Goal: Task Accomplishment & Management: Complete application form

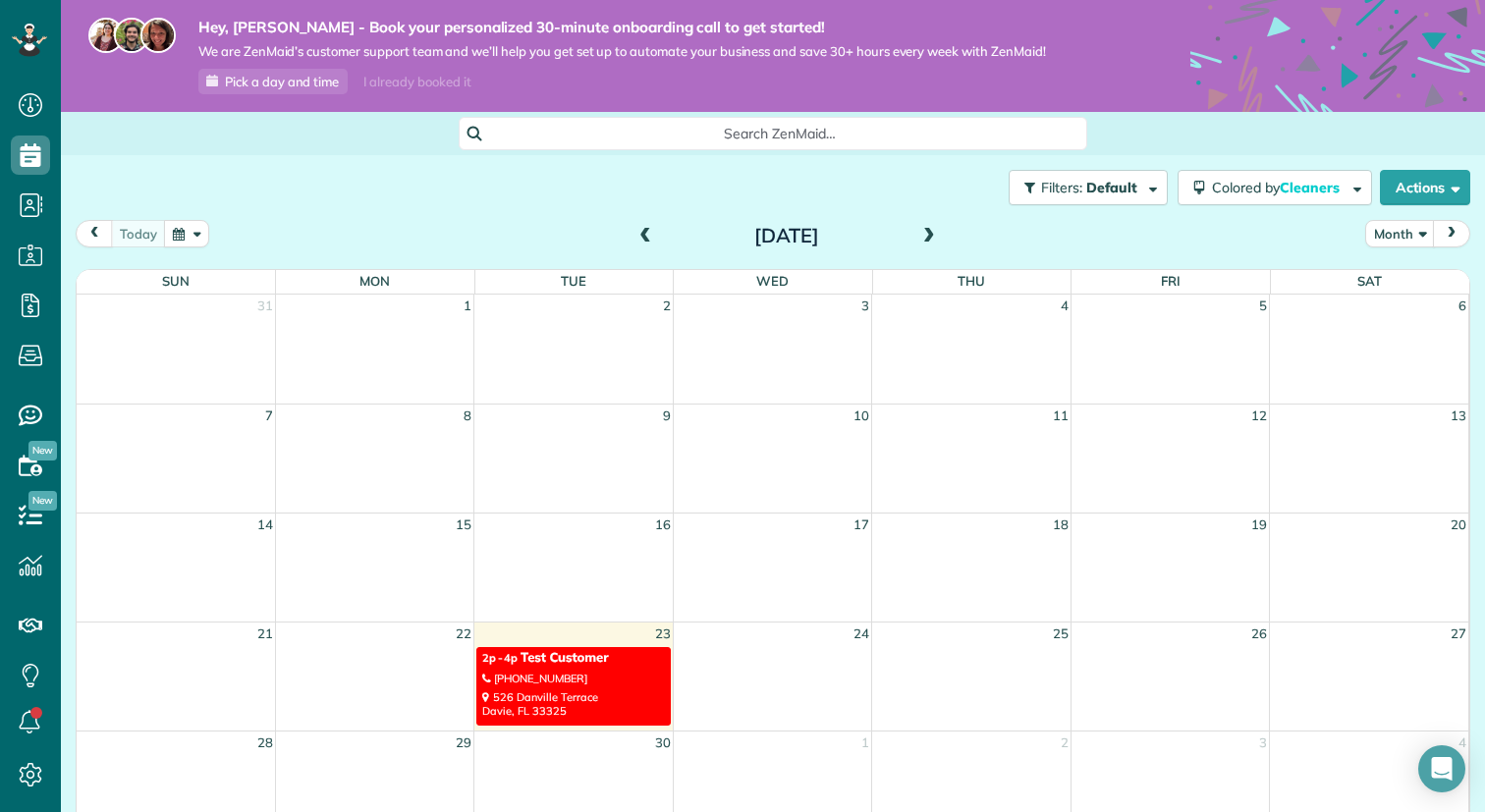
scroll to position [138, 0]
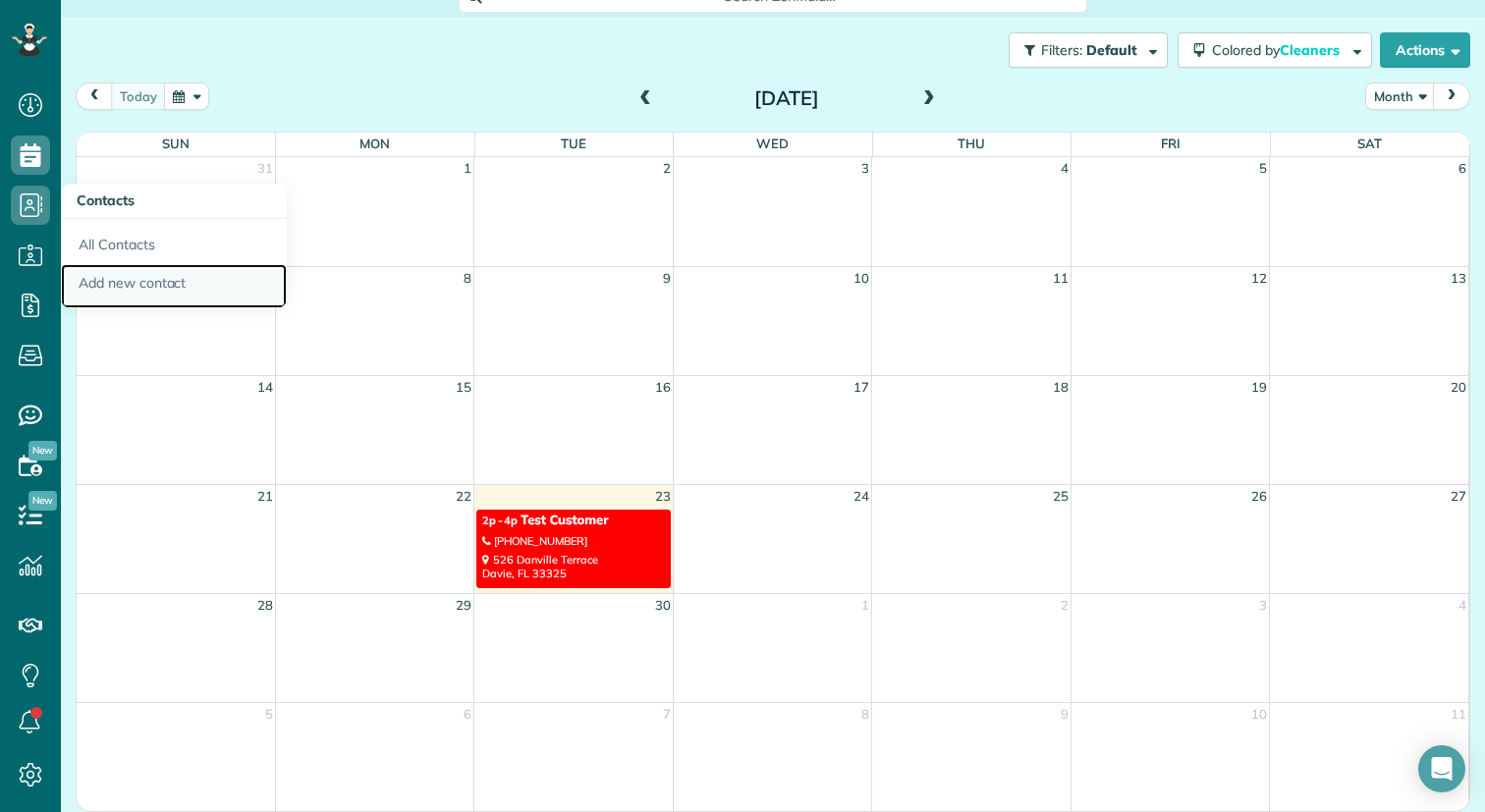
click at [158, 283] on link "Add new contact" at bounding box center [173, 286] width 226 height 45
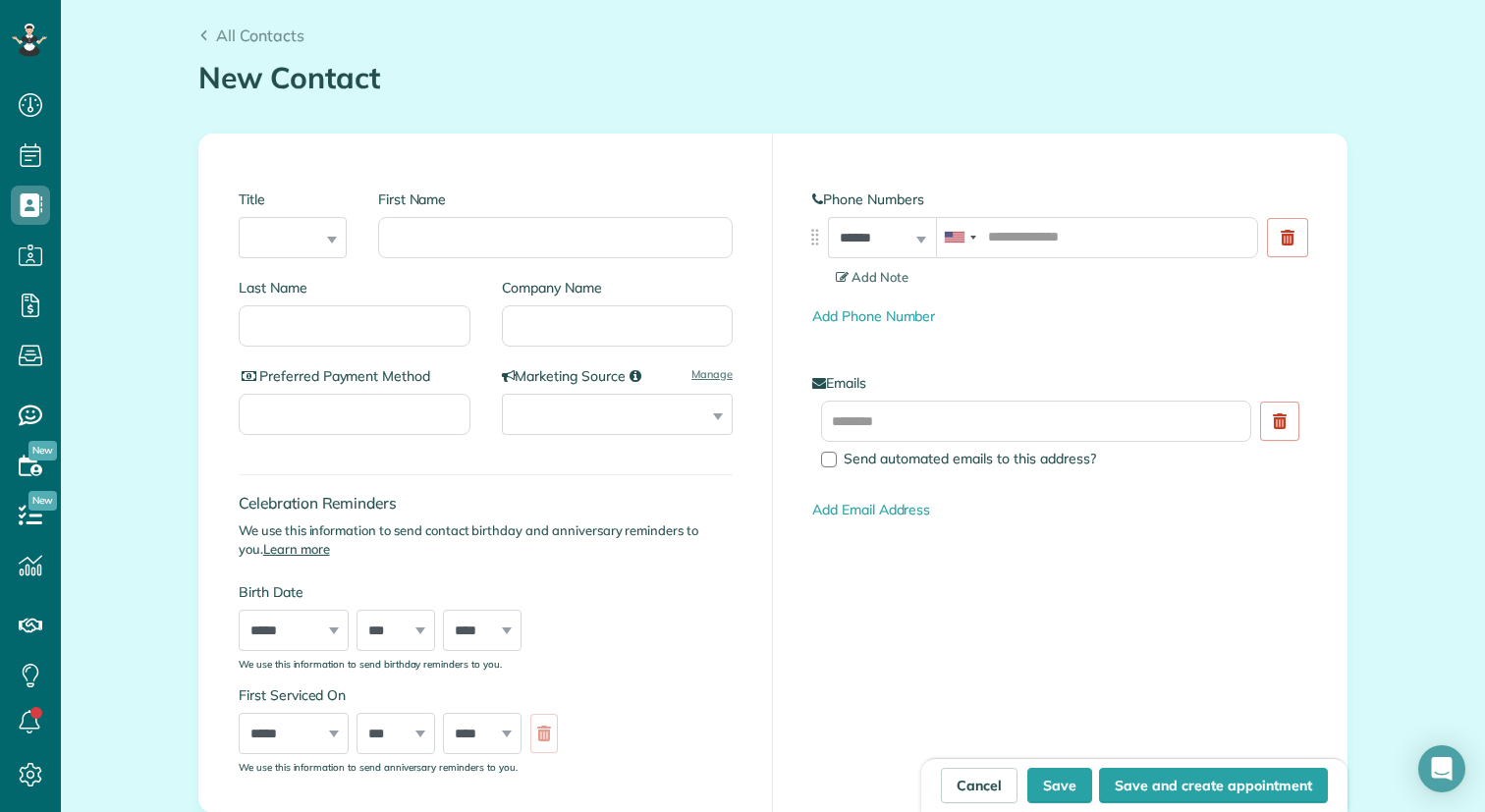
scroll to position [248, 0]
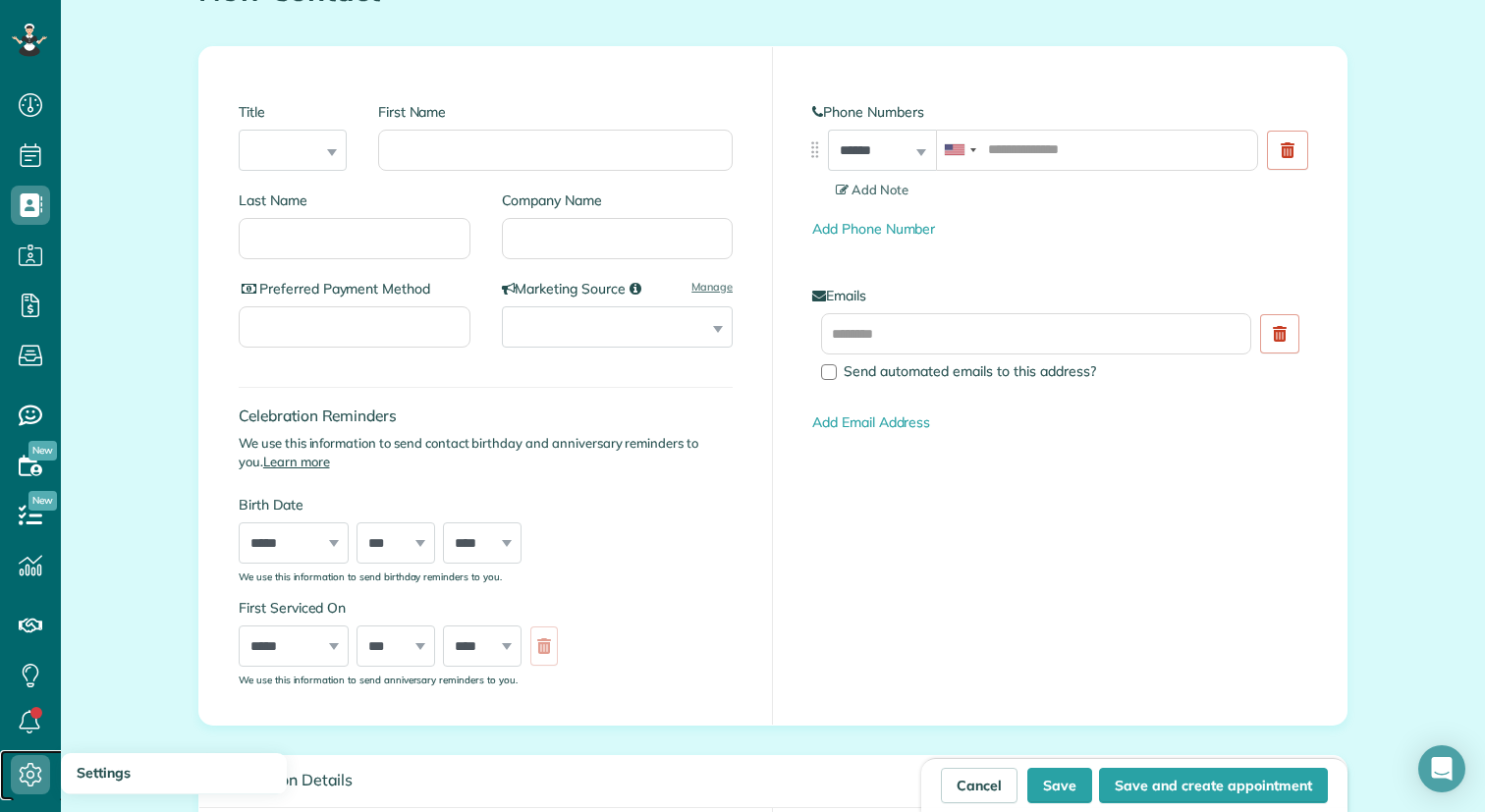
click at [13, 783] on icon at bounding box center [31, 775] width 39 height 39
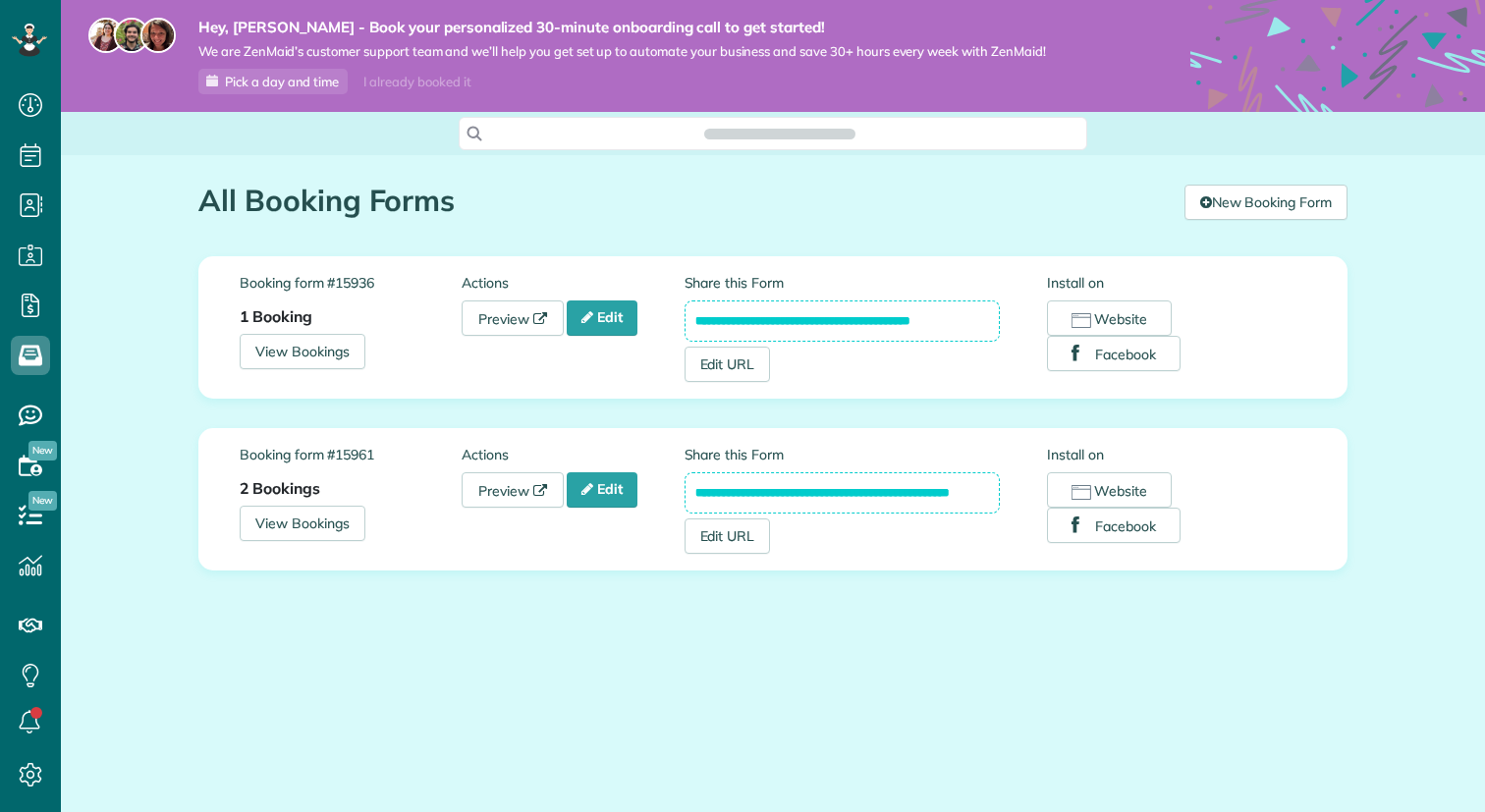
scroll to position [9, 9]
click at [534, 324] on link "Preview" at bounding box center [513, 318] width 102 height 35
click at [628, 330] on link "Edit" at bounding box center [603, 318] width 71 height 35
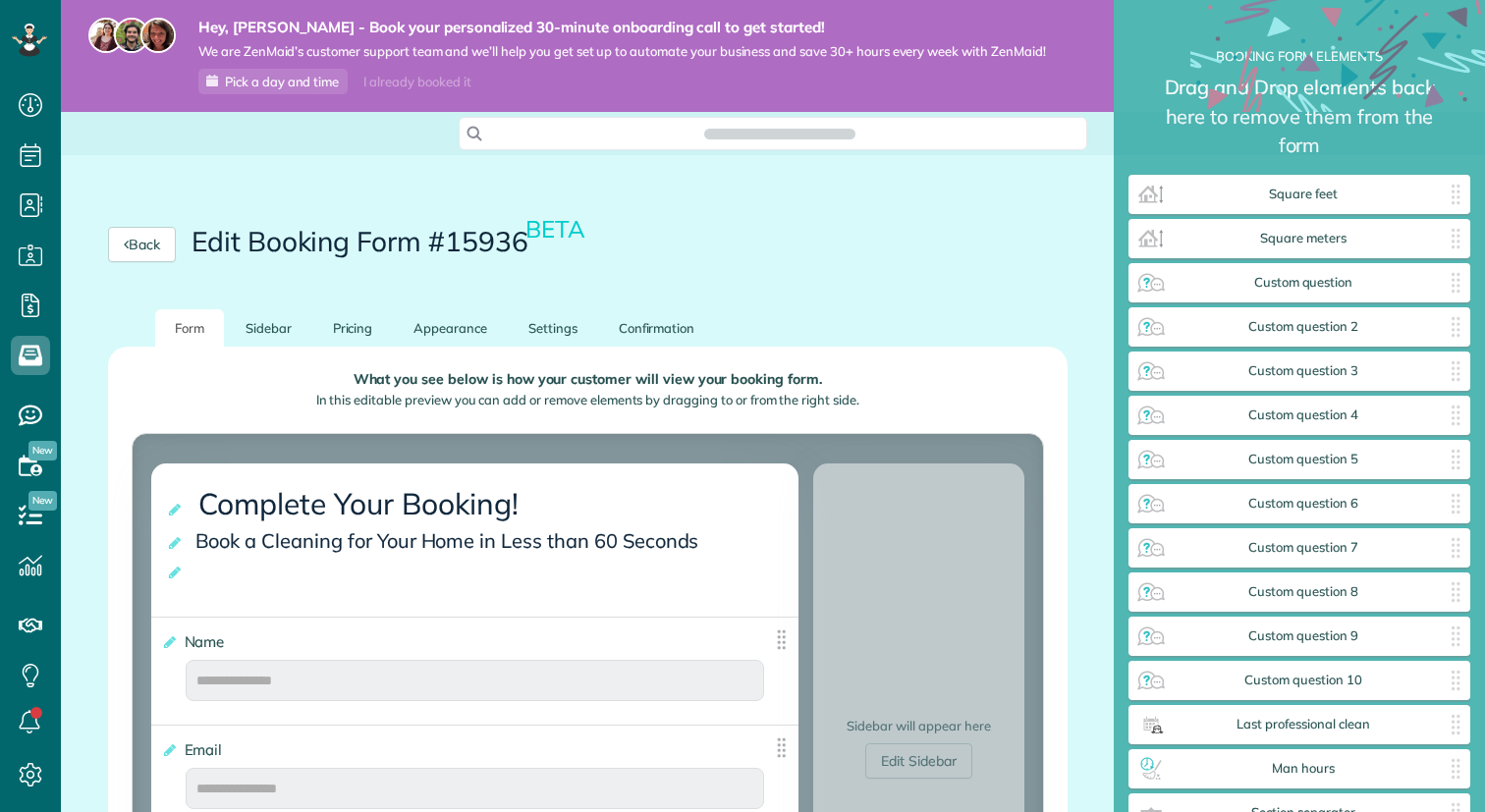
scroll to position [9, 1]
click at [566, 339] on link "Settings" at bounding box center [553, 328] width 89 height 38
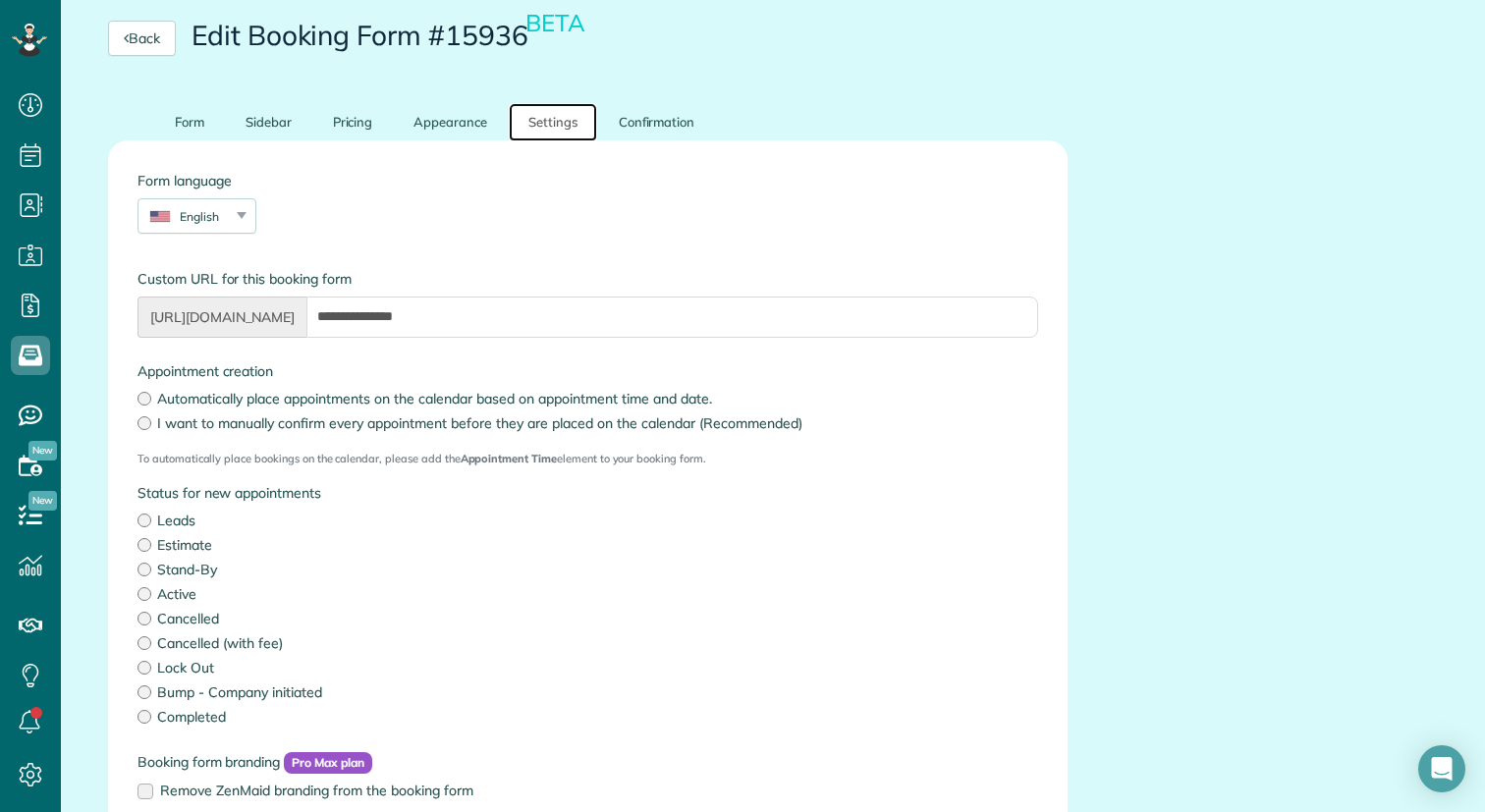
scroll to position [149, 0]
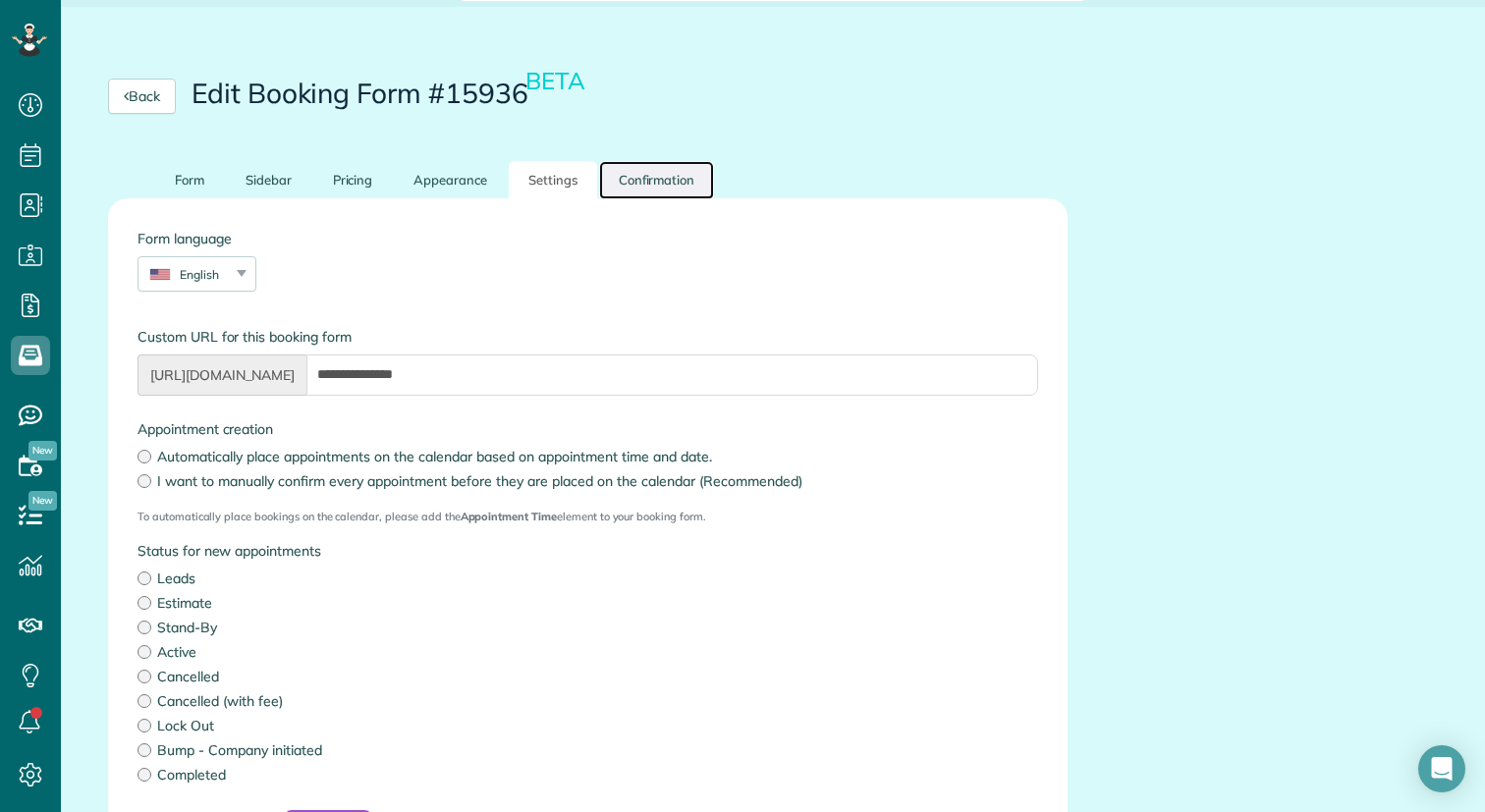
click at [663, 188] on link "Confirmation" at bounding box center [658, 180] width 116 height 38
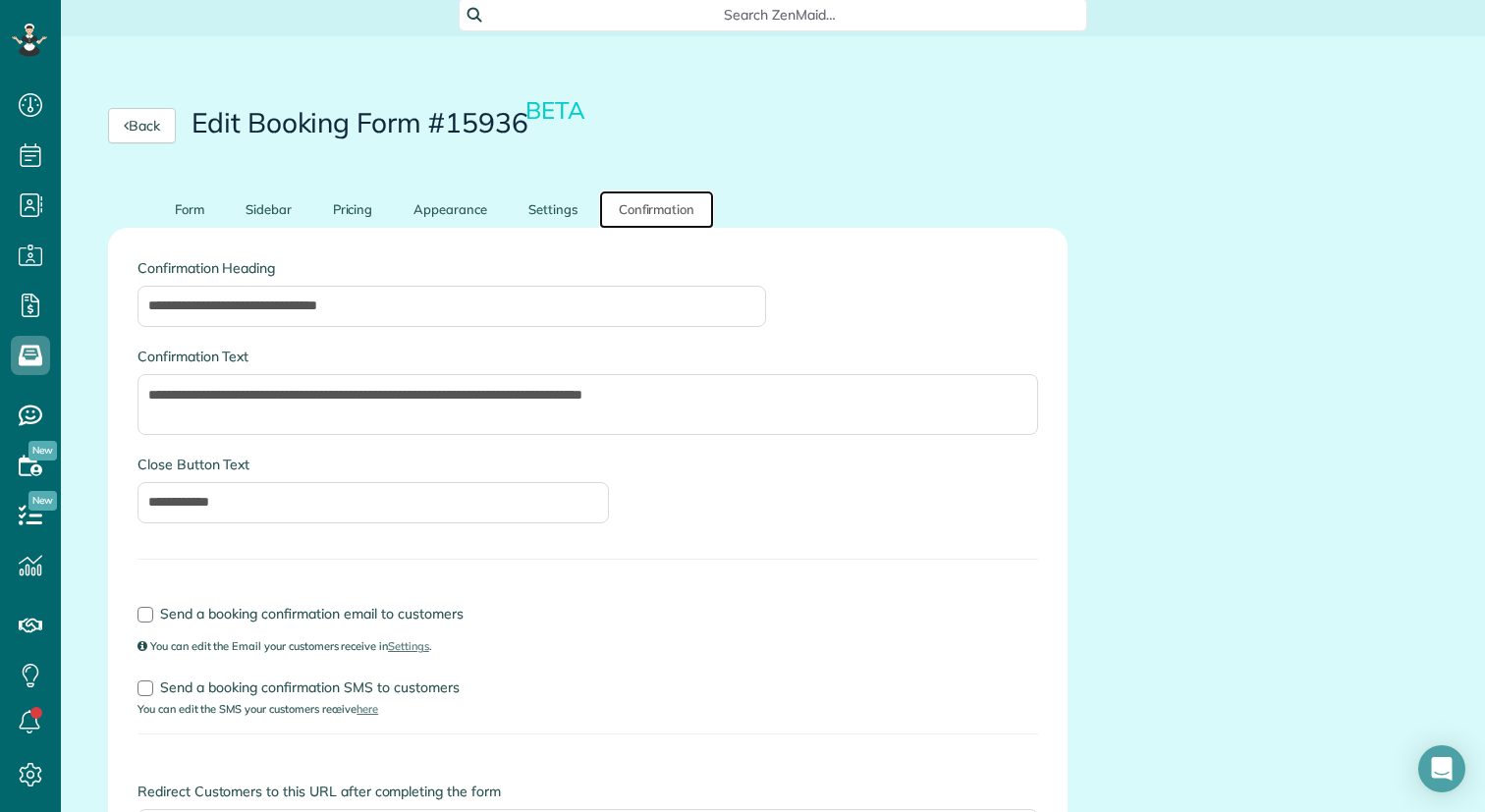
scroll to position [146, 0]
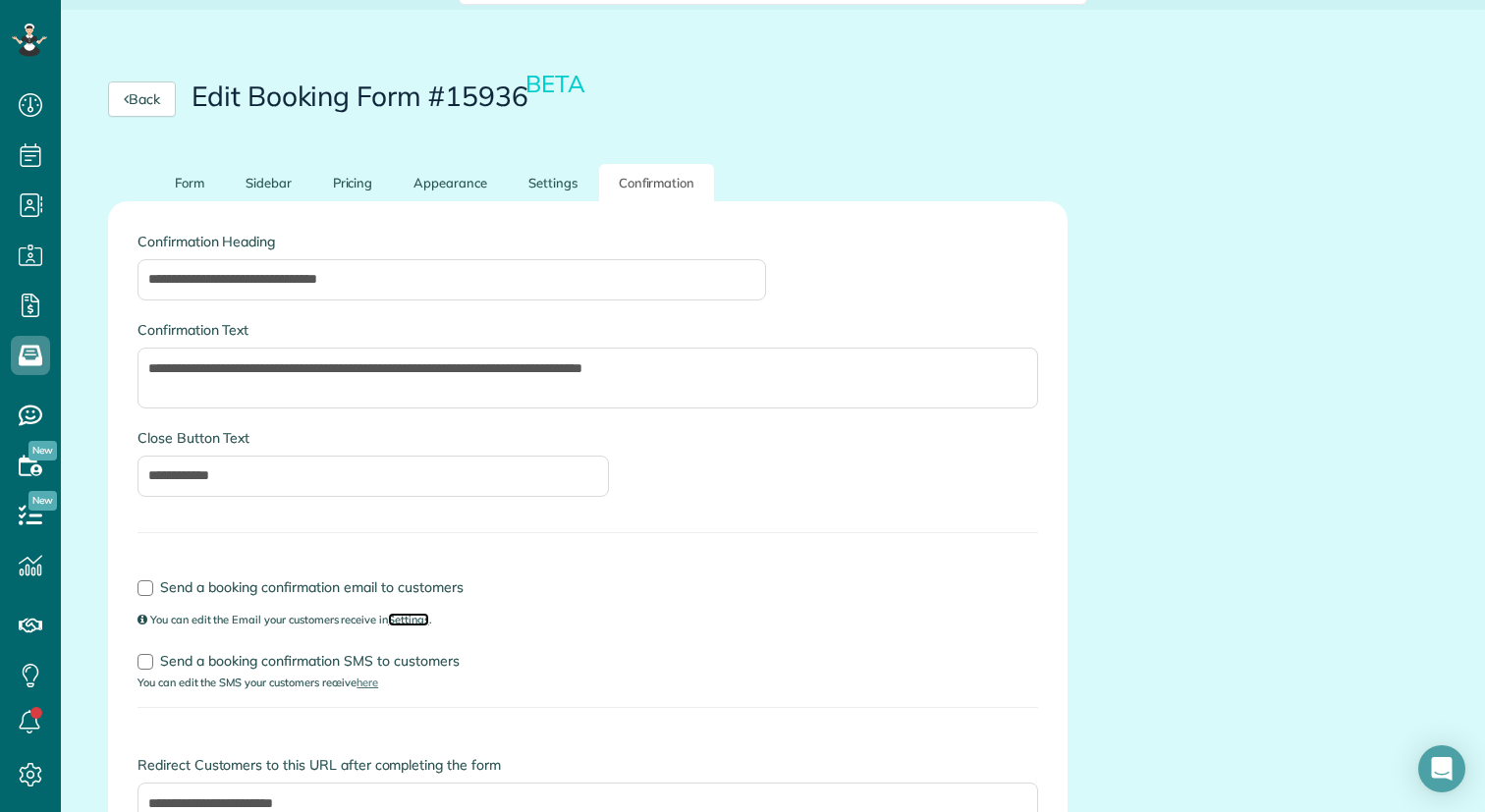
click at [418, 624] on link "Settings" at bounding box center [409, 620] width 41 height 14
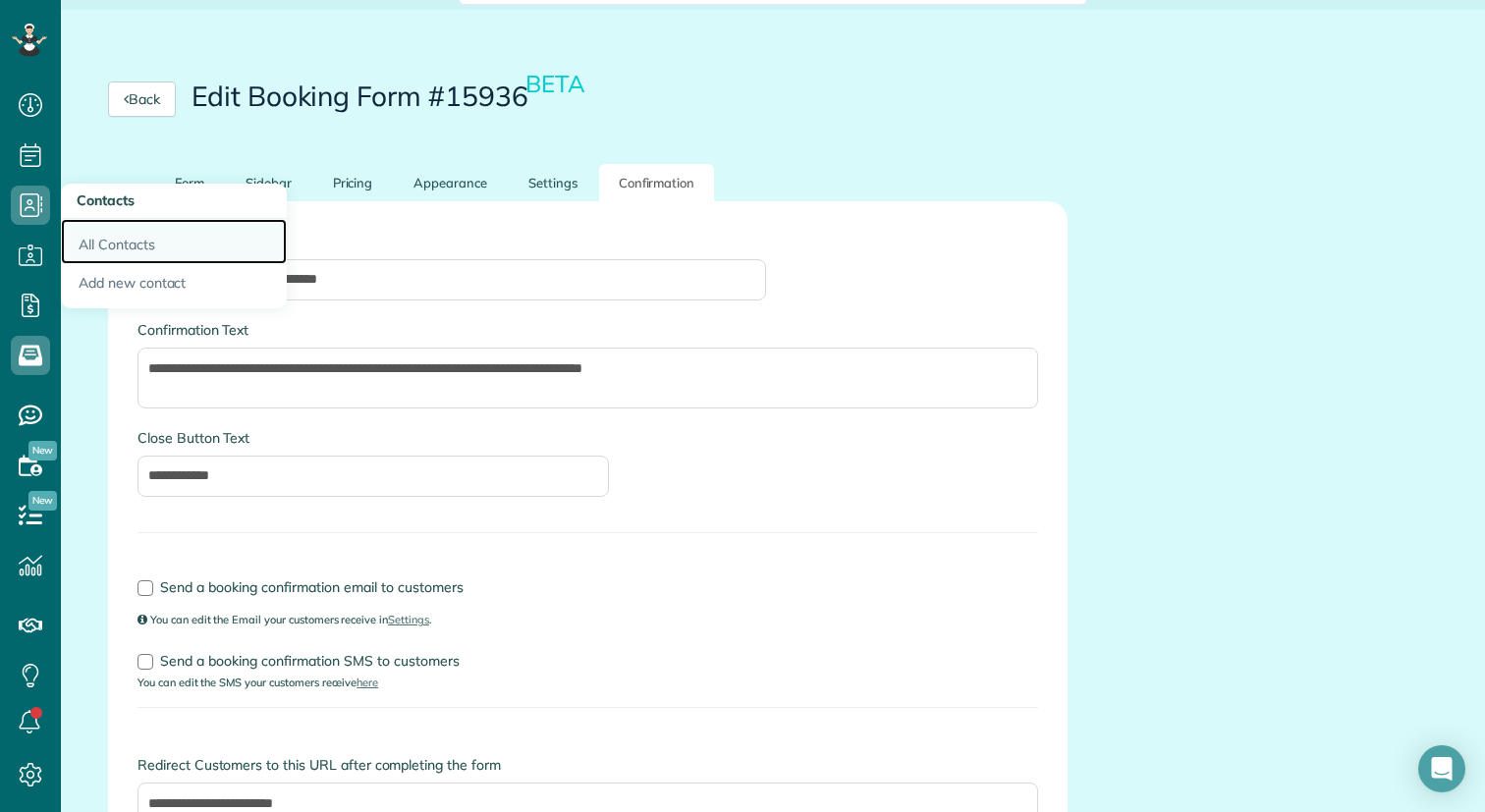
click at [107, 237] on link "All Contacts" at bounding box center [173, 241] width 226 height 45
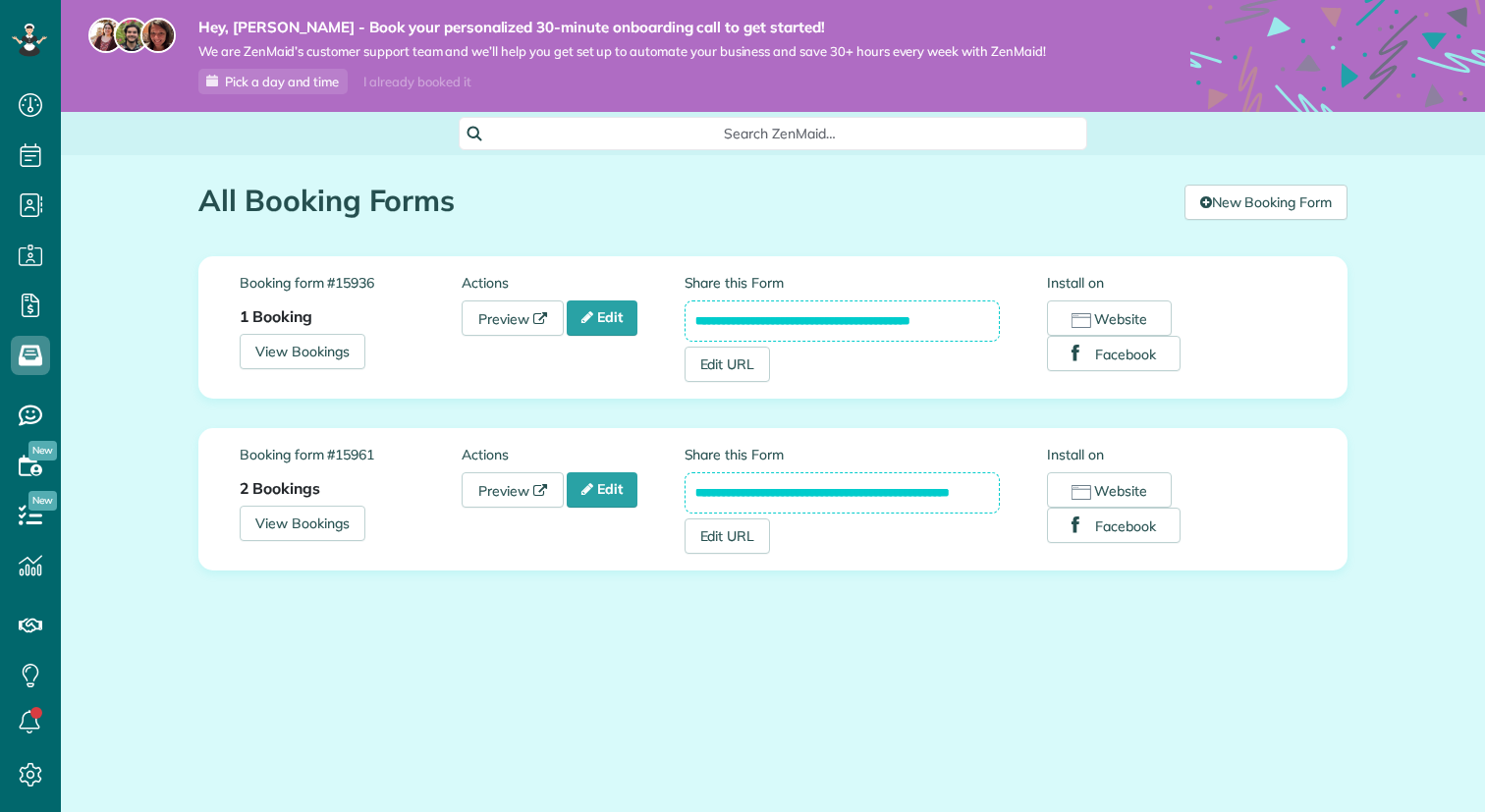
scroll to position [9, 9]
click at [524, 329] on link "Preview" at bounding box center [513, 318] width 102 height 35
click at [610, 492] on link "Edit" at bounding box center [603, 490] width 71 height 35
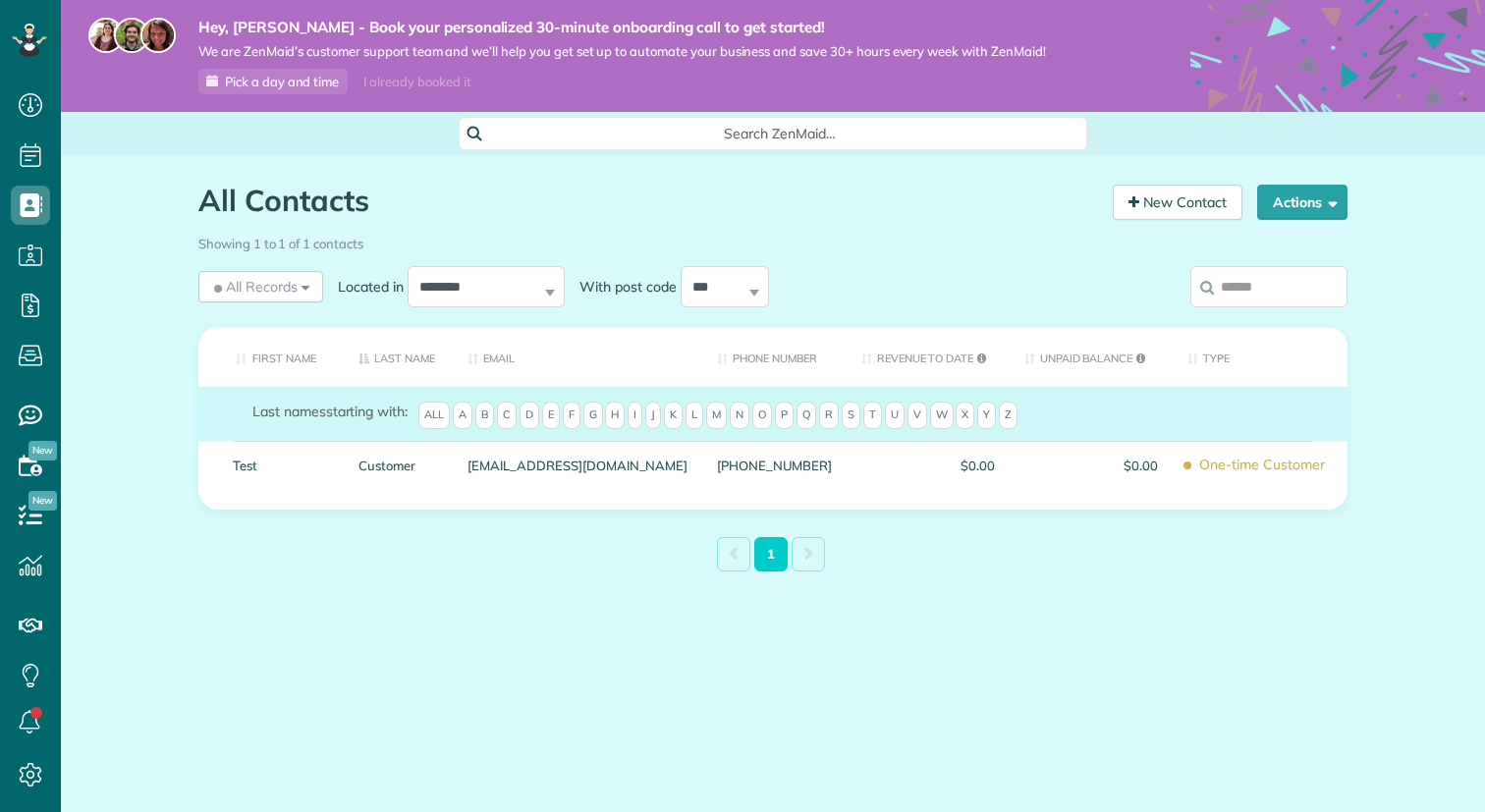
scroll to position [9, 9]
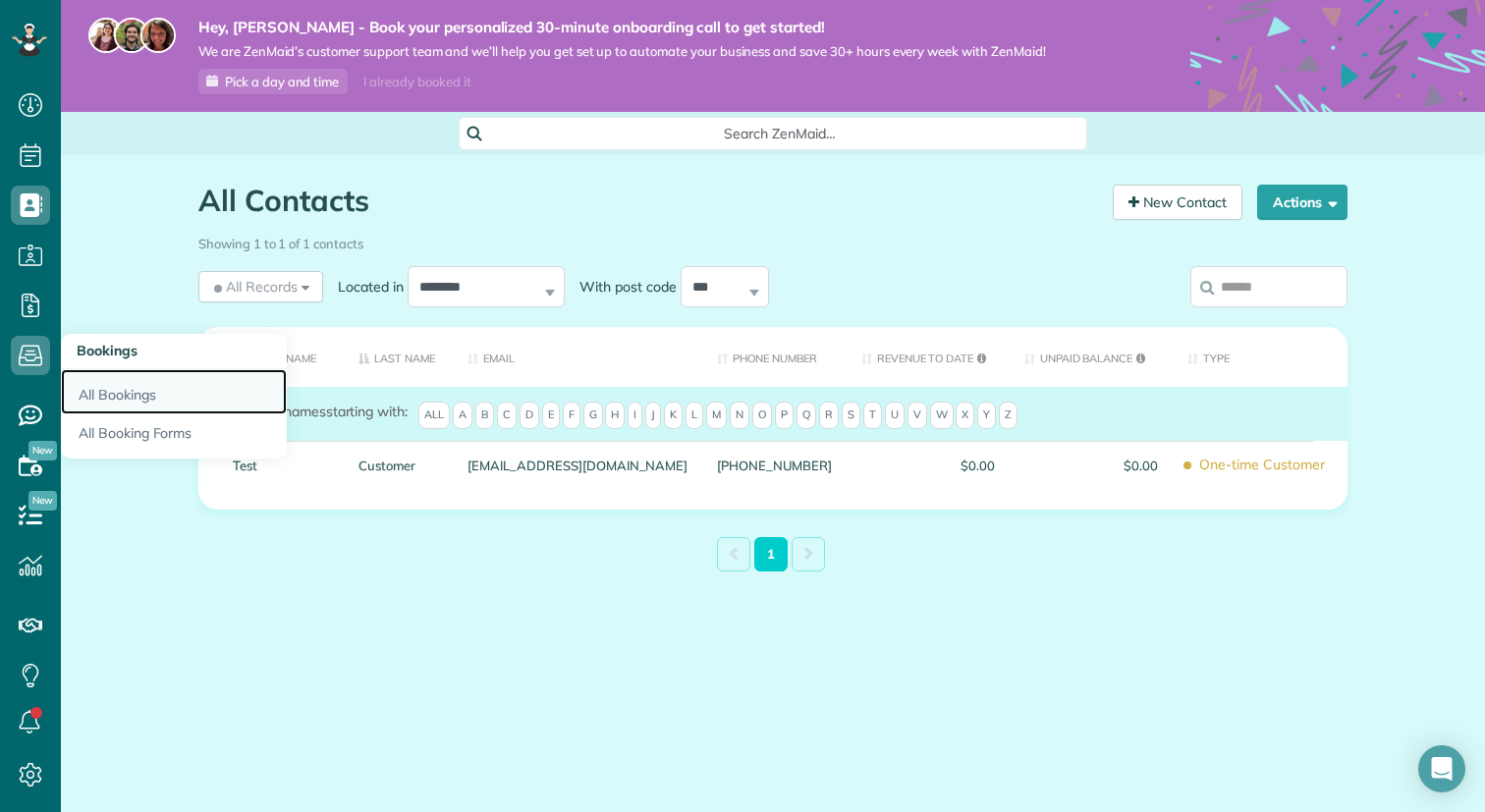
click at [100, 392] on link "All Bookings" at bounding box center [173, 392] width 226 height 45
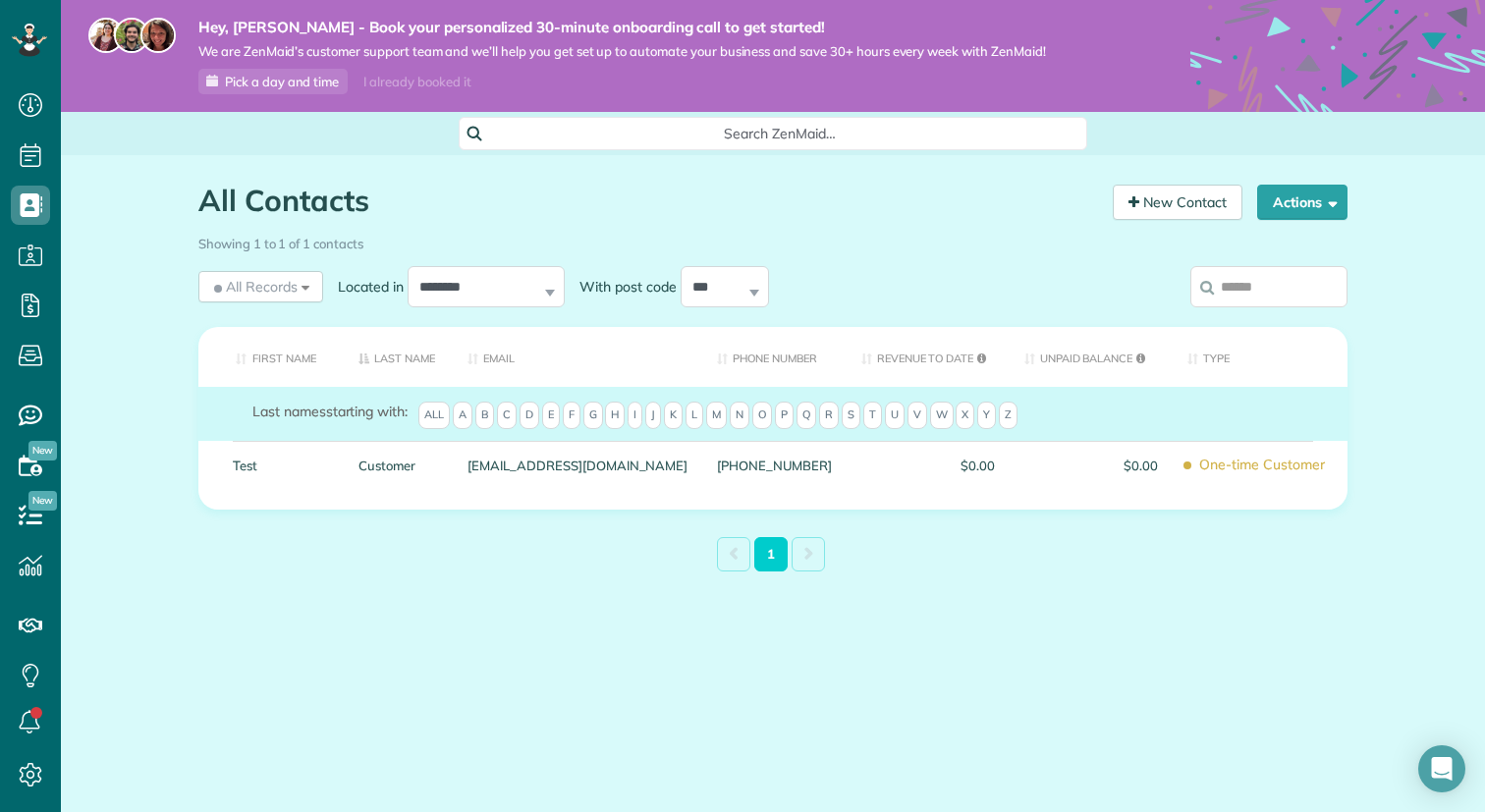
click at [480, 596] on div "All Contacts Contacts in ZenMaid [2 min] New Contact Actions New Contact Export…" at bounding box center [773, 426] width 1179 height 541
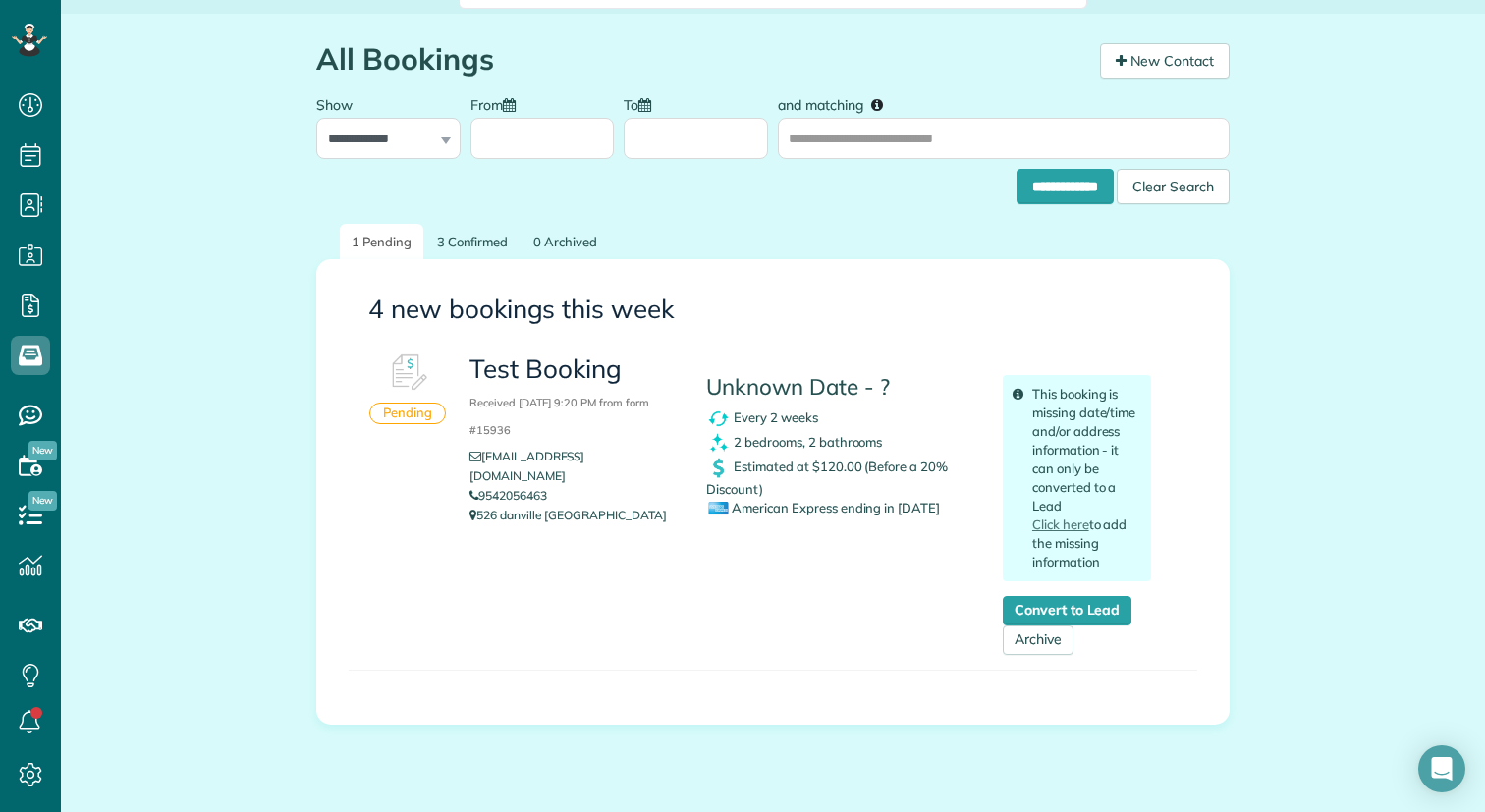
scroll to position [144, 0]
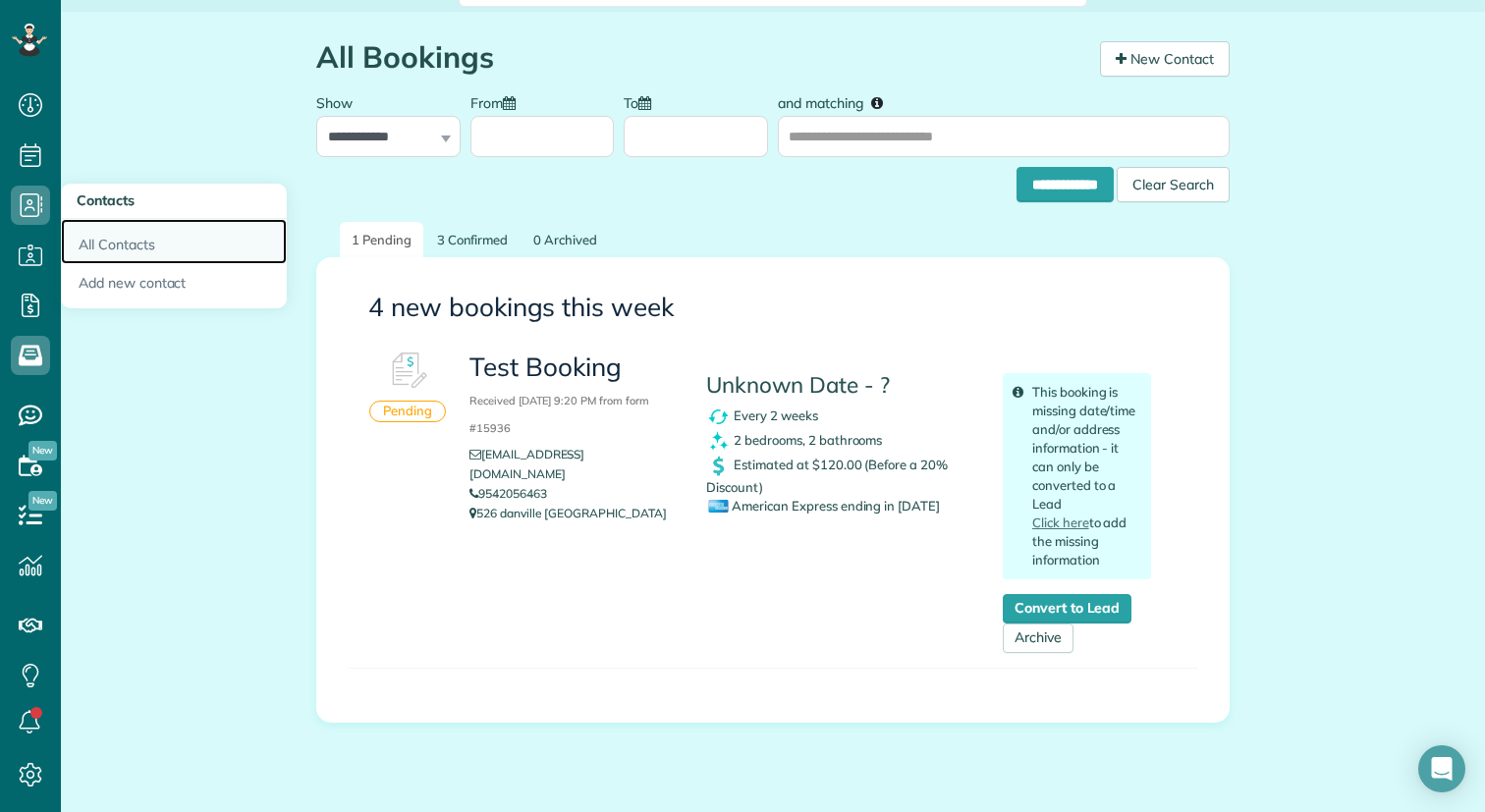
click at [99, 243] on link "All Contacts" at bounding box center [173, 241] width 226 height 45
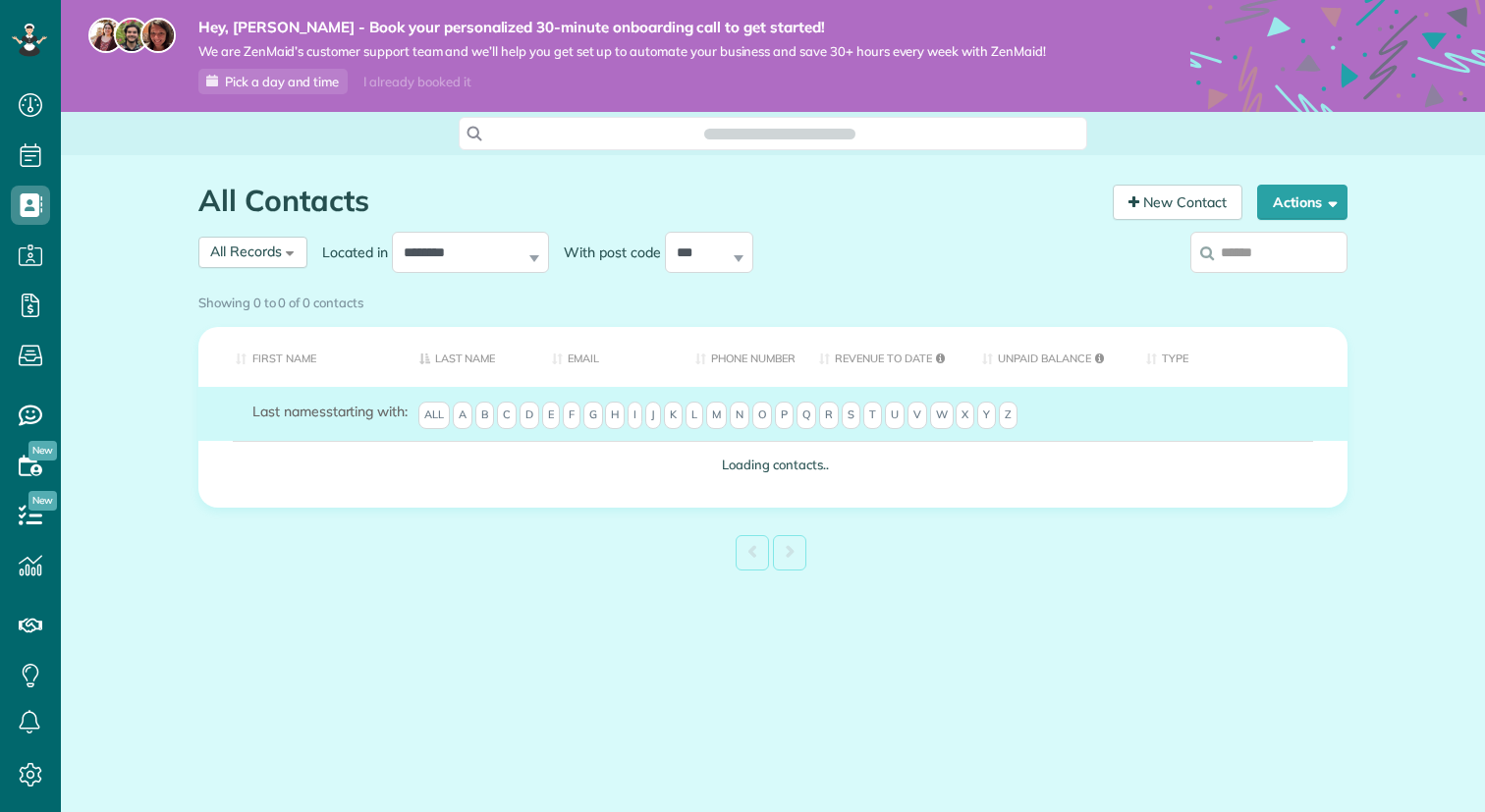
scroll to position [9, 9]
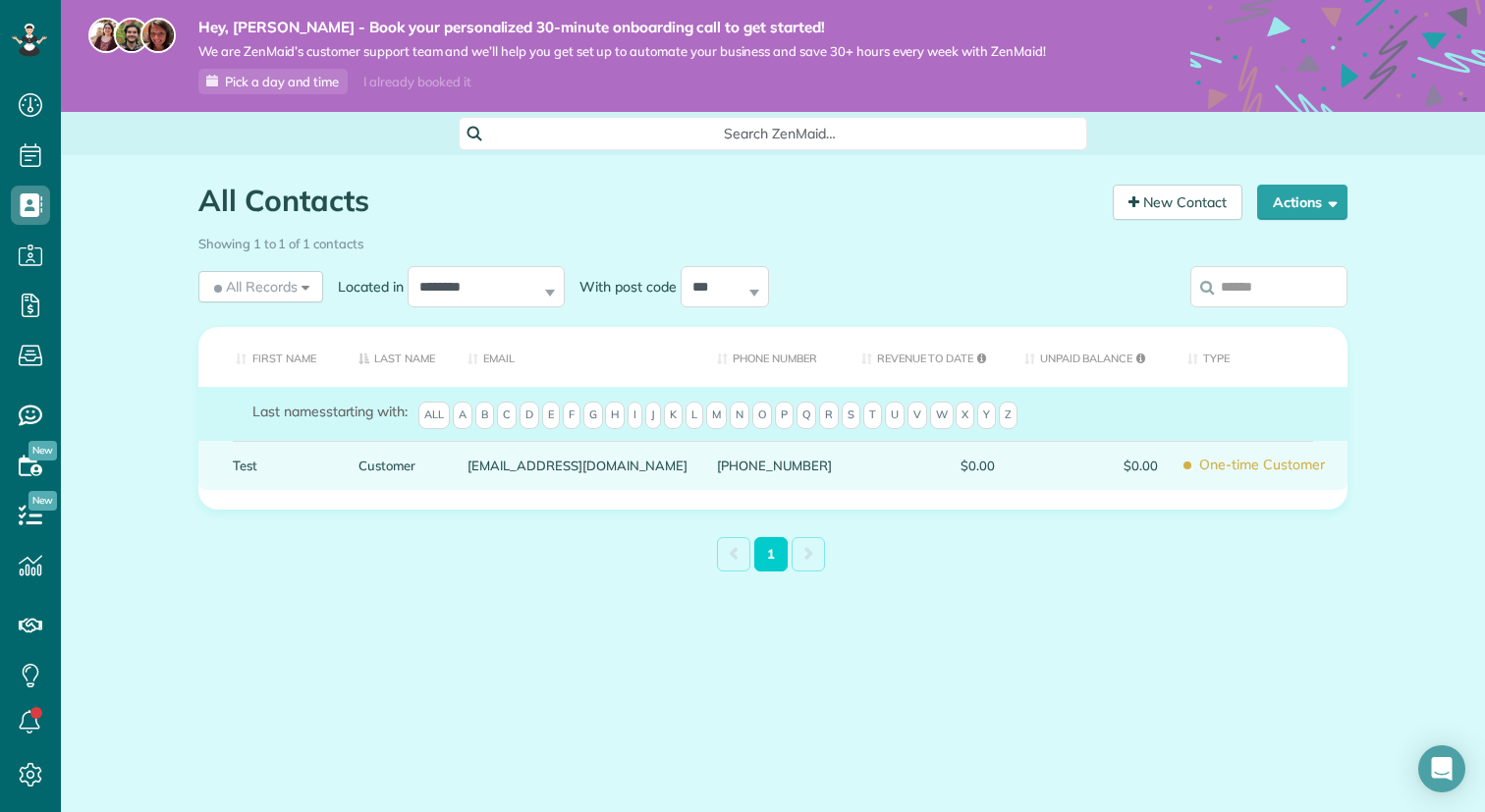
click at [438, 472] on div "Customer" at bounding box center [398, 466] width 109 height 49
click at [437, 465] on link "Customer" at bounding box center [398, 466] width 80 height 14
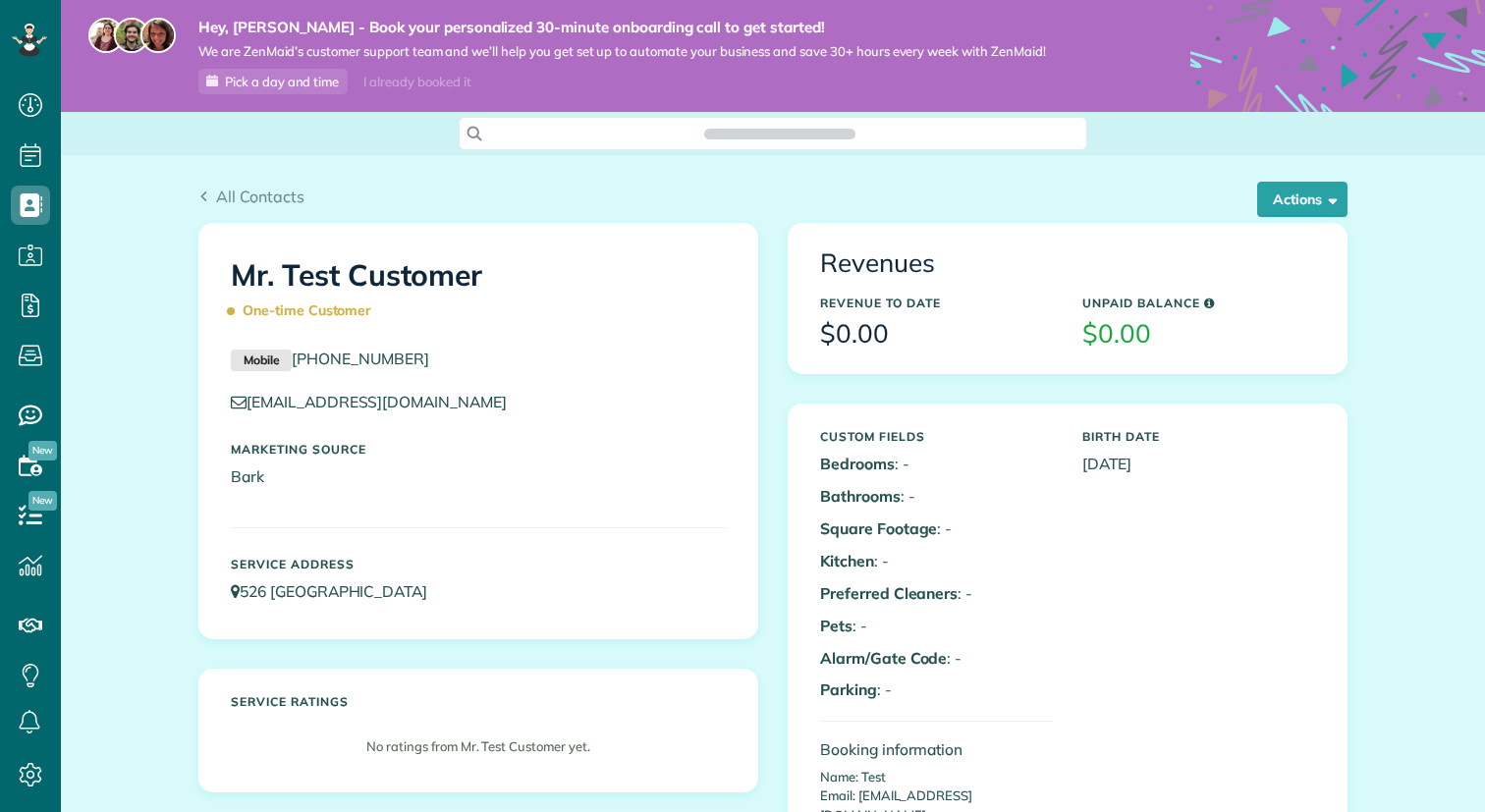
scroll to position [9, 9]
click at [1324, 194] on span "button" at bounding box center [1329, 199] width 15 height 15
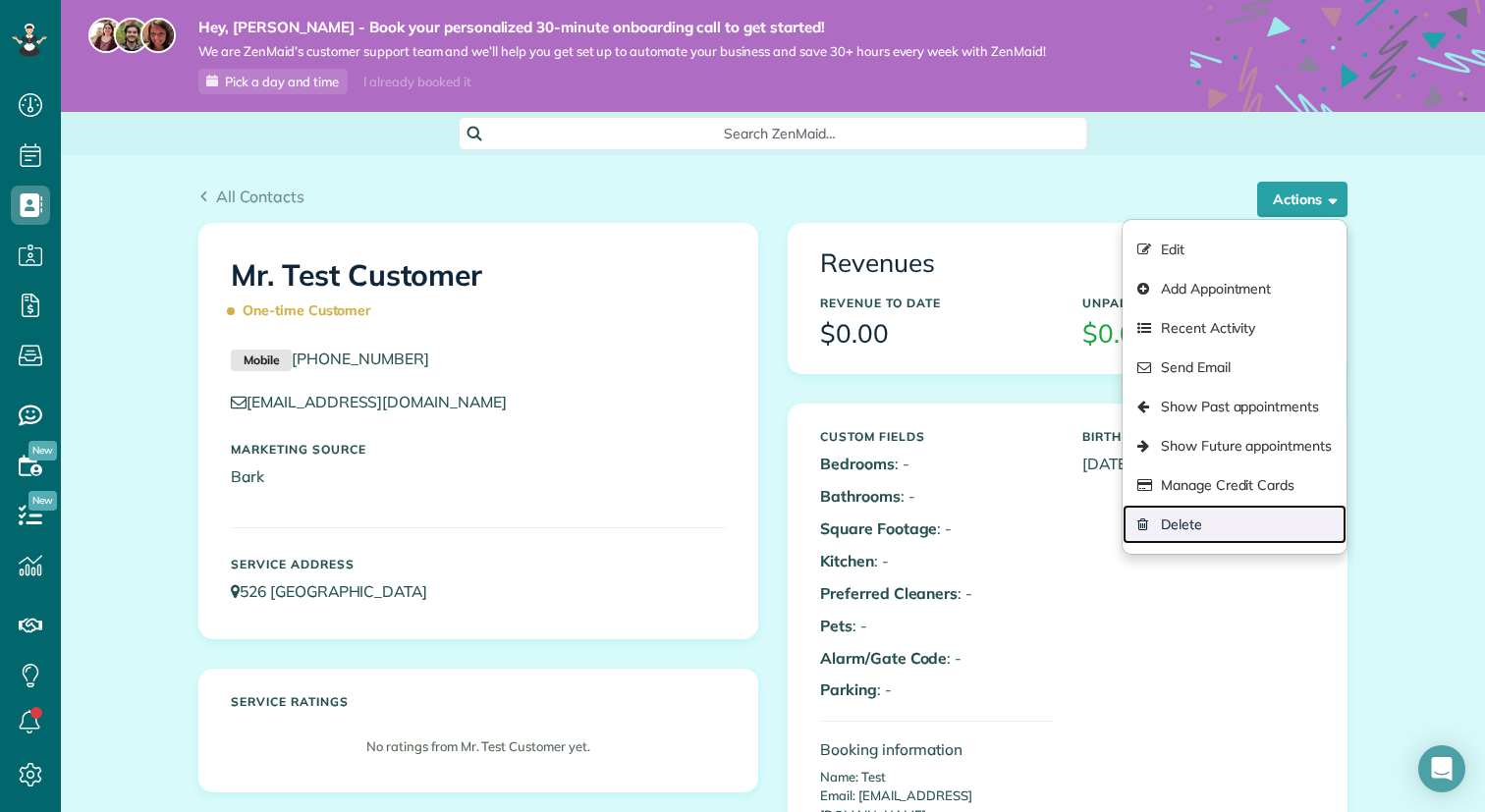
click at [1180, 522] on link "Delete" at bounding box center [1234, 525] width 224 height 39
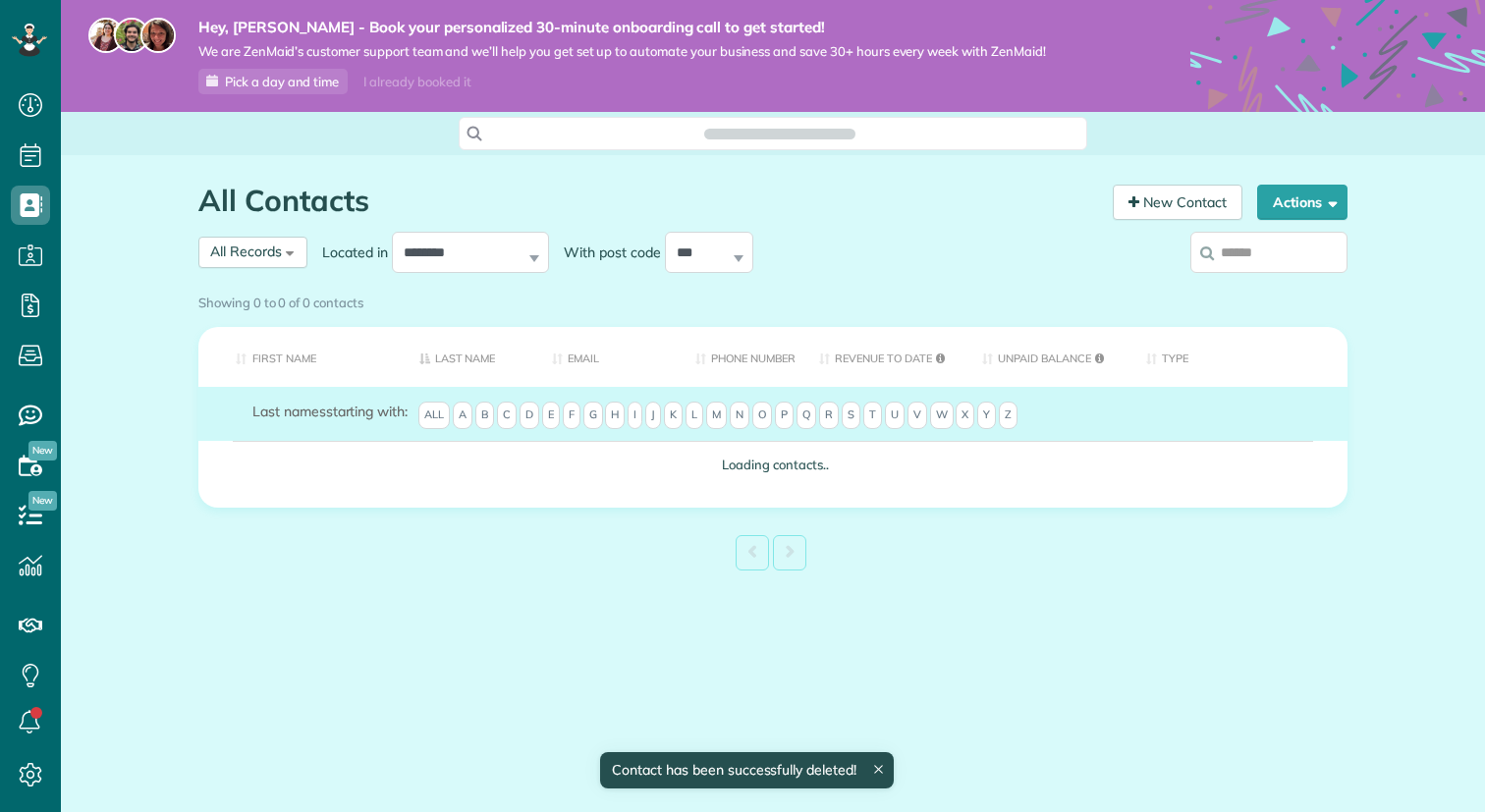
scroll to position [9, 9]
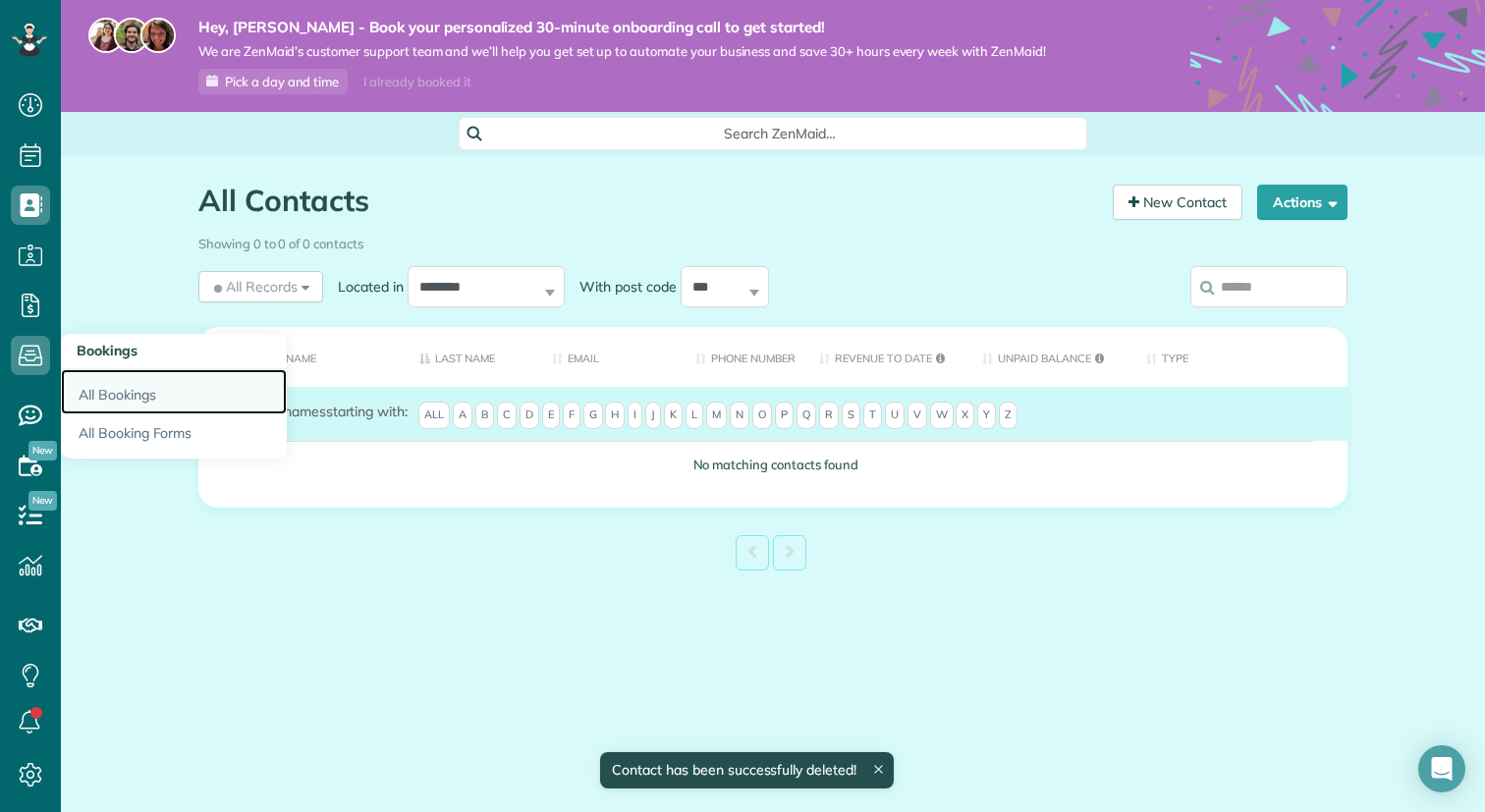
click at [113, 402] on link "All Bookings" at bounding box center [173, 392] width 226 height 45
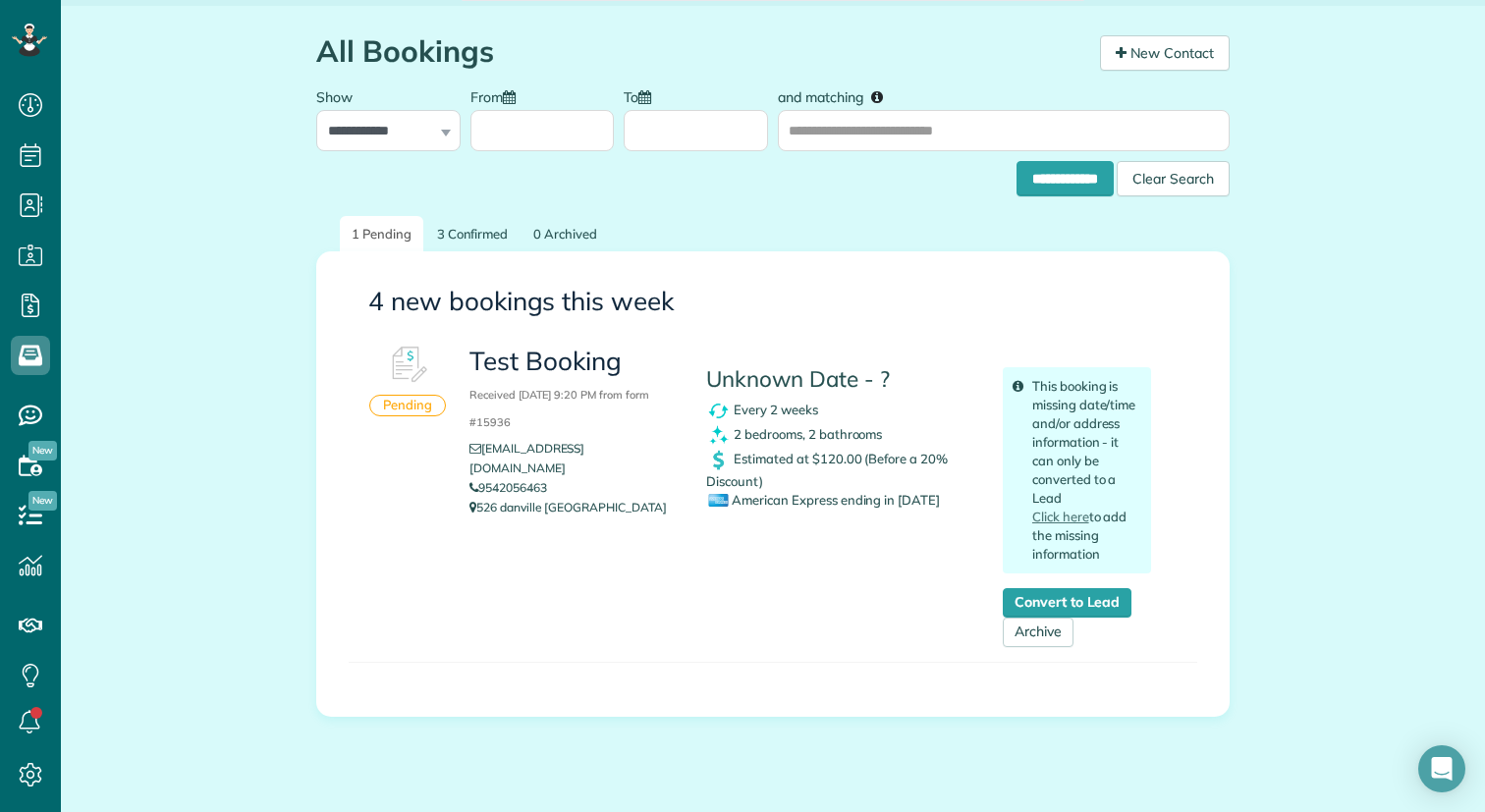
scroll to position [157, 0]
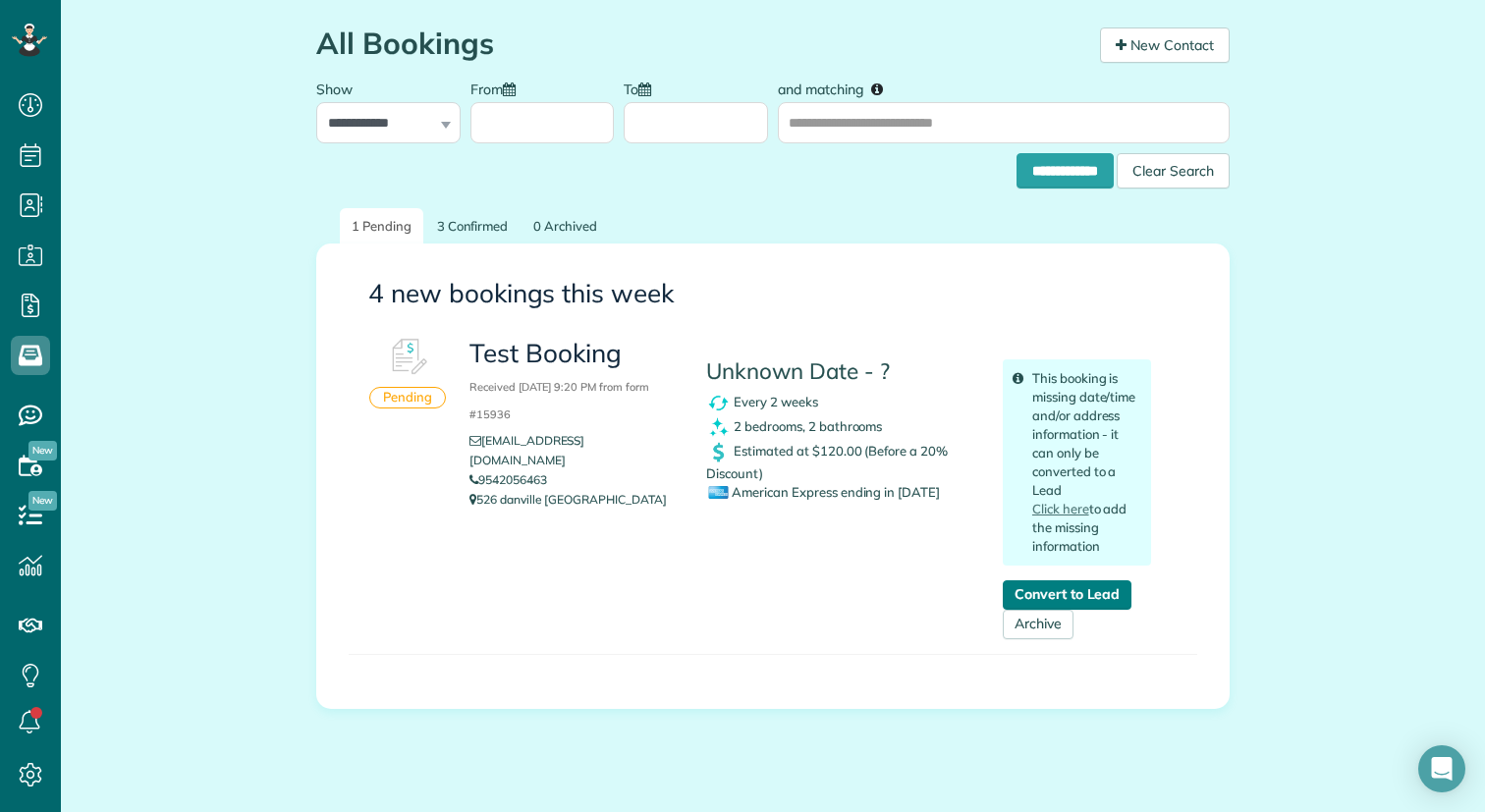
click at [1076, 589] on link "Convert to Lead" at bounding box center [1067, 595] width 129 height 30
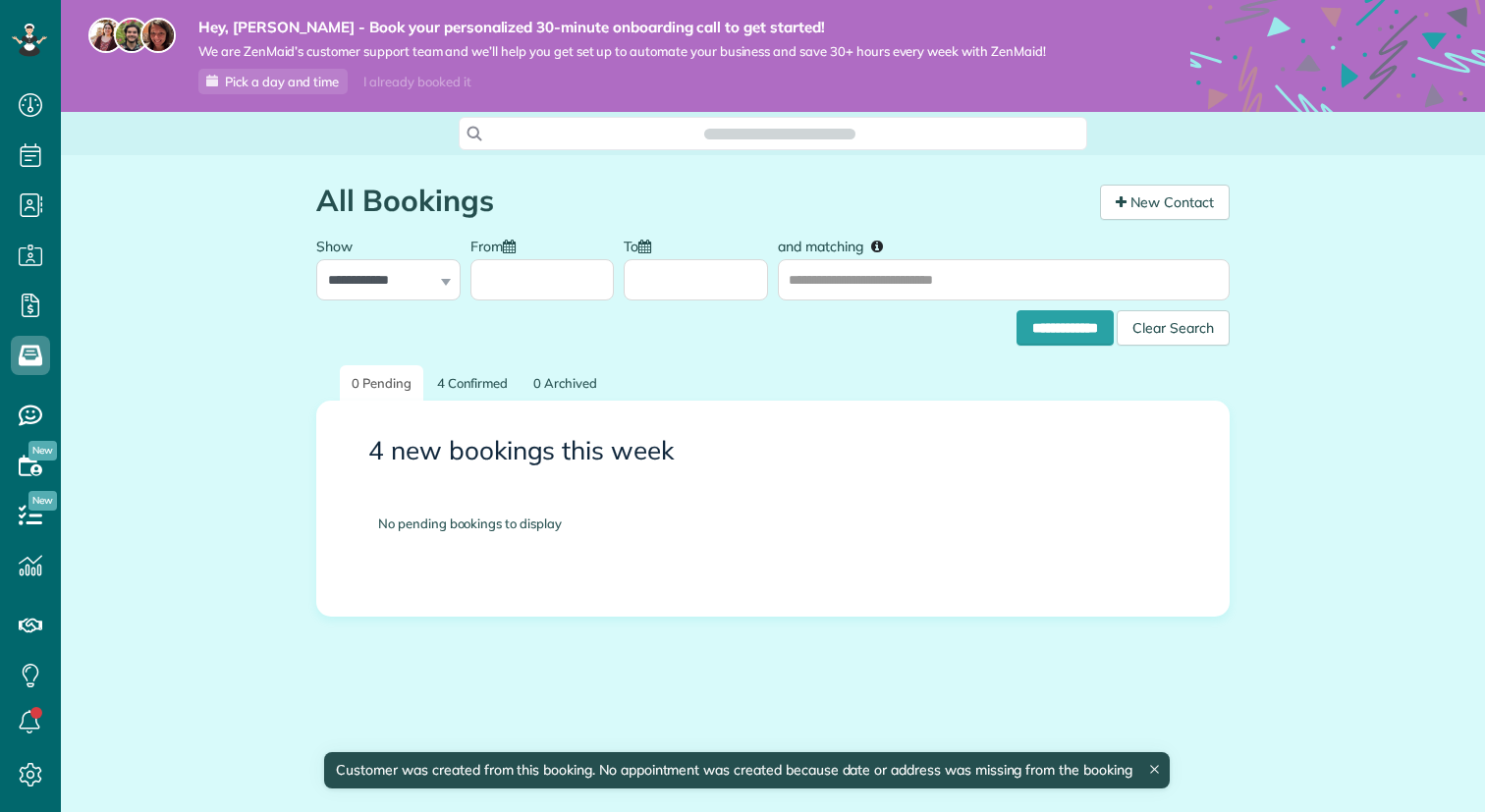
scroll to position [9, 9]
click at [484, 385] on link "4 Confirmed" at bounding box center [473, 383] width 96 height 36
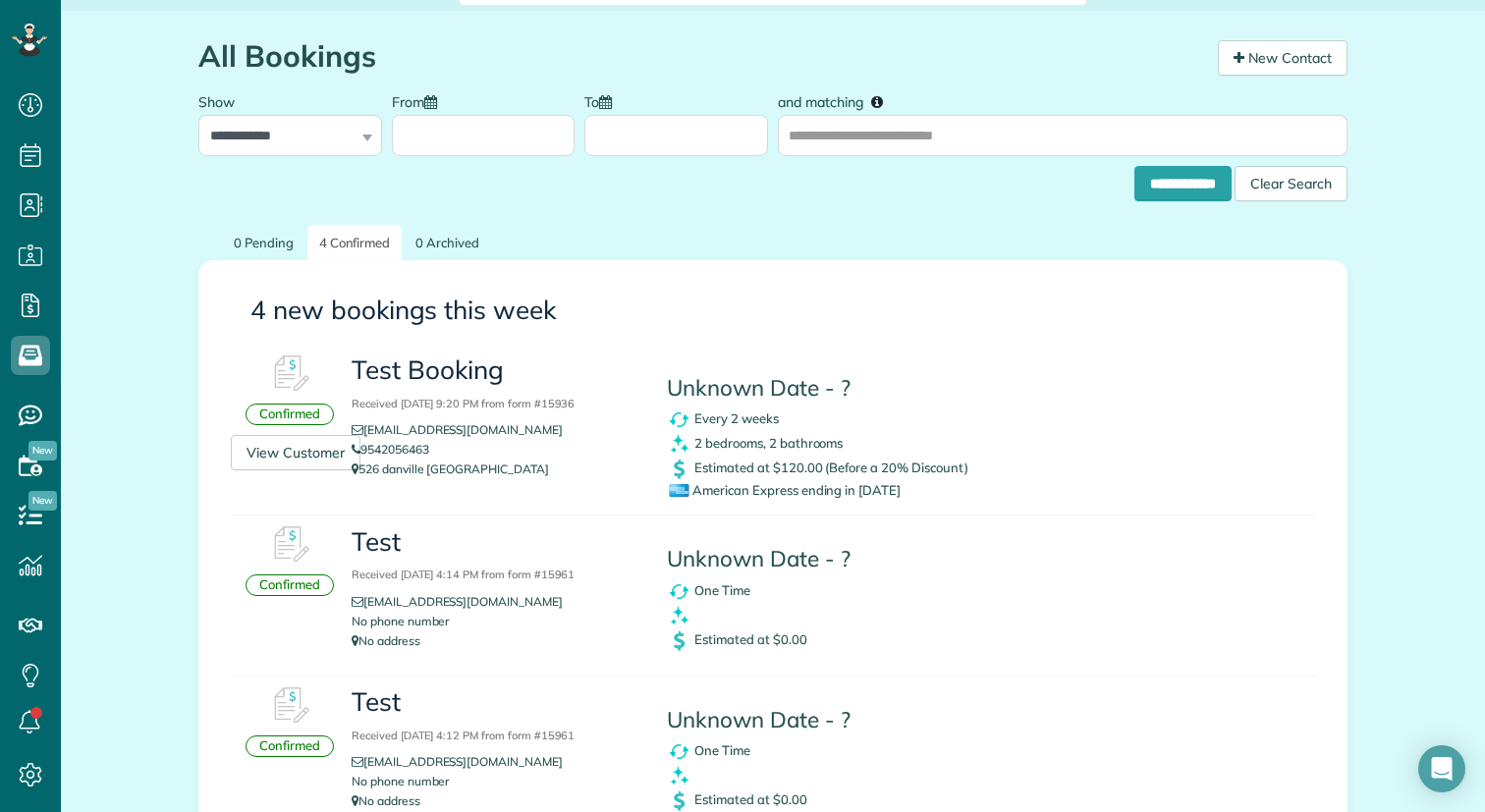
scroll to position [147, 0]
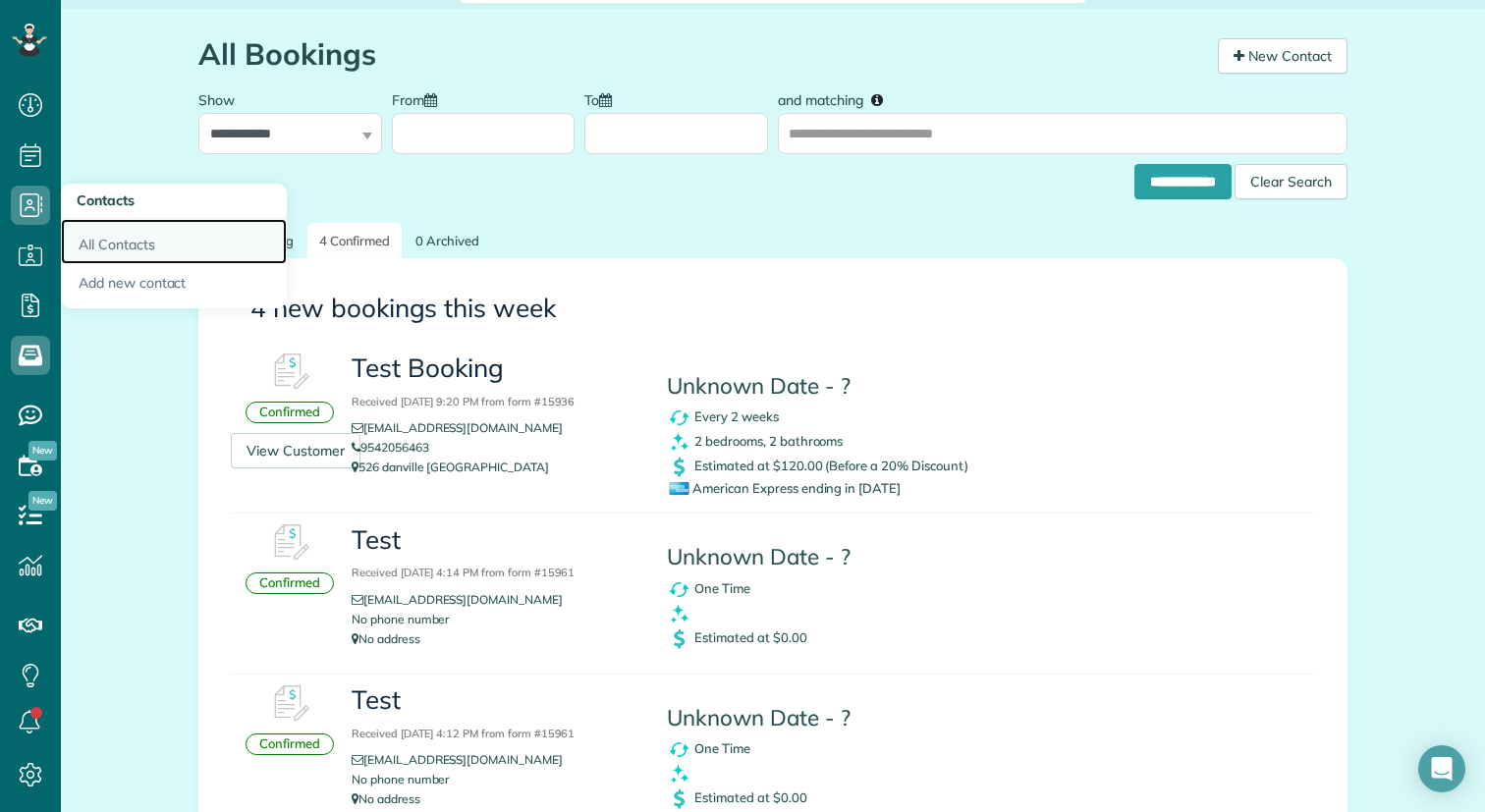
click at [116, 242] on link "All Contacts" at bounding box center [173, 241] width 226 height 45
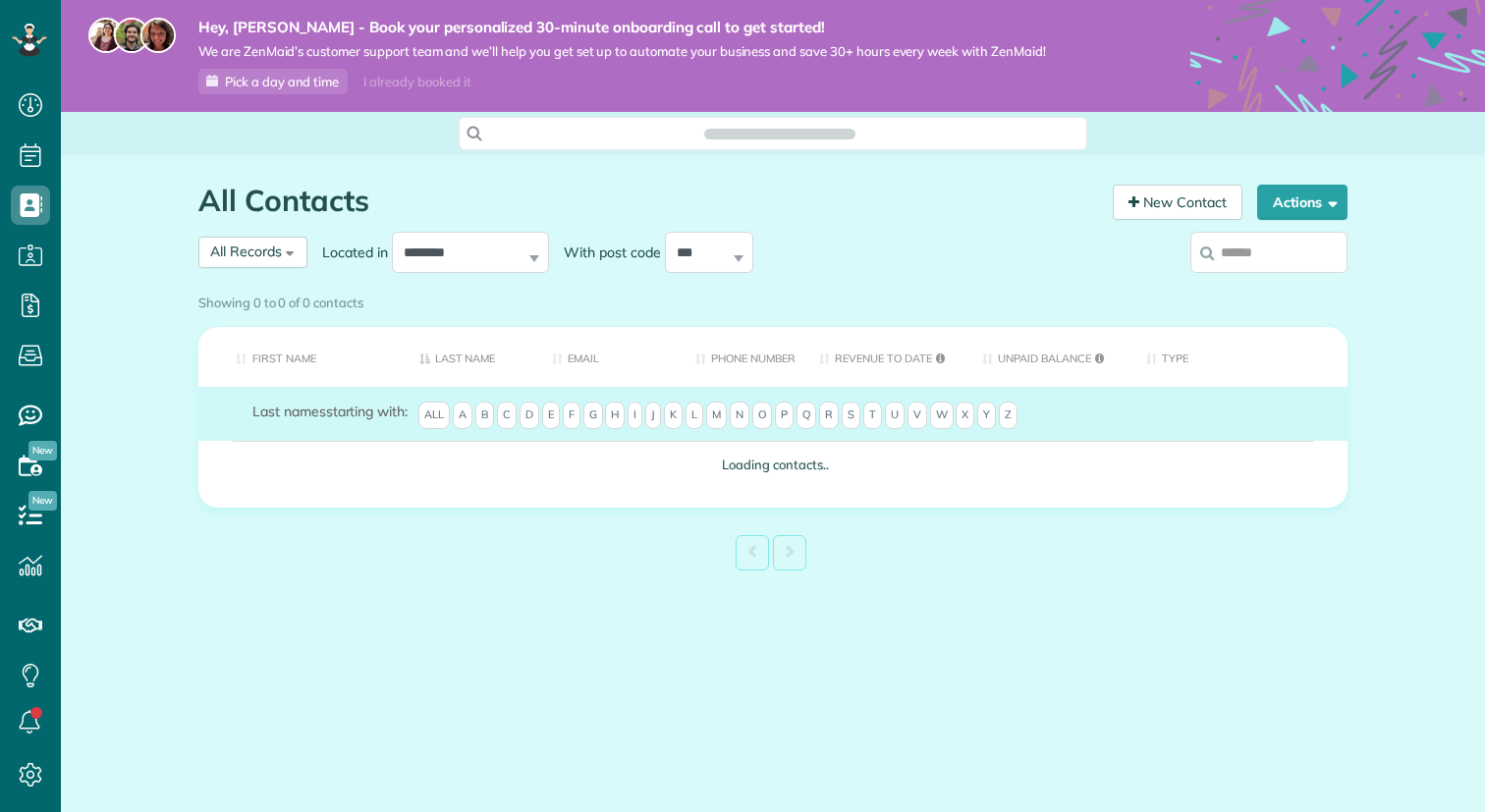
scroll to position [9, 9]
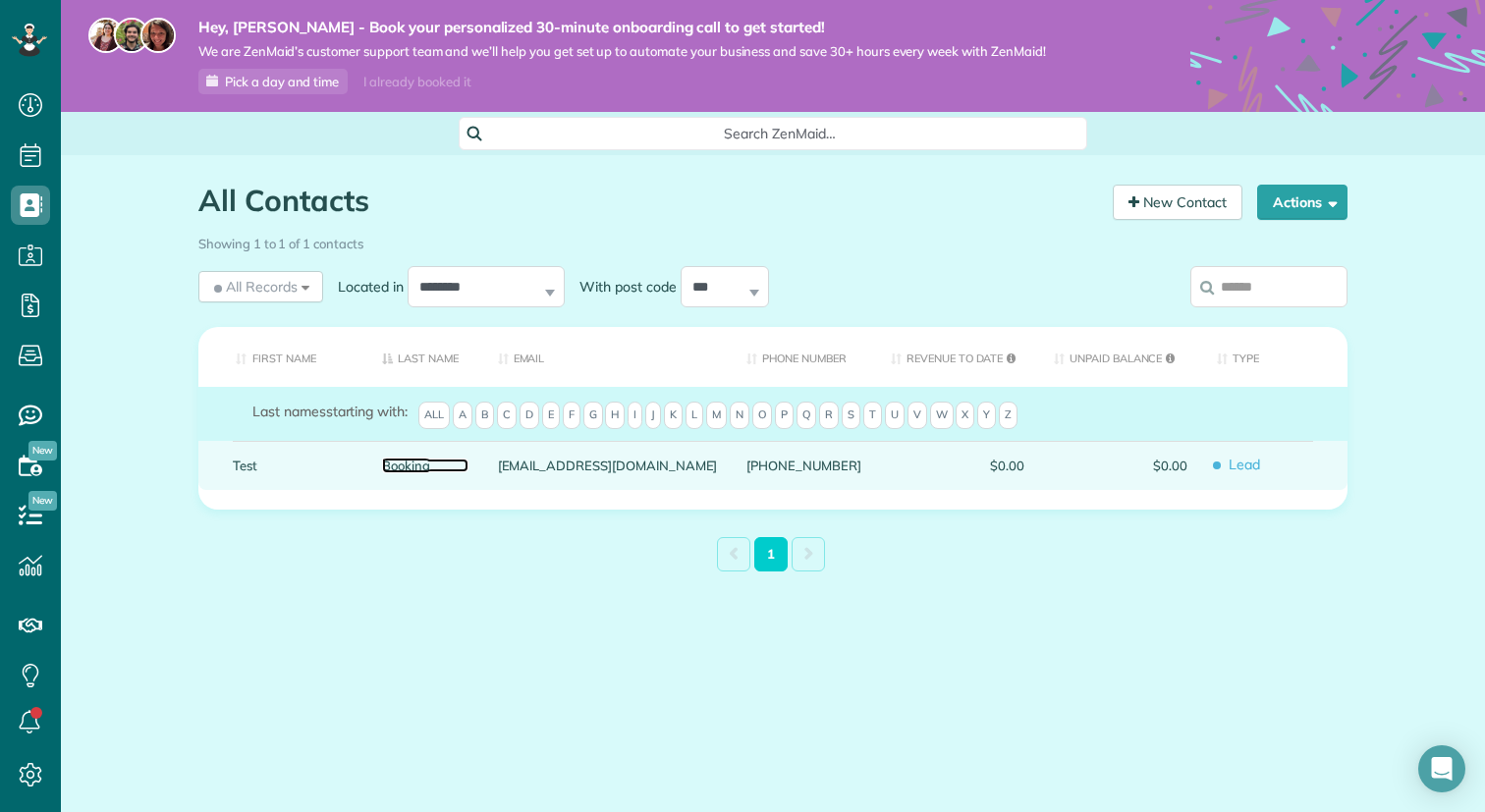
click at [425, 466] on link "Booking" at bounding box center [425, 466] width 87 height 14
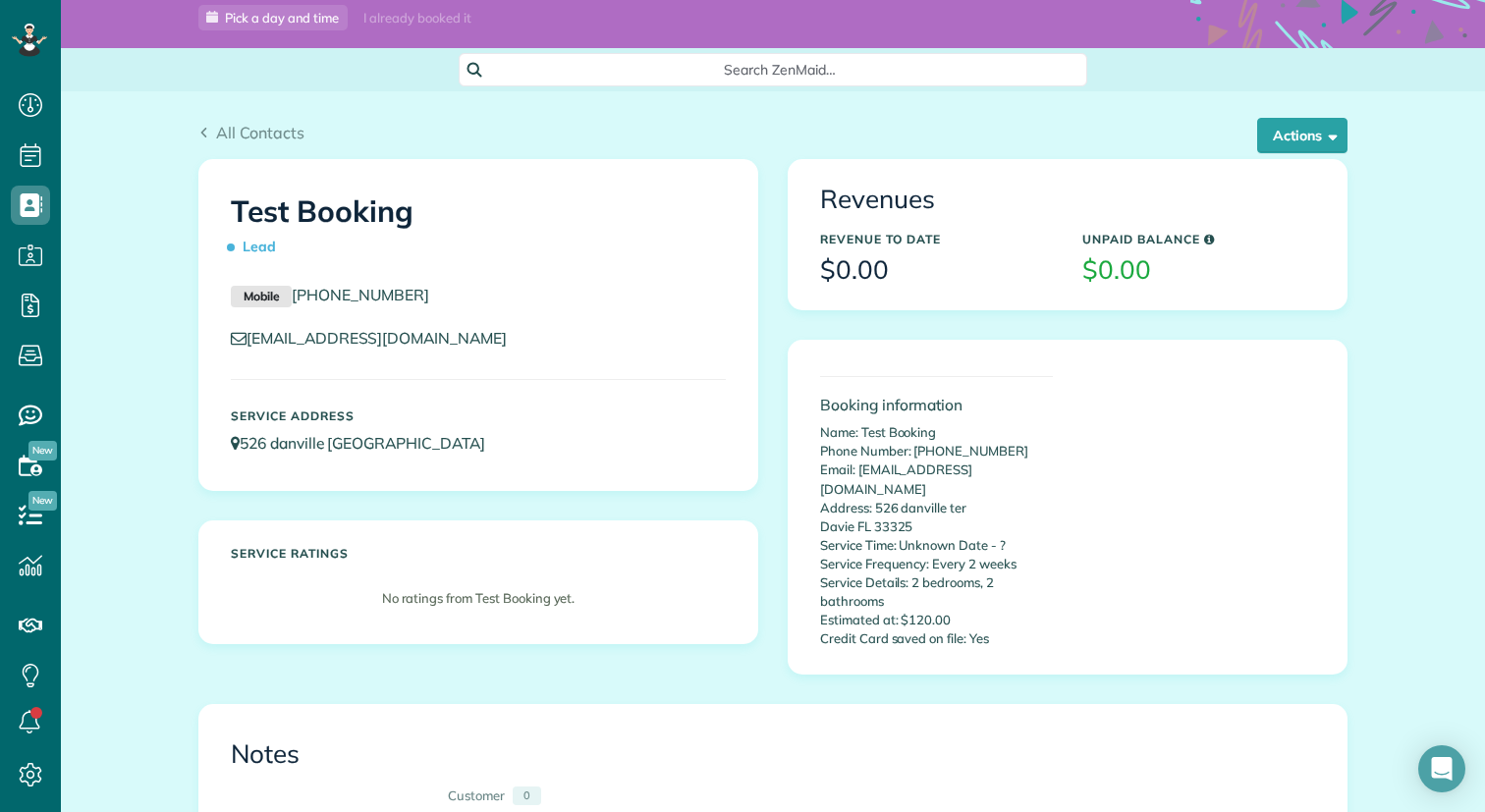
scroll to position [30, 0]
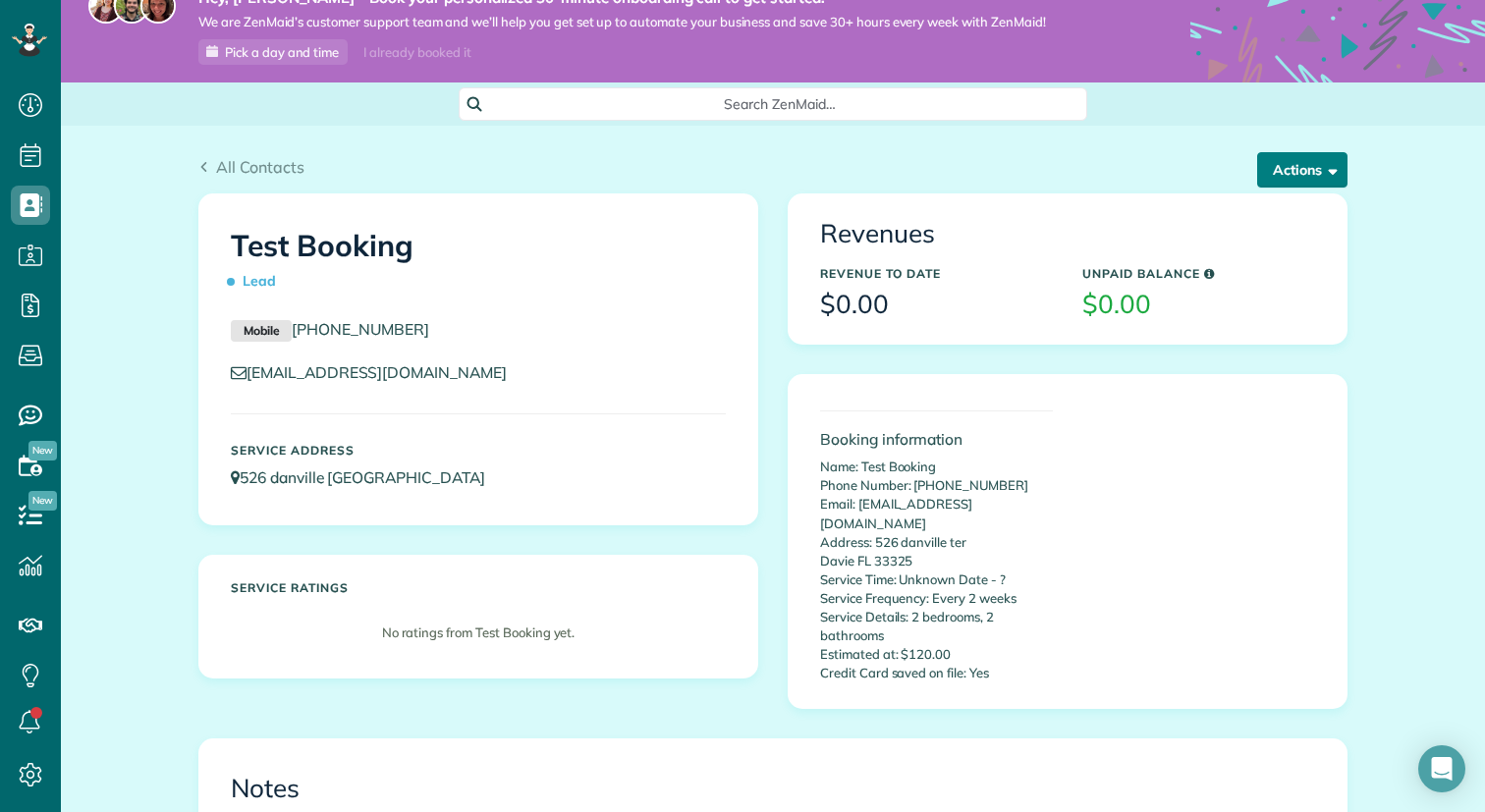
click at [1335, 174] on span "button" at bounding box center [1329, 169] width 15 height 15
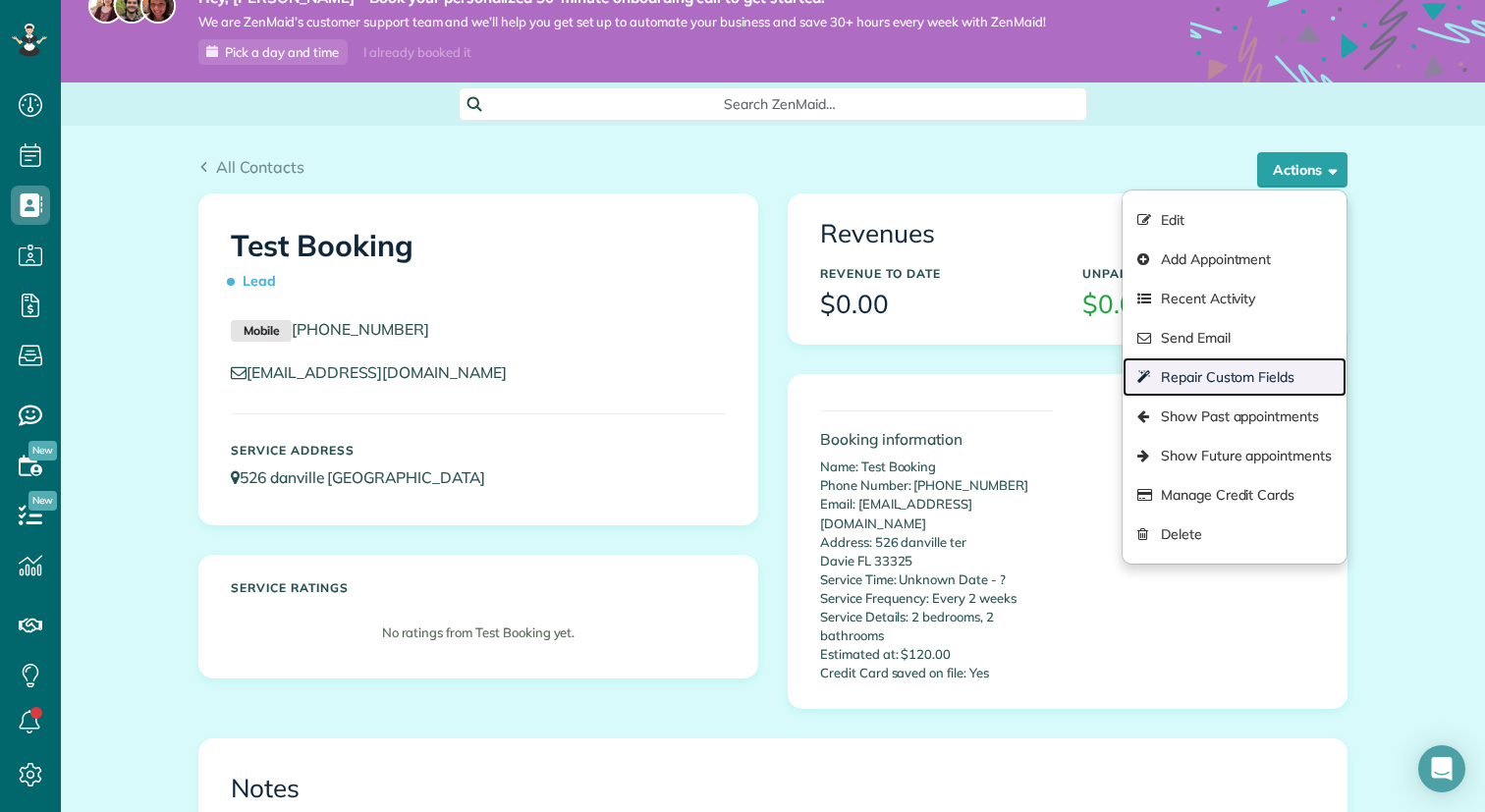
click at [1276, 383] on link "Repair Custom Fields" at bounding box center [1234, 377] width 224 height 39
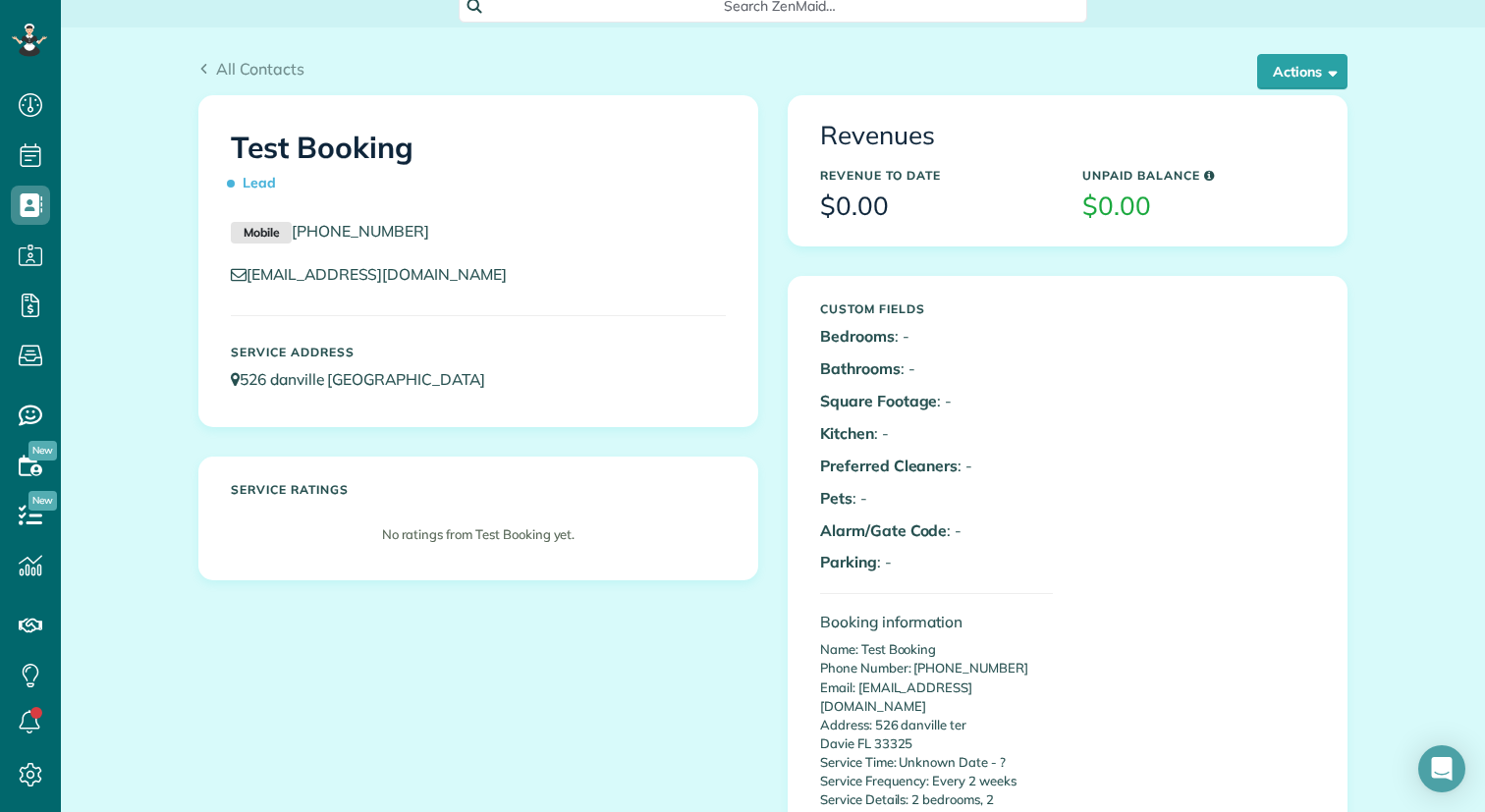
scroll to position [129, 0]
click at [1335, 63] on button "Actions" at bounding box center [1303, 71] width 91 height 35
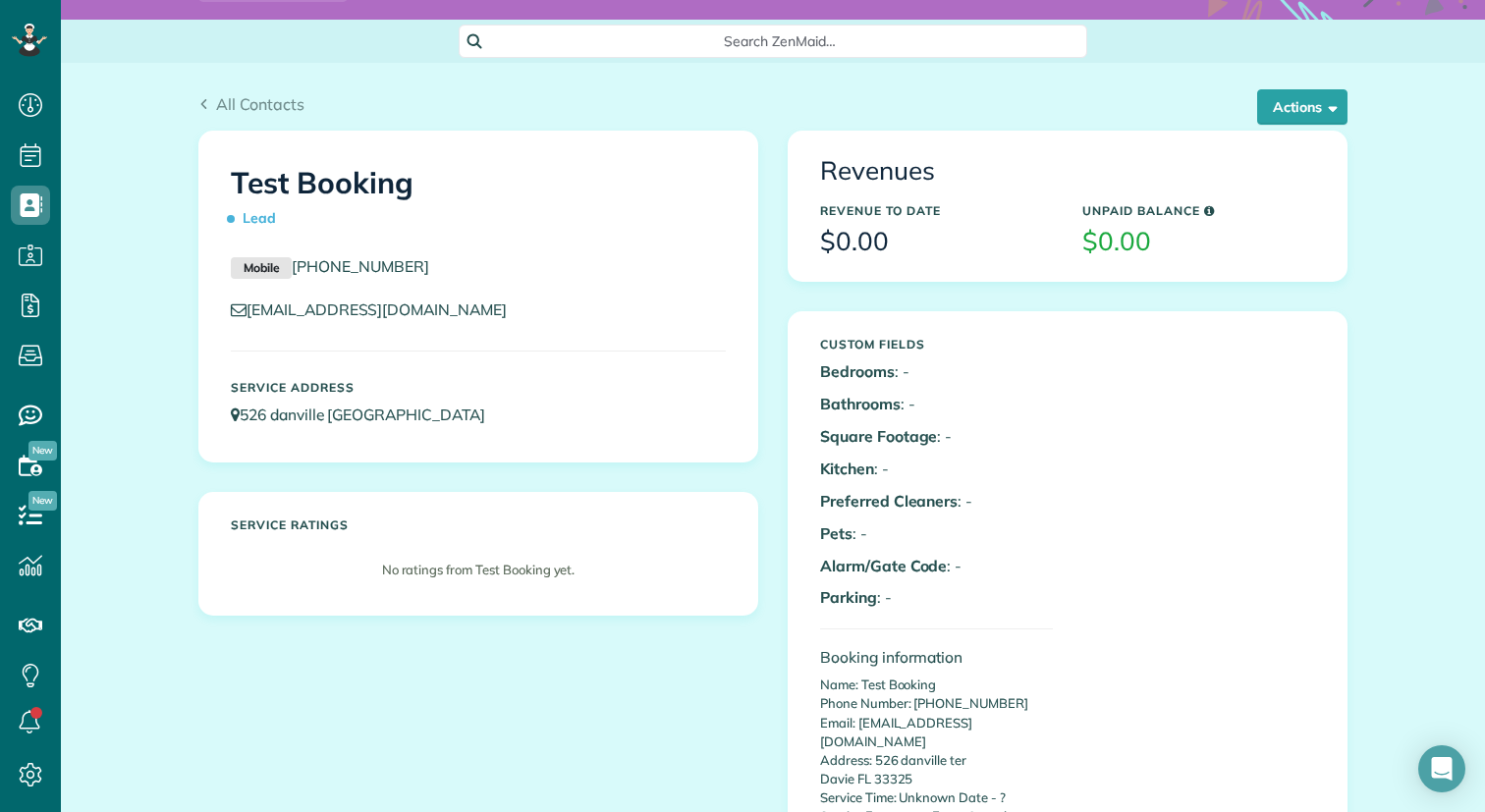
scroll to position [67, 0]
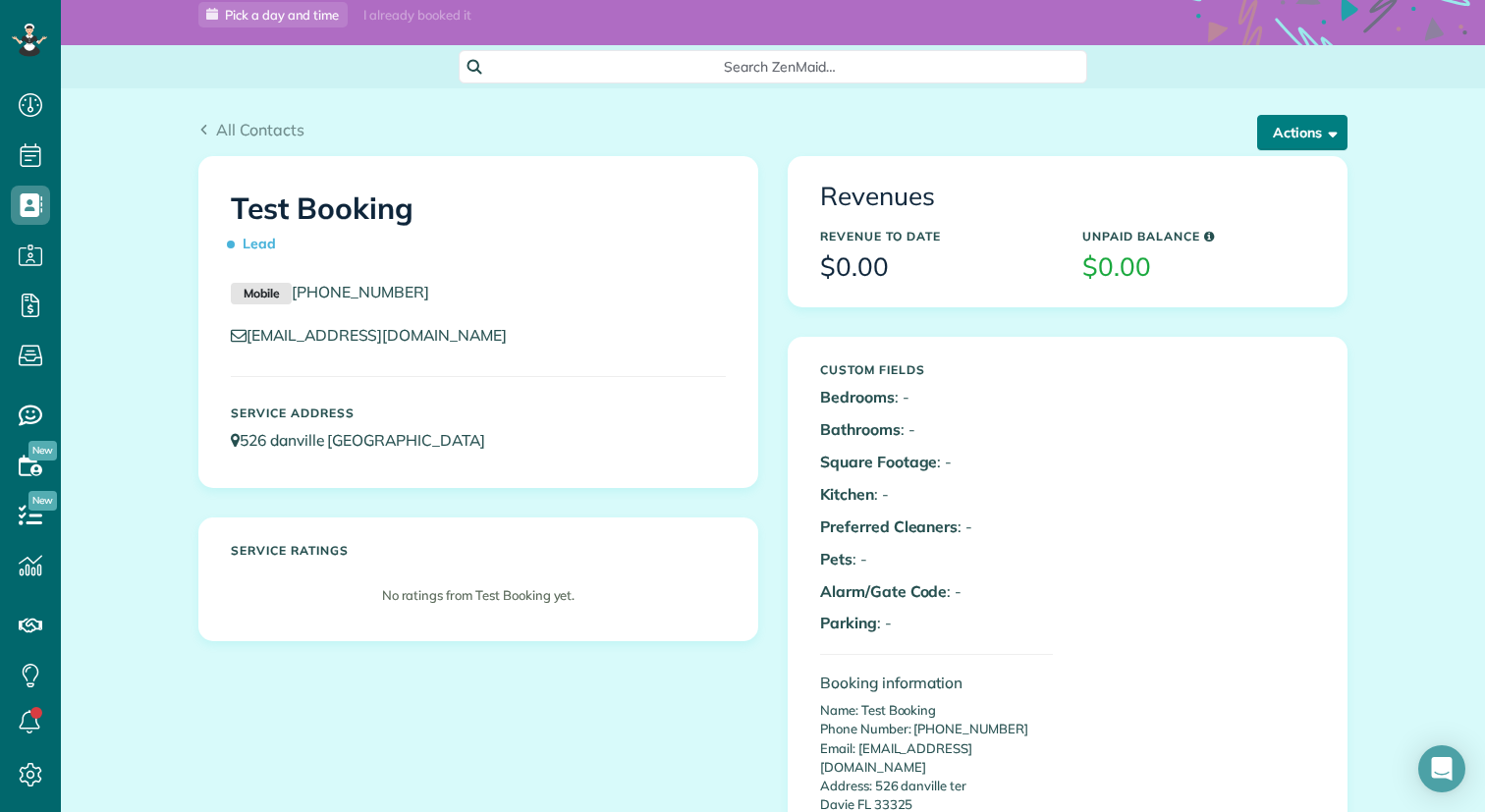
click at [1322, 144] on button "Actions" at bounding box center [1303, 133] width 91 height 35
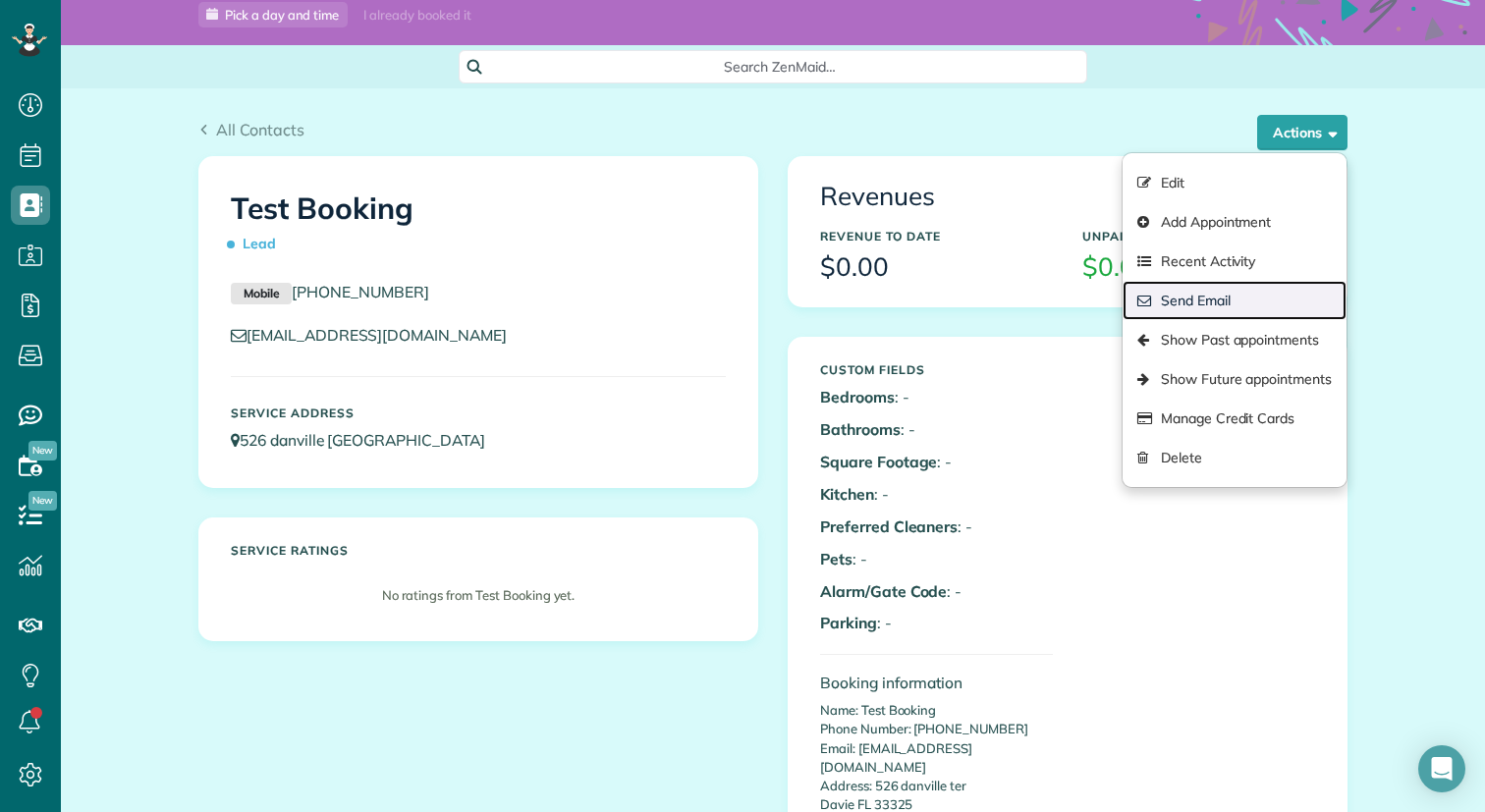
click at [1266, 301] on link "Send Email" at bounding box center [1234, 300] width 224 height 39
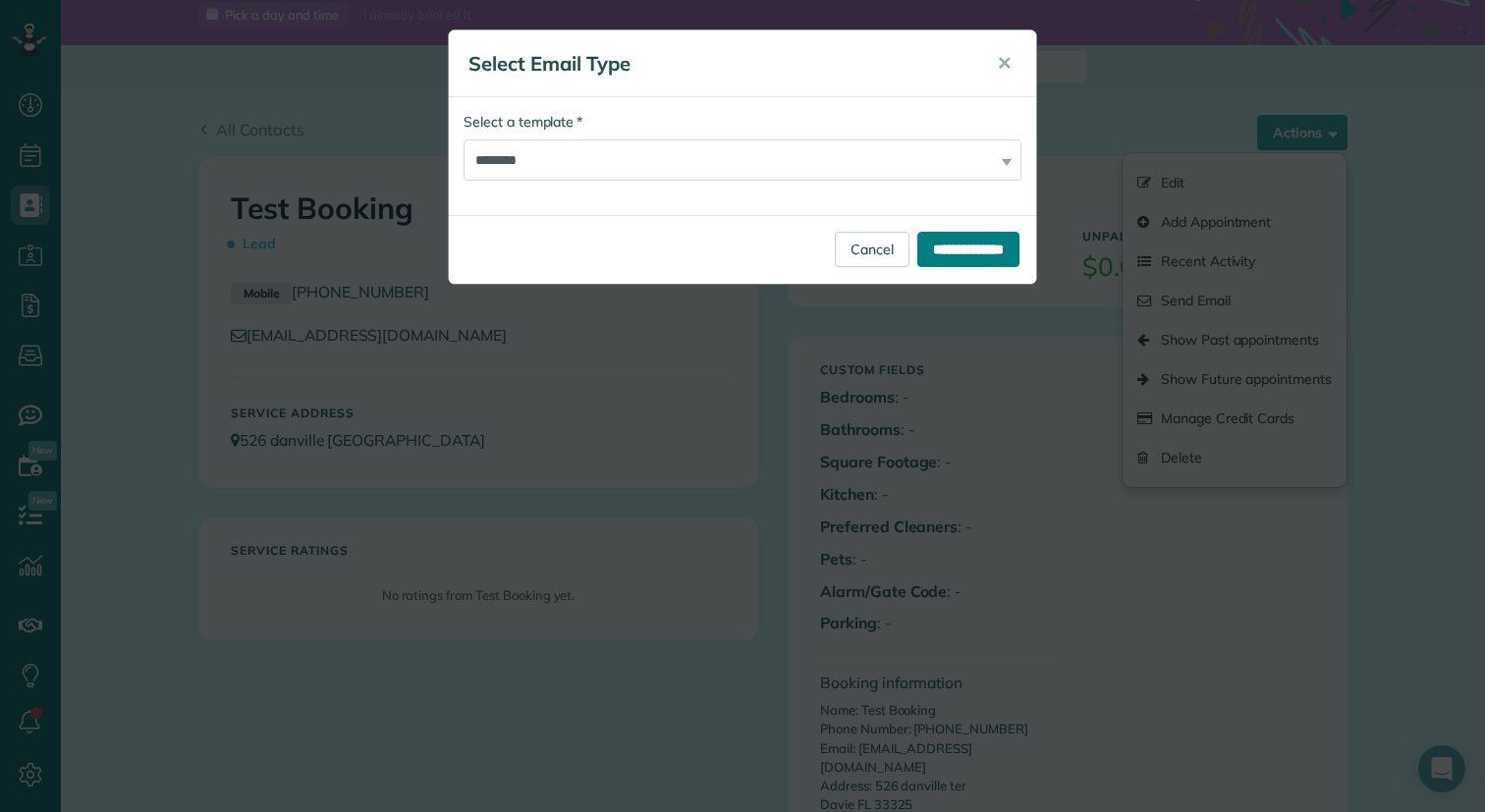
click at [946, 250] on input "**********" at bounding box center [969, 249] width 102 height 35
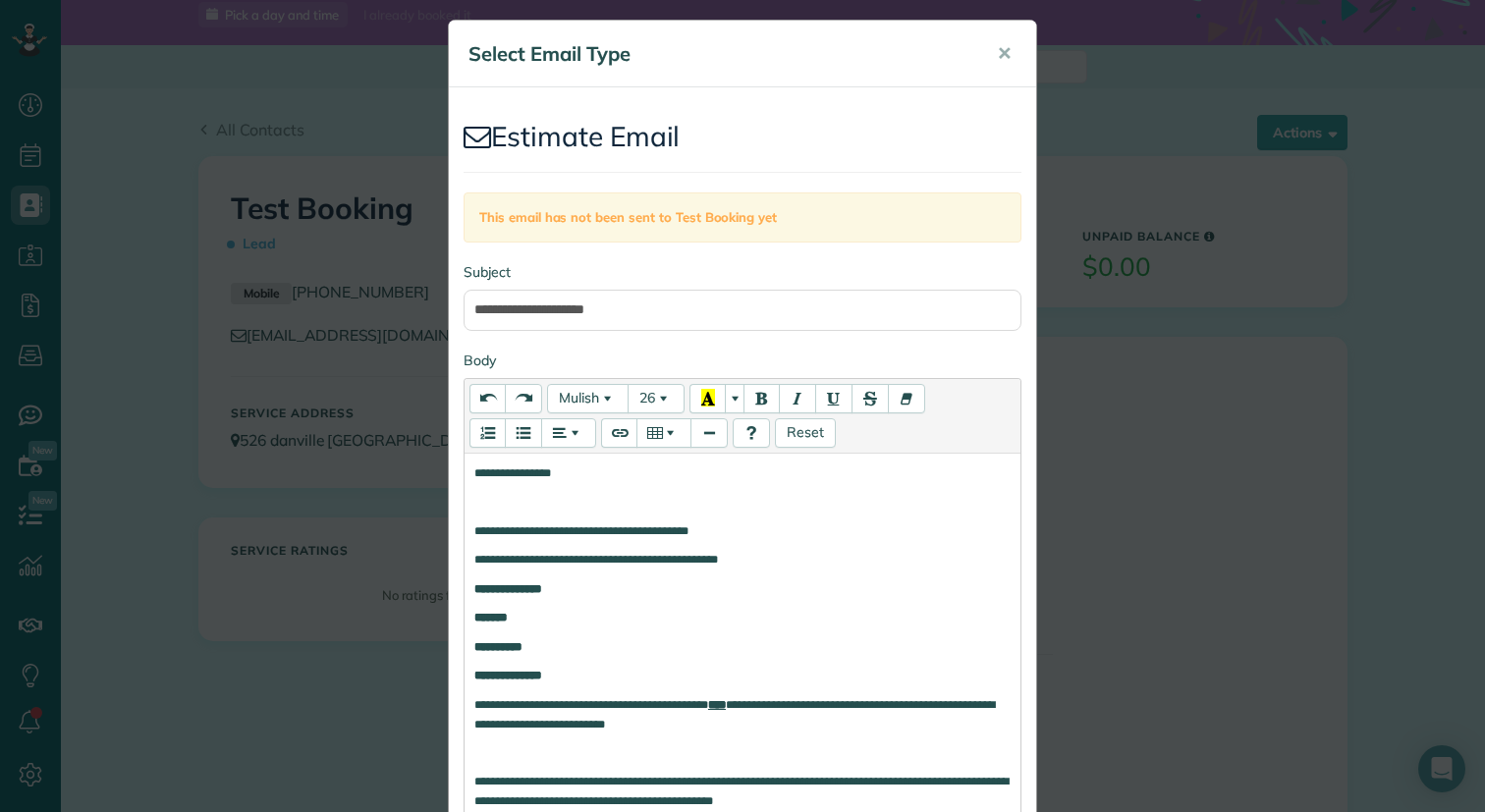
scroll to position [12, 0]
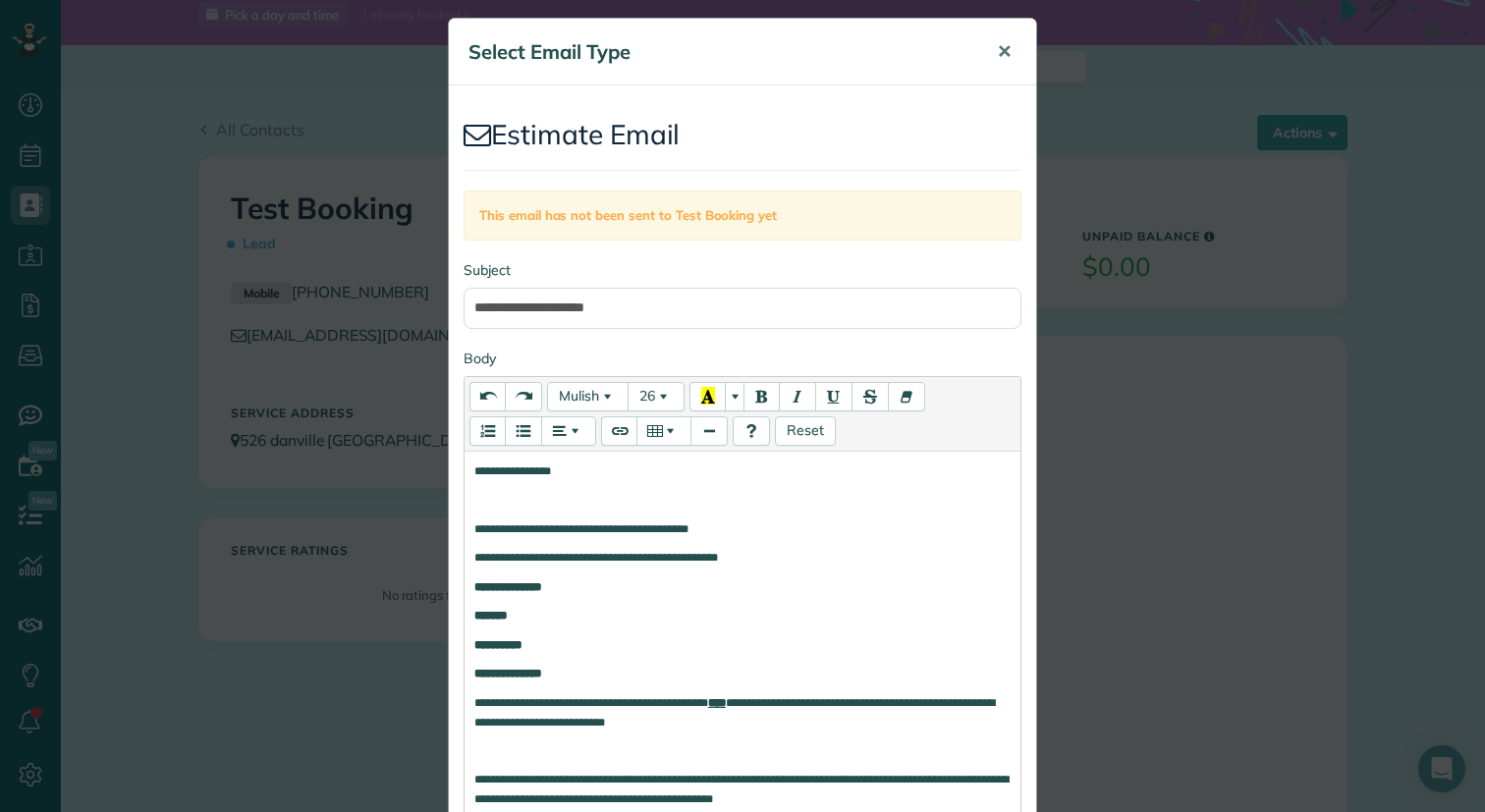
click at [1002, 50] on span "✕" at bounding box center [1004, 51] width 15 height 23
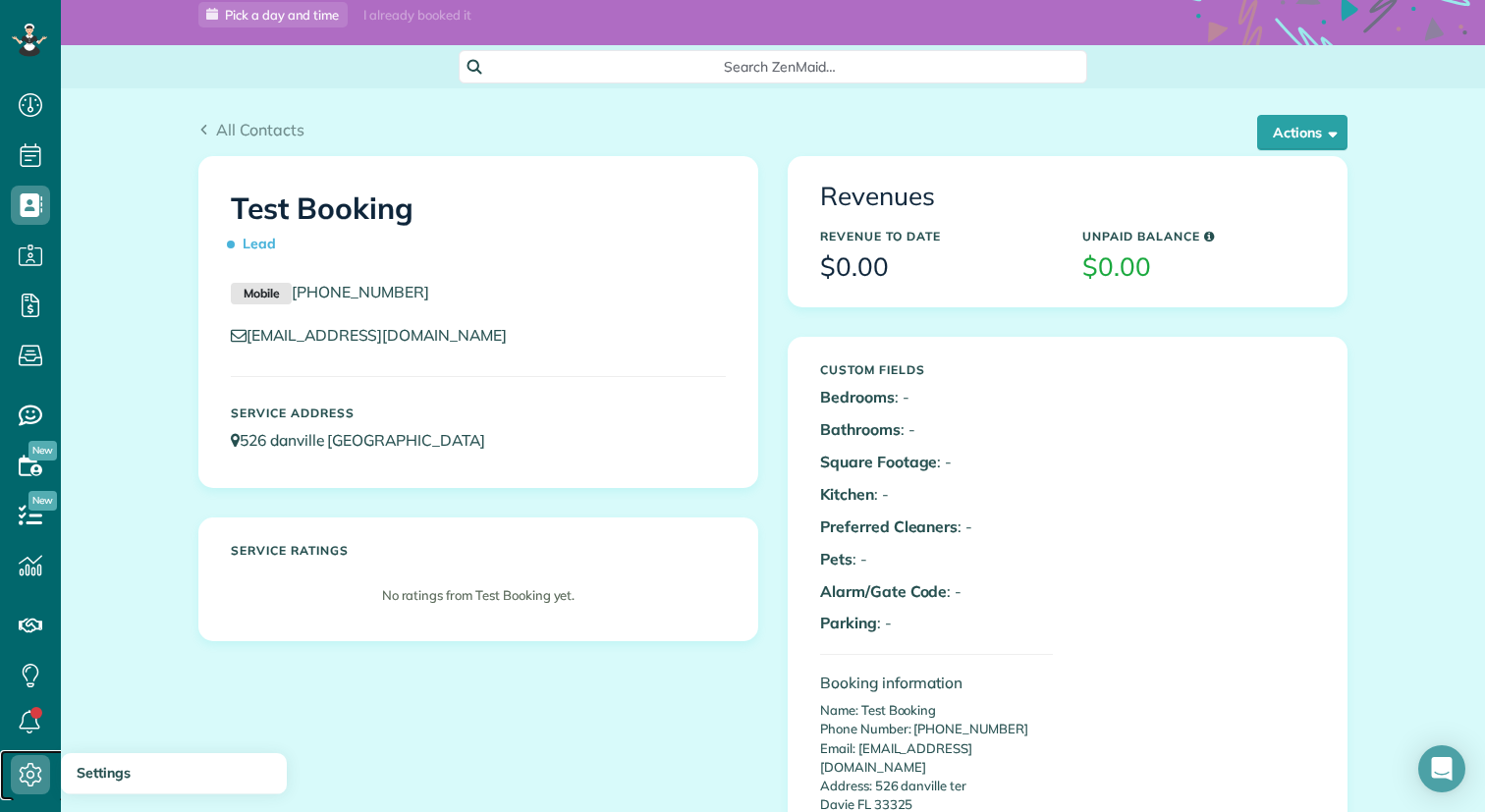
click at [32, 777] on use at bounding box center [31, 775] width 23 height 24
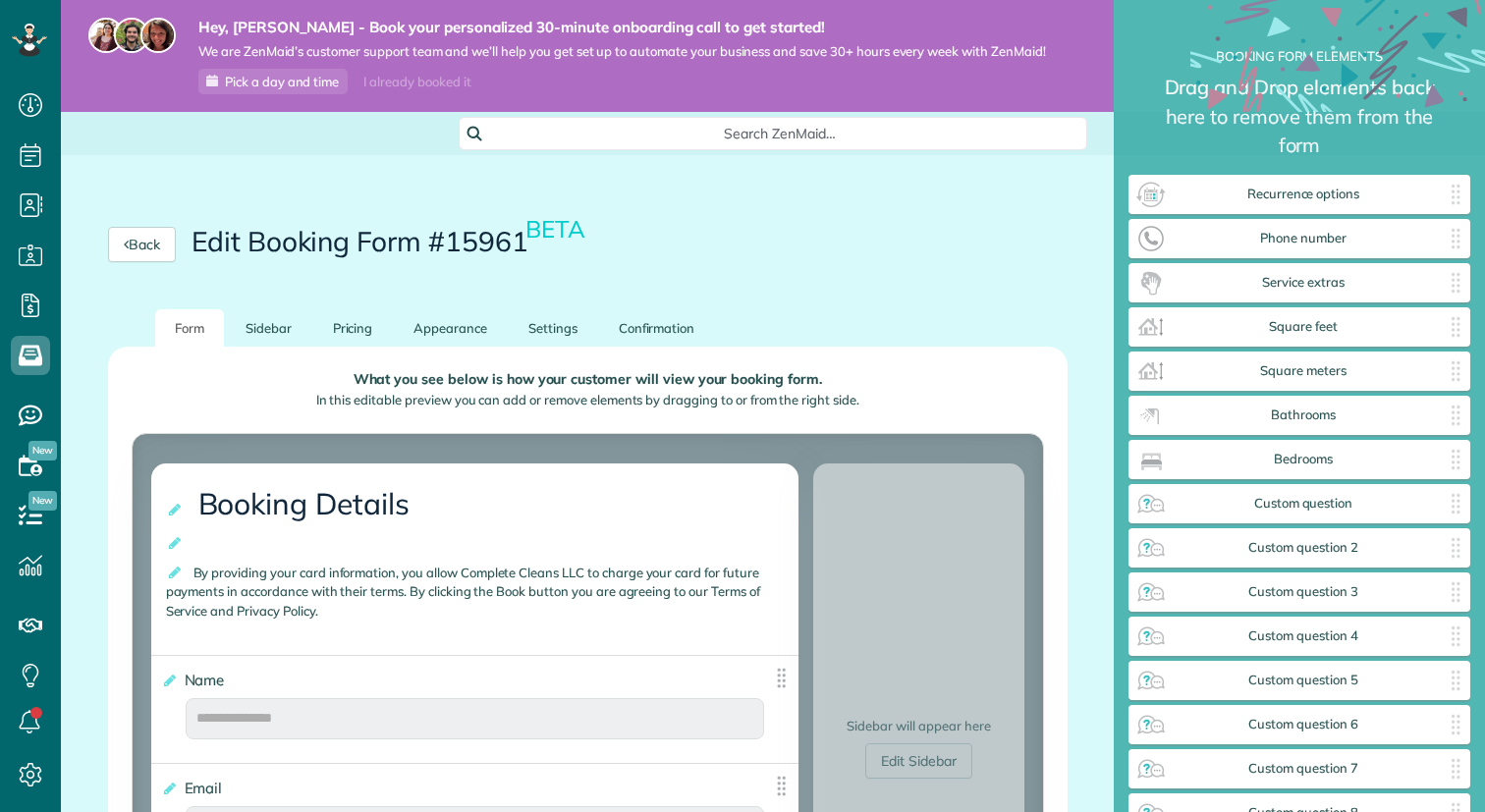
scroll to position [9, 1]
click at [653, 320] on link "Confirmation" at bounding box center [658, 328] width 116 height 38
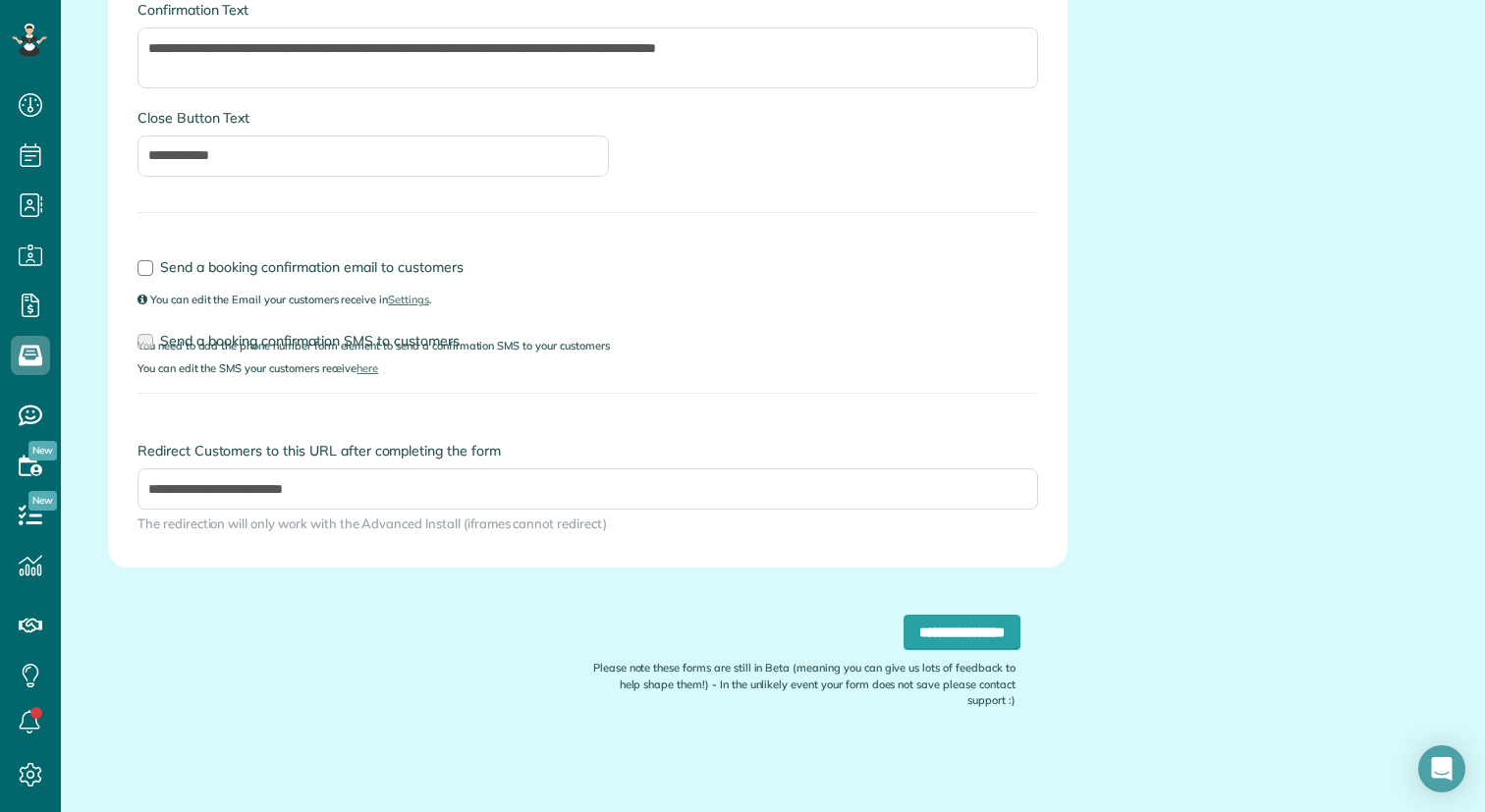
scroll to position [0, 0]
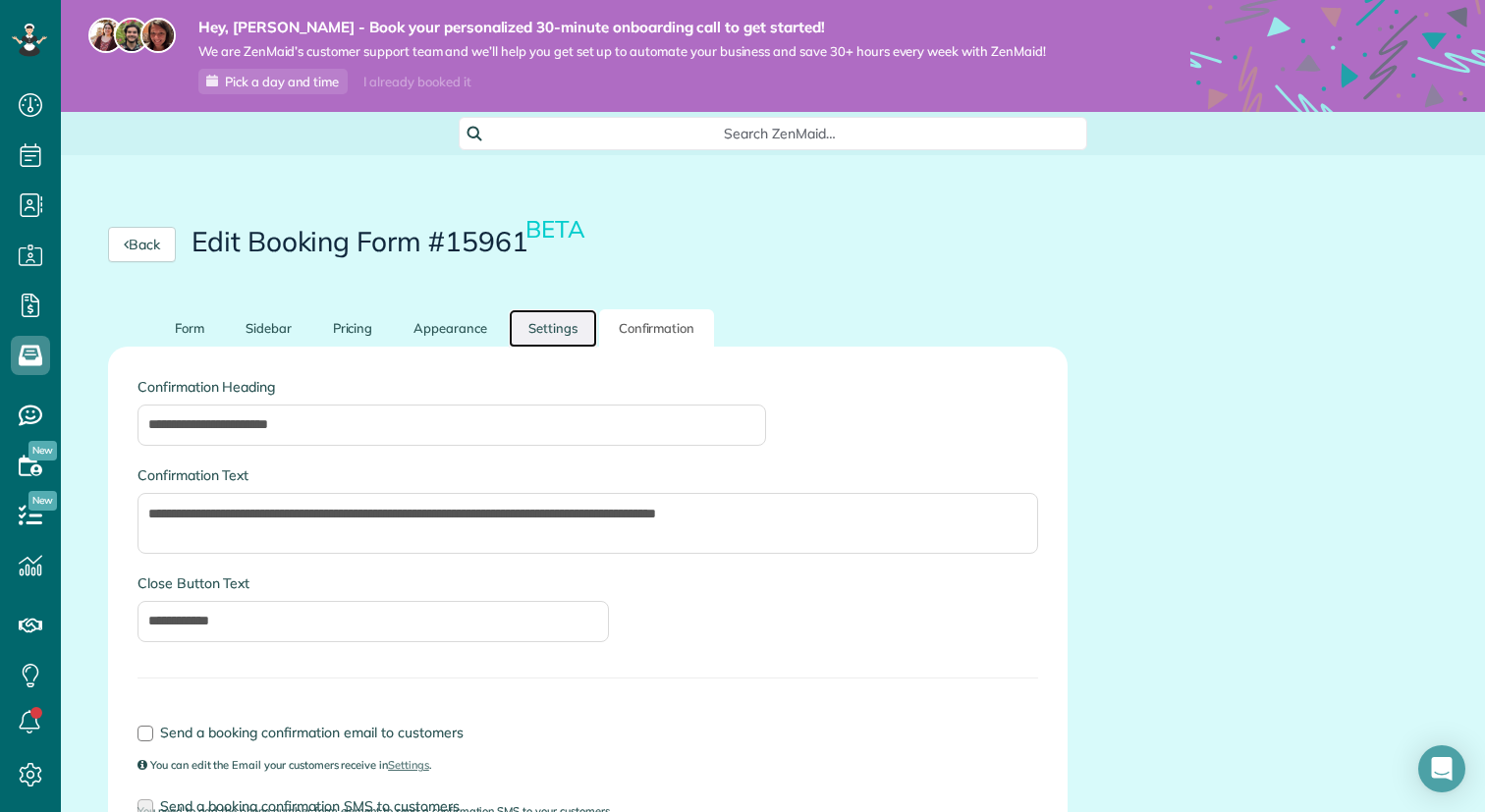
click at [560, 342] on link "Settings" at bounding box center [553, 328] width 89 height 38
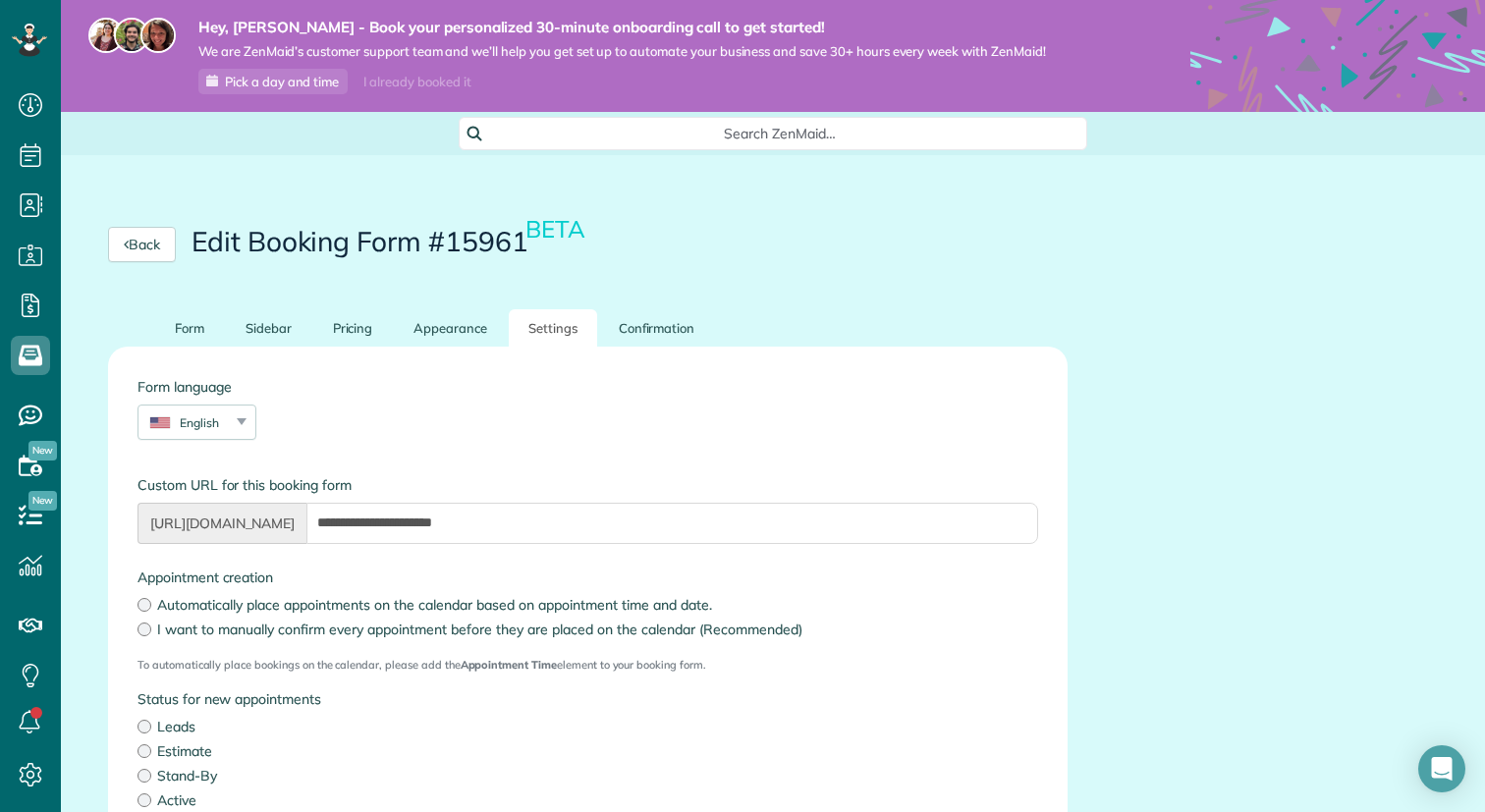
click at [658, 129] on span "Search ZenMaid…" at bounding box center [780, 134] width 598 height 20
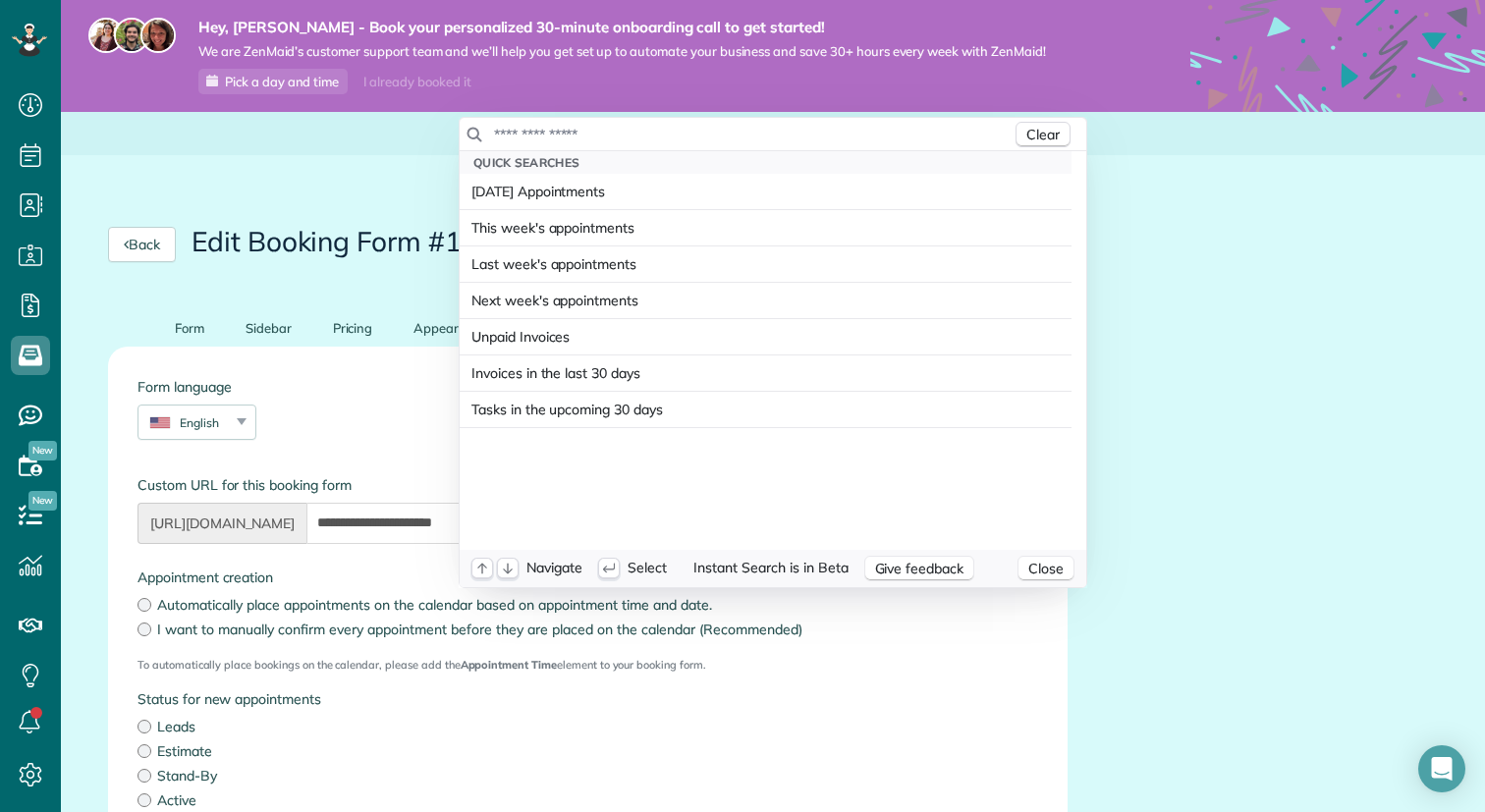
click at [695, 134] on input "text" at bounding box center [752, 135] width 519 height 20
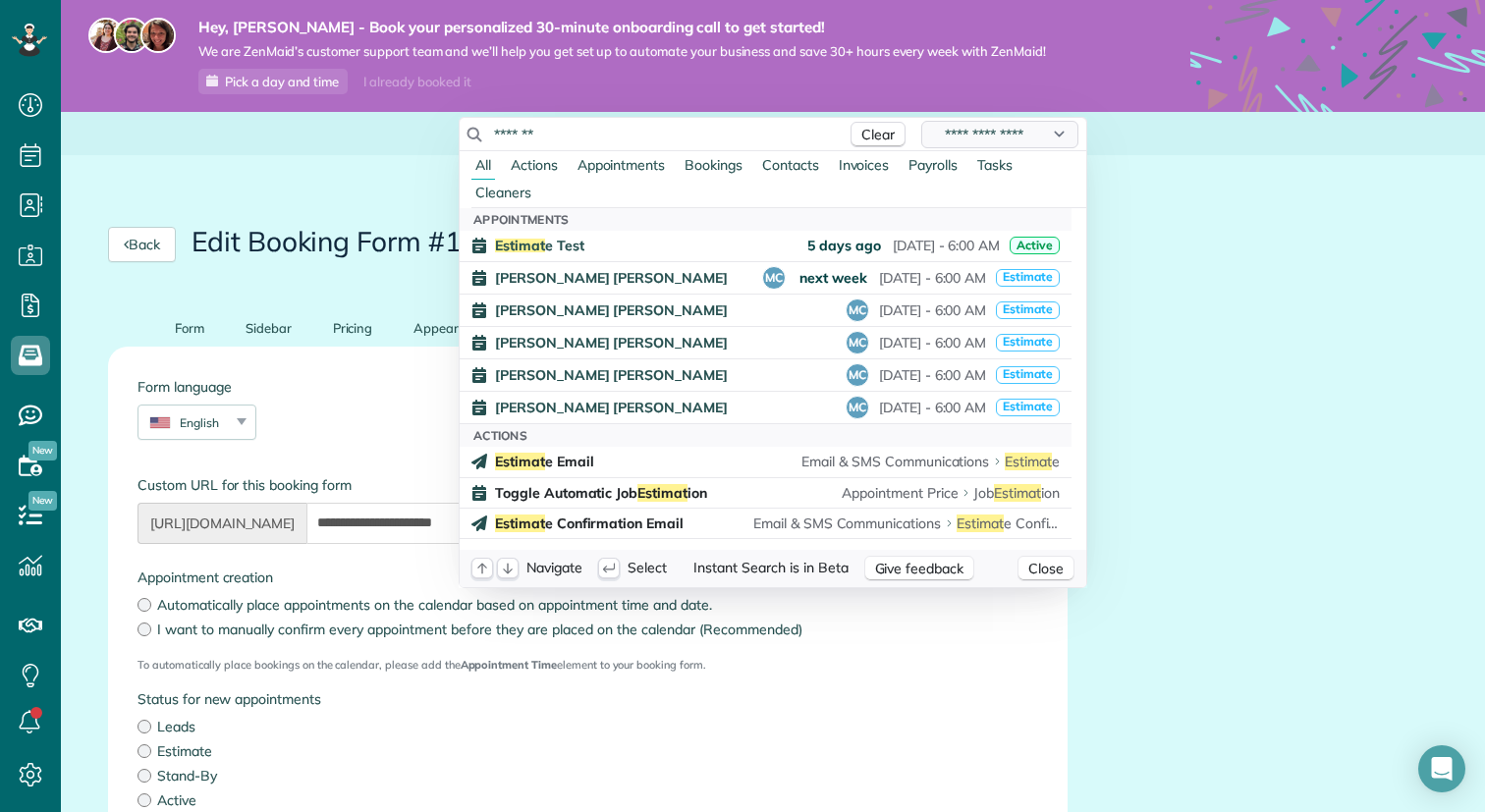
type input "*******"
click at [1031, 134] on select "**********" at bounding box center [1001, 135] width 158 height 28
click at [29, 256] on html "Dashboard Scheduling Calendar View List View" at bounding box center [742, 406] width 1485 height 812
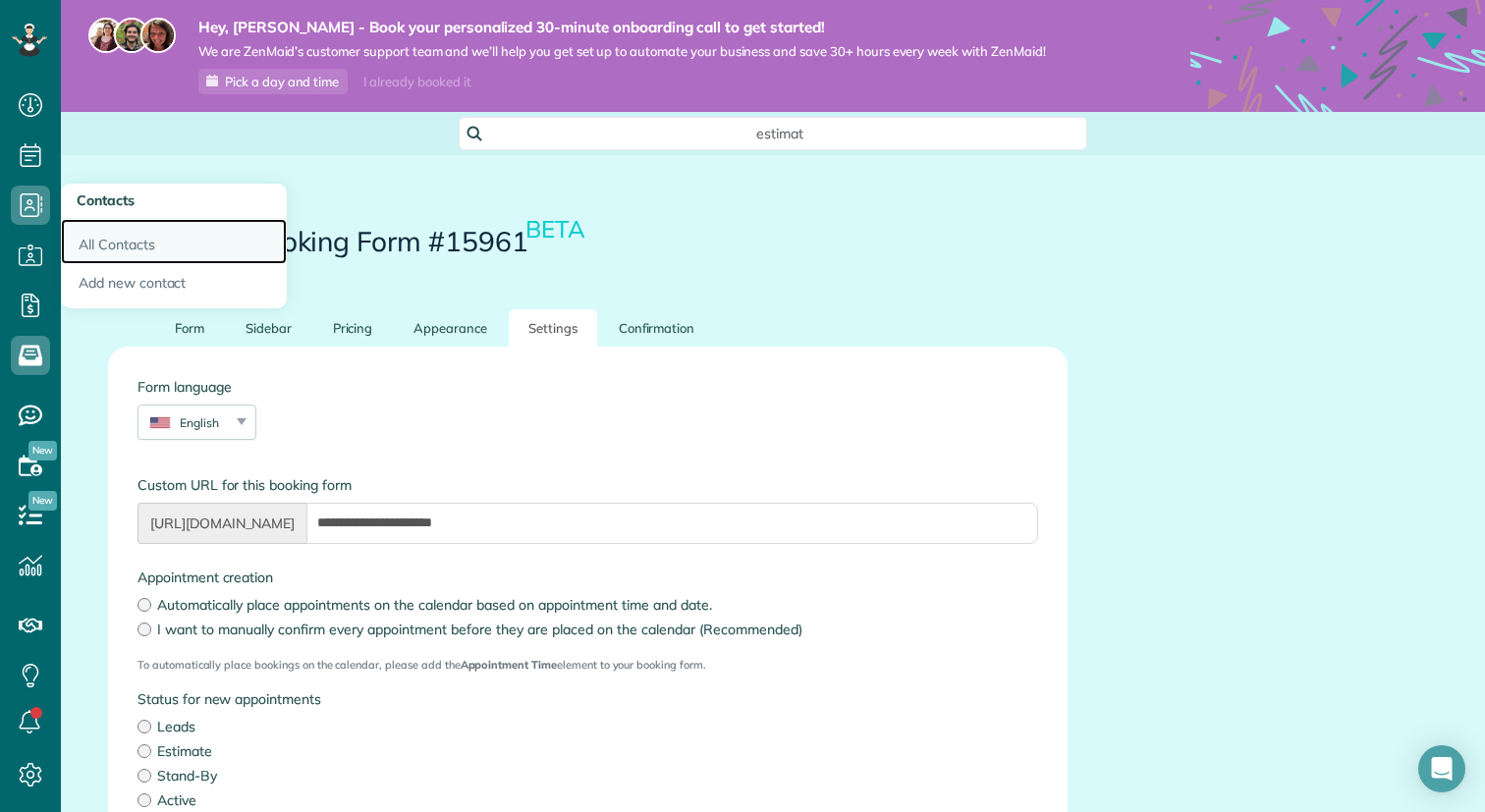
click at [107, 250] on link "All Contacts" at bounding box center [173, 241] width 226 height 45
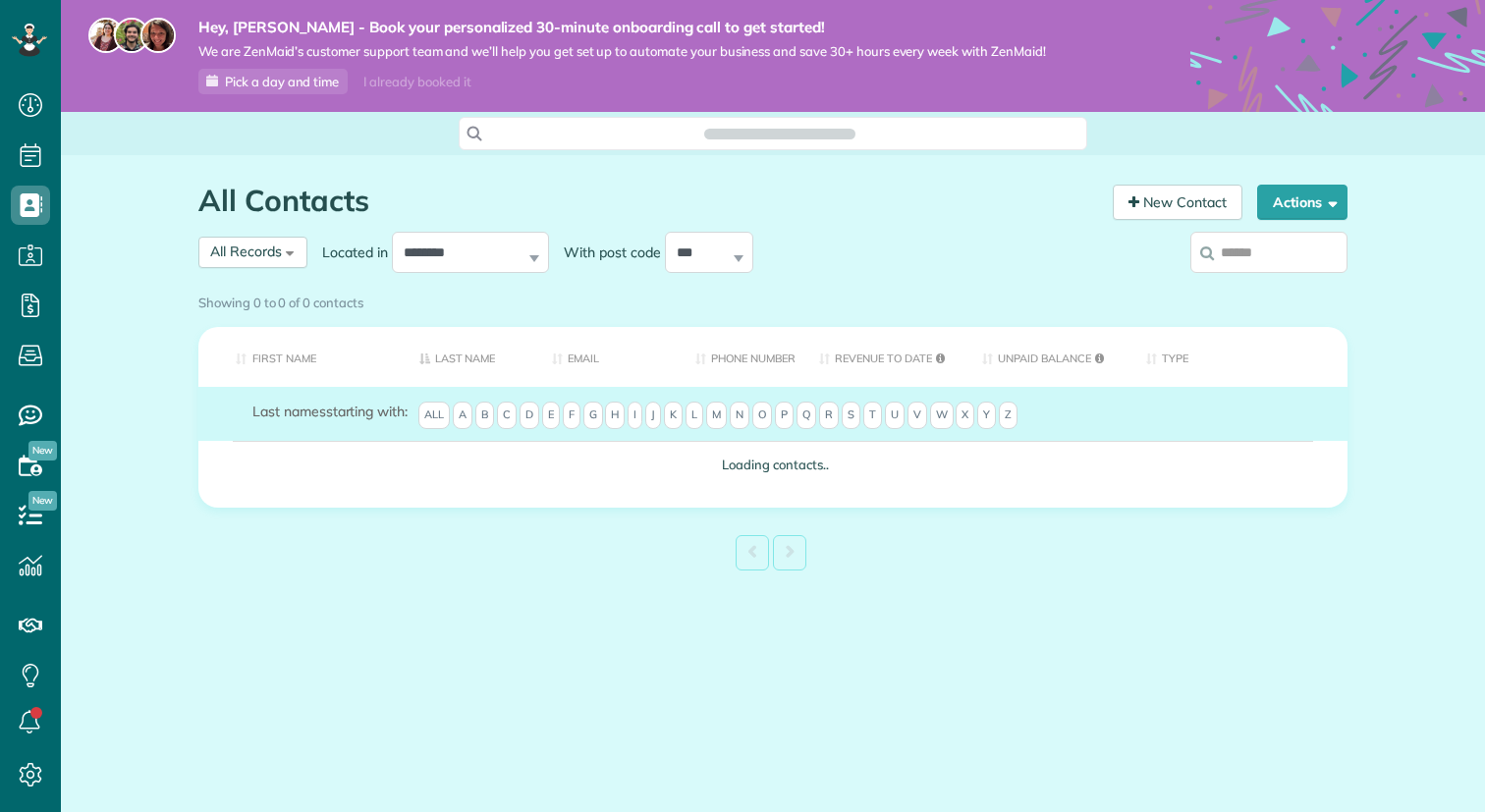
scroll to position [9, 9]
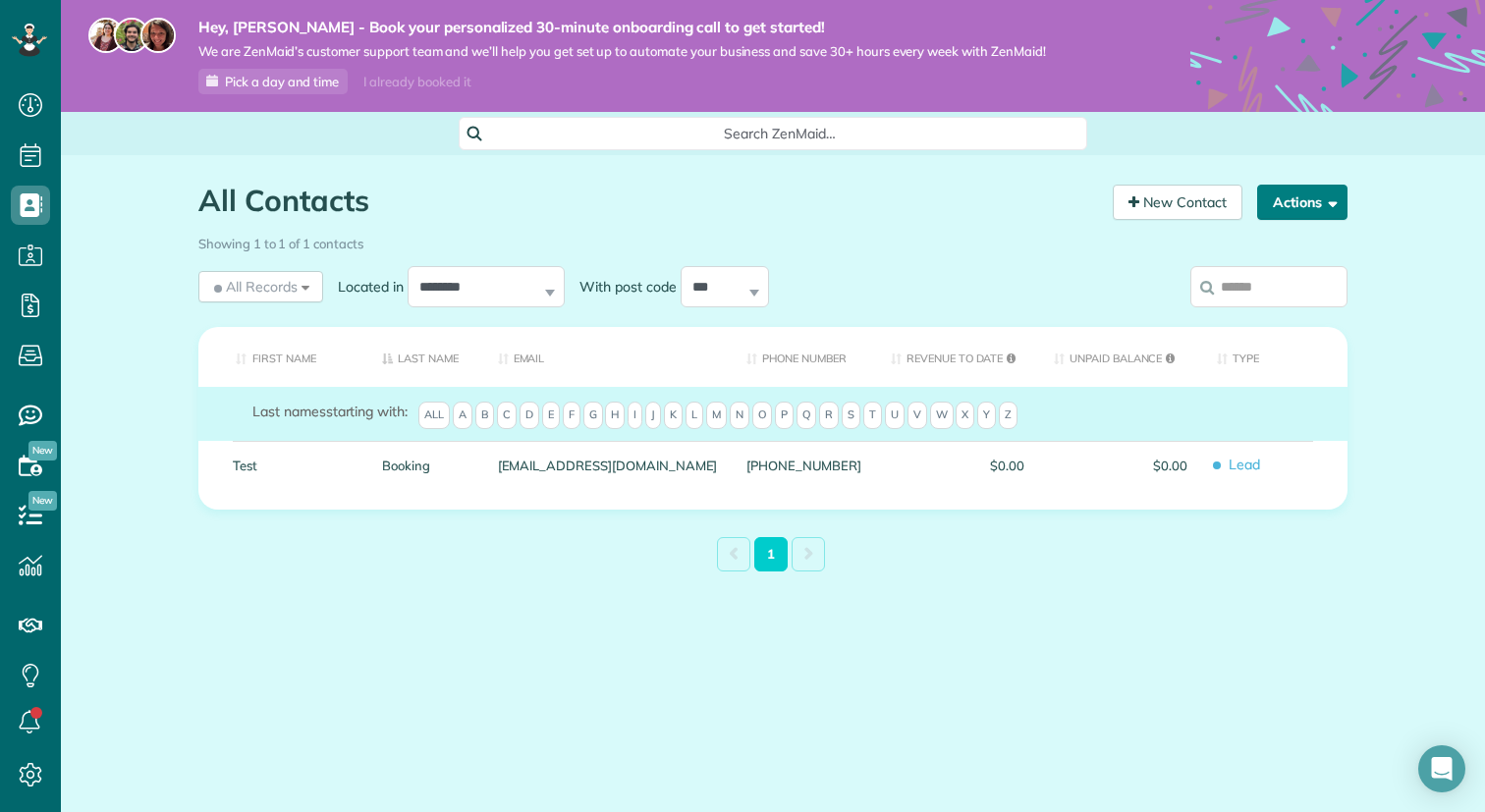
click at [1311, 214] on button "Actions" at bounding box center [1303, 203] width 91 height 35
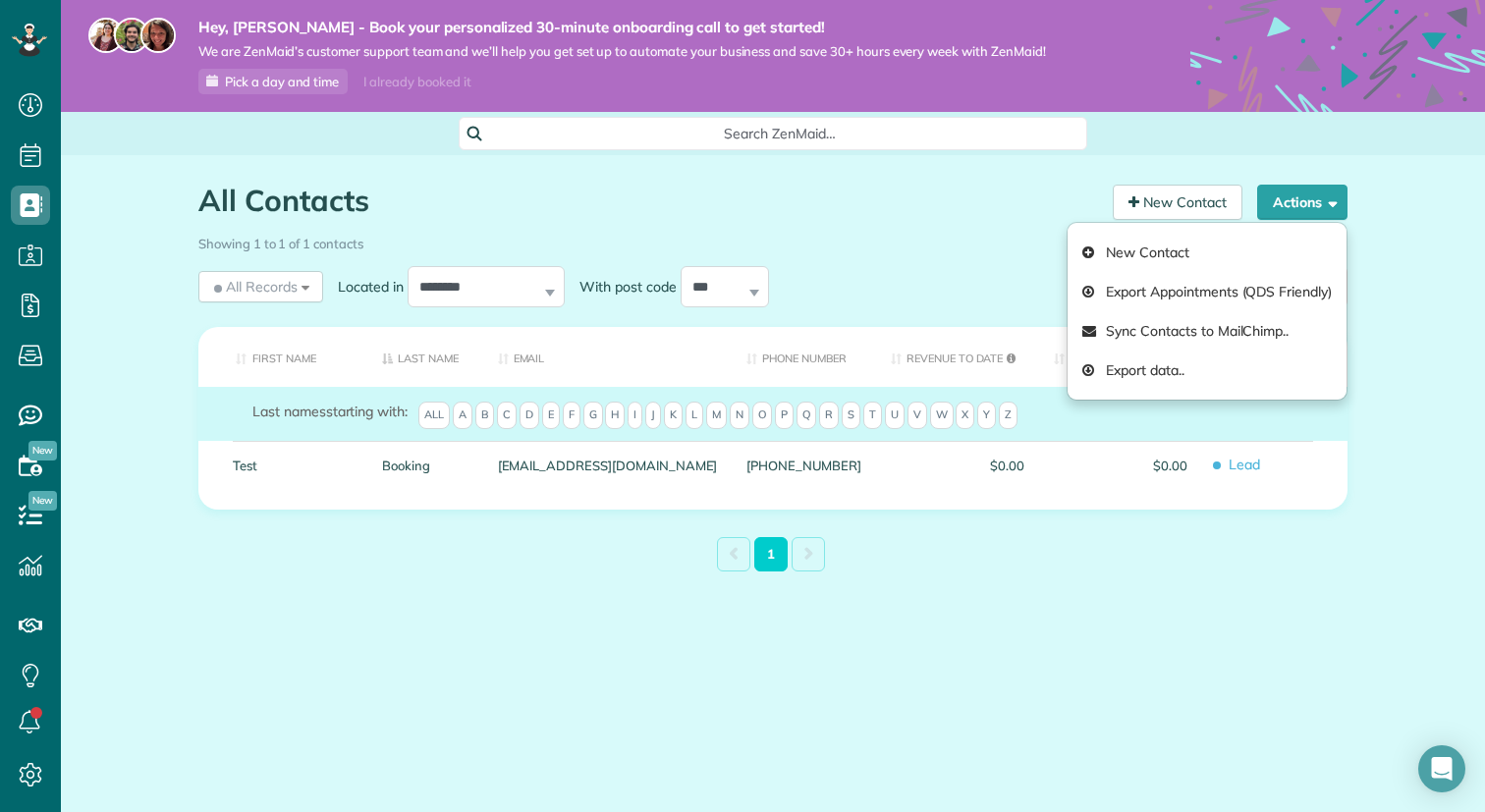
click at [1121, 598] on div "All Contacts Contacts in ZenMaid [2 min] New Contact Actions New Contact Export…" at bounding box center [773, 426] width 1179 height 541
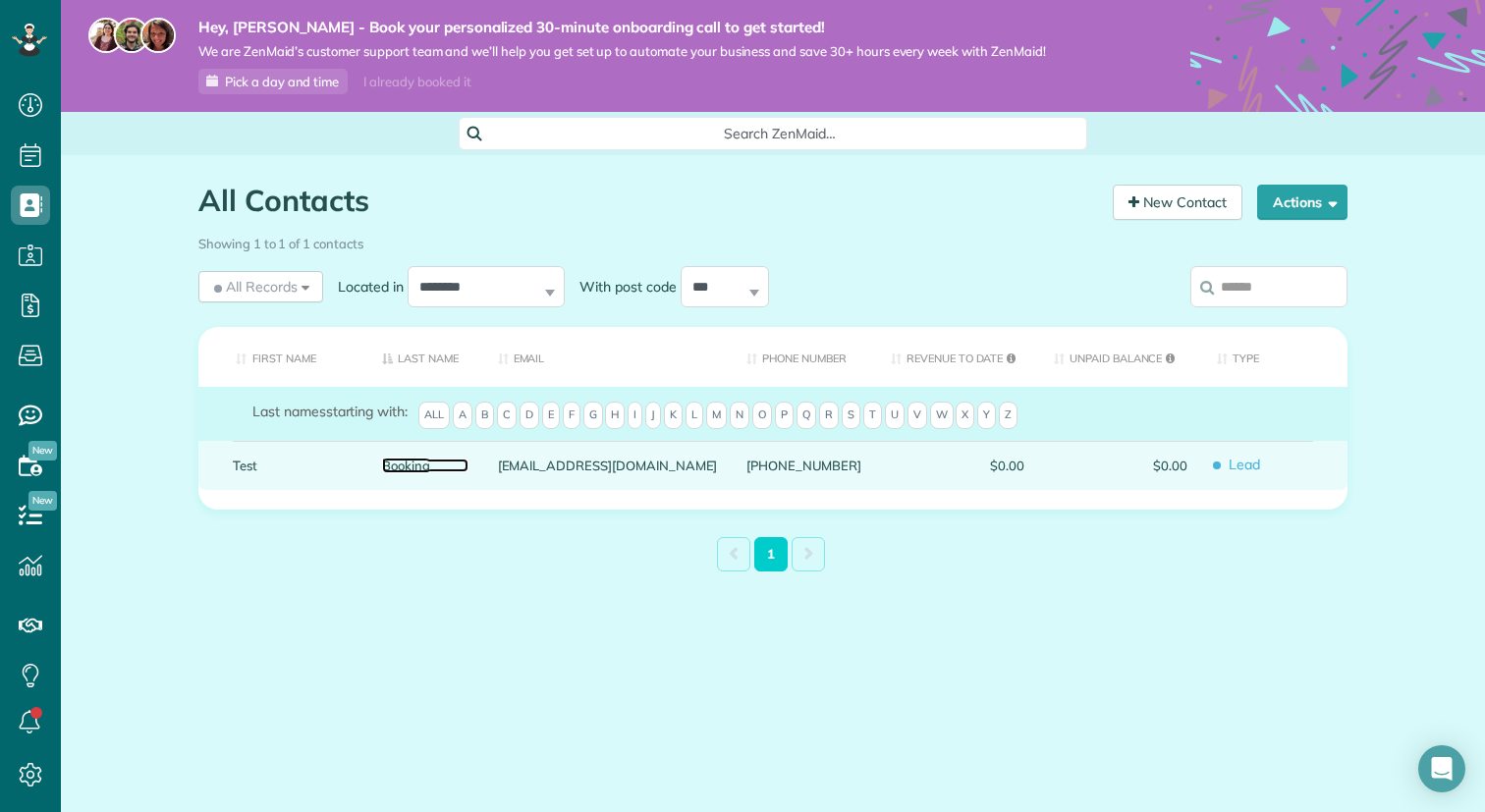
click at [456, 467] on link "Booking" at bounding box center [425, 466] width 87 height 14
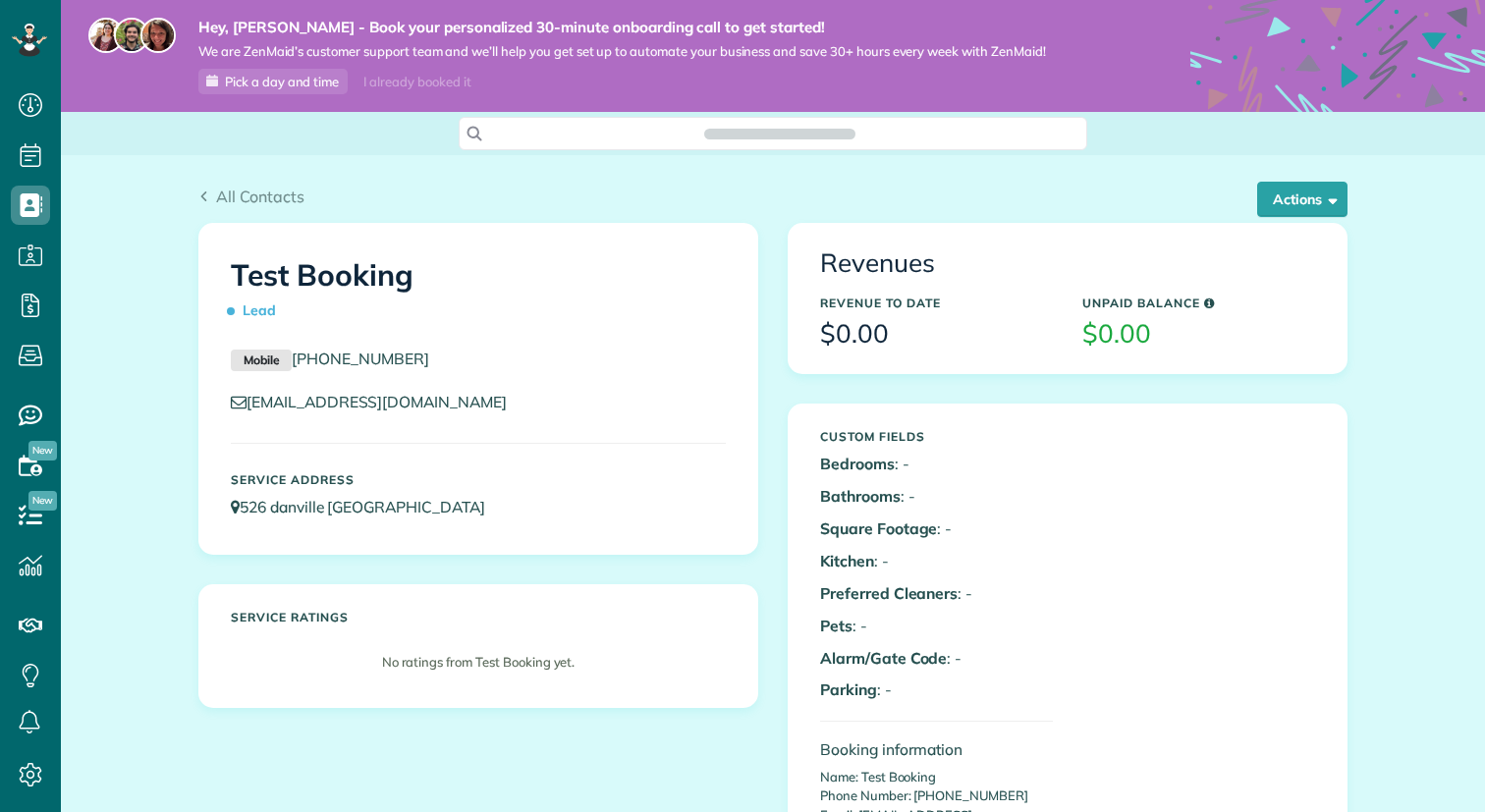
scroll to position [9, 9]
click at [1329, 199] on span "button" at bounding box center [1329, 199] width 15 height 15
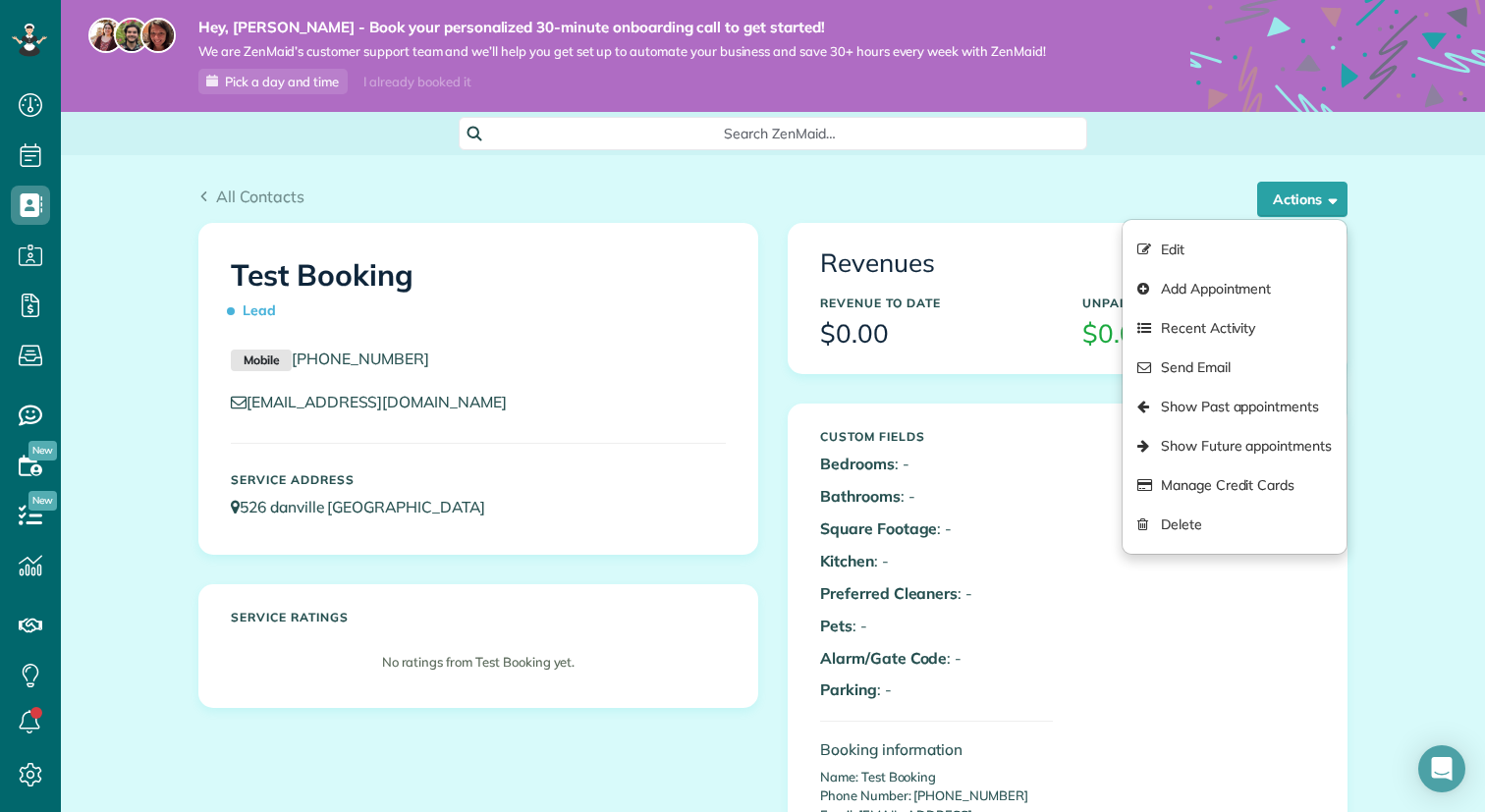
click at [742, 212] on div "All Contacts Actions Edit Add Appointment Recent Activity Send Email Show Past …" at bounding box center [773, 204] width 1149 height 37
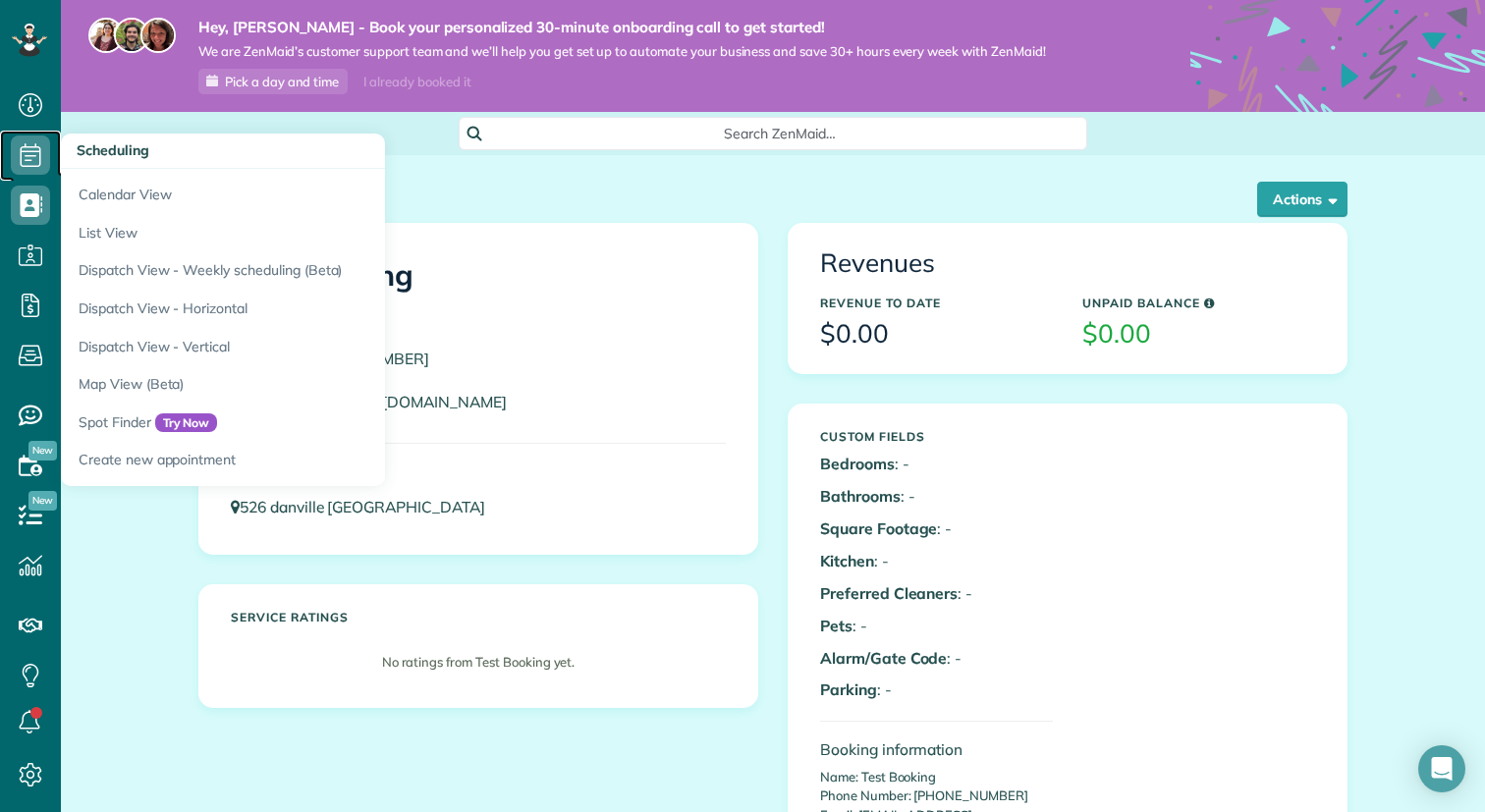
click at [33, 156] on use at bounding box center [31, 156] width 21 height 24
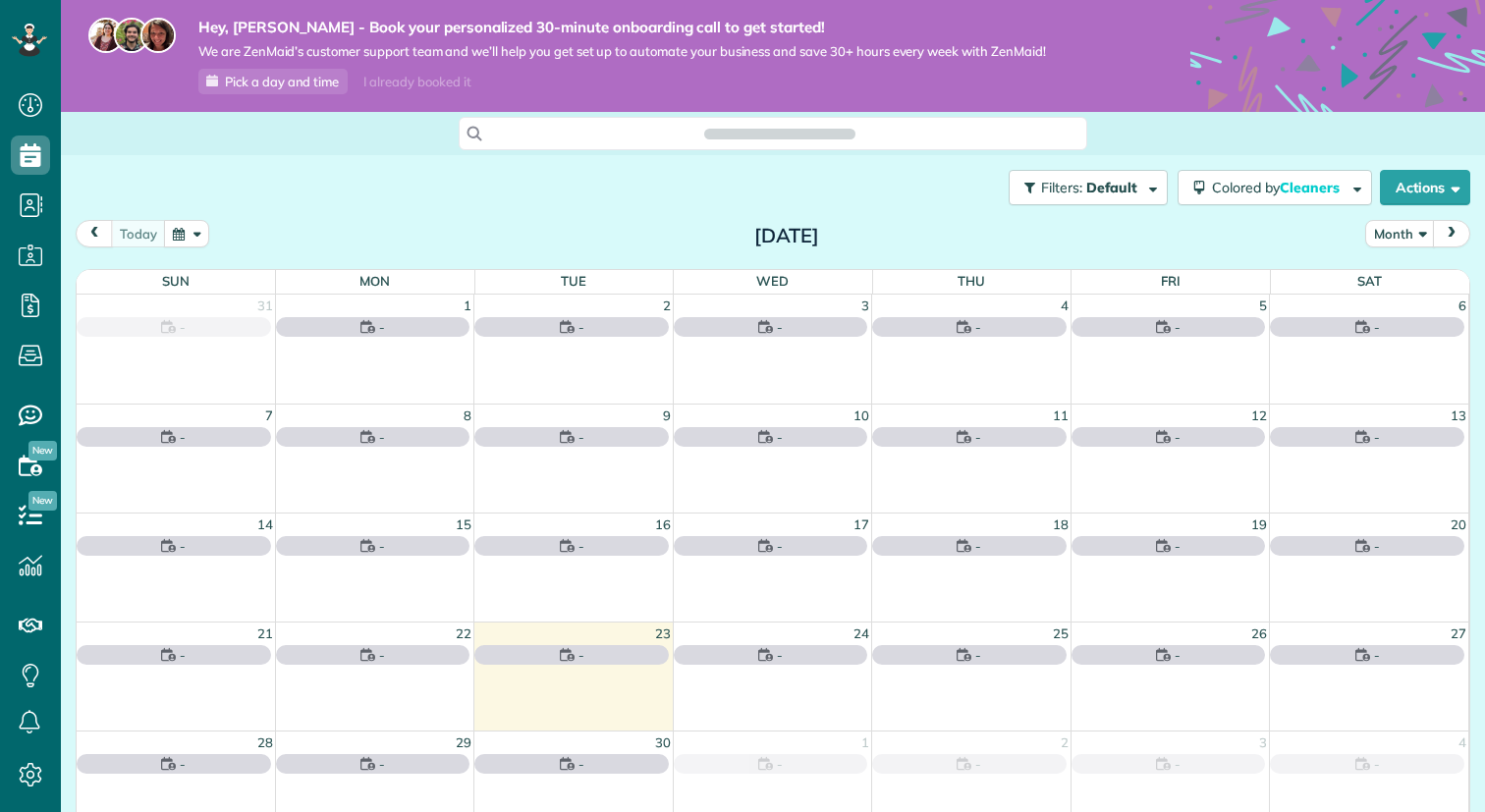
scroll to position [9, 9]
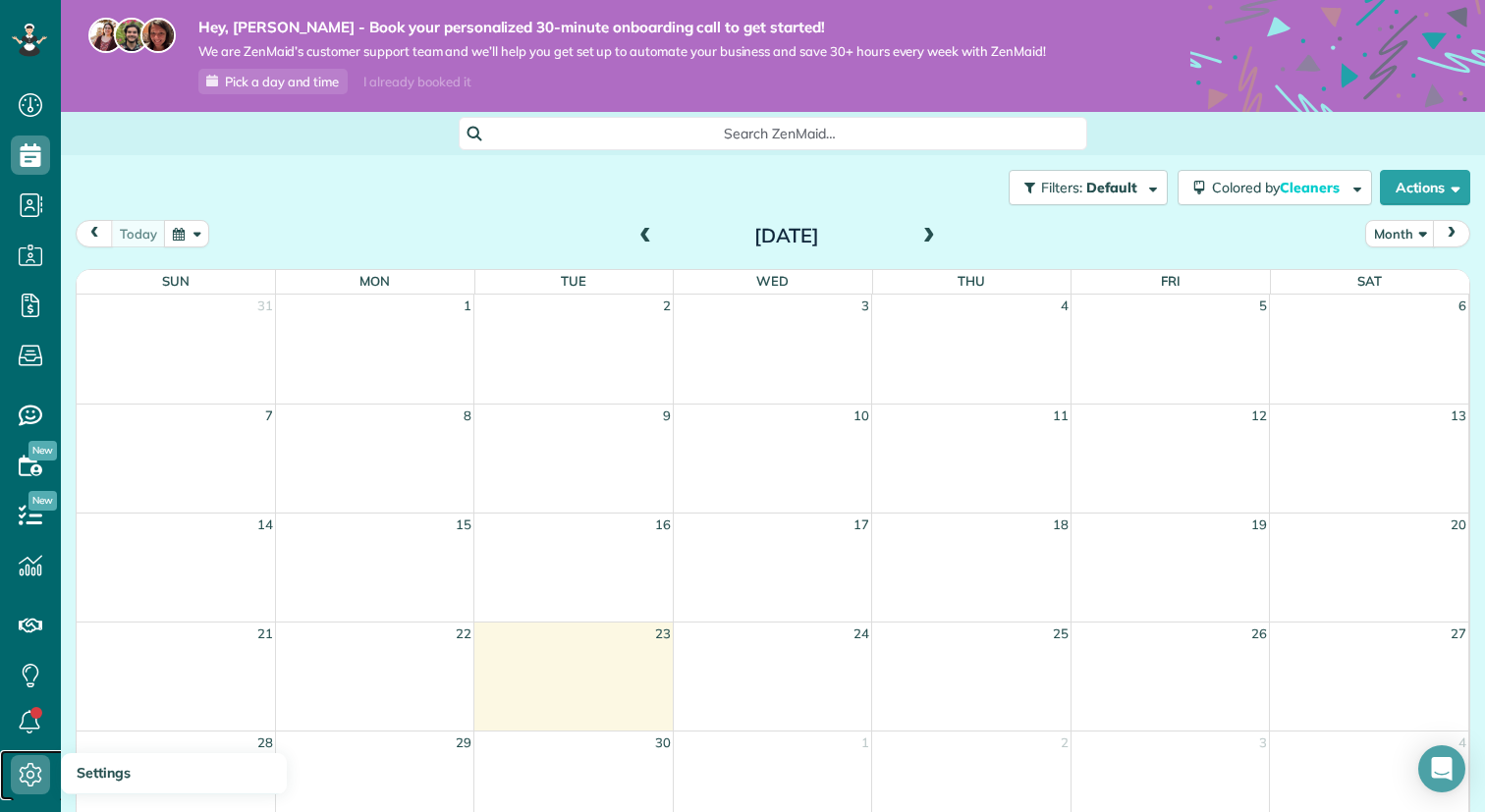
click at [33, 781] on use at bounding box center [31, 775] width 23 height 24
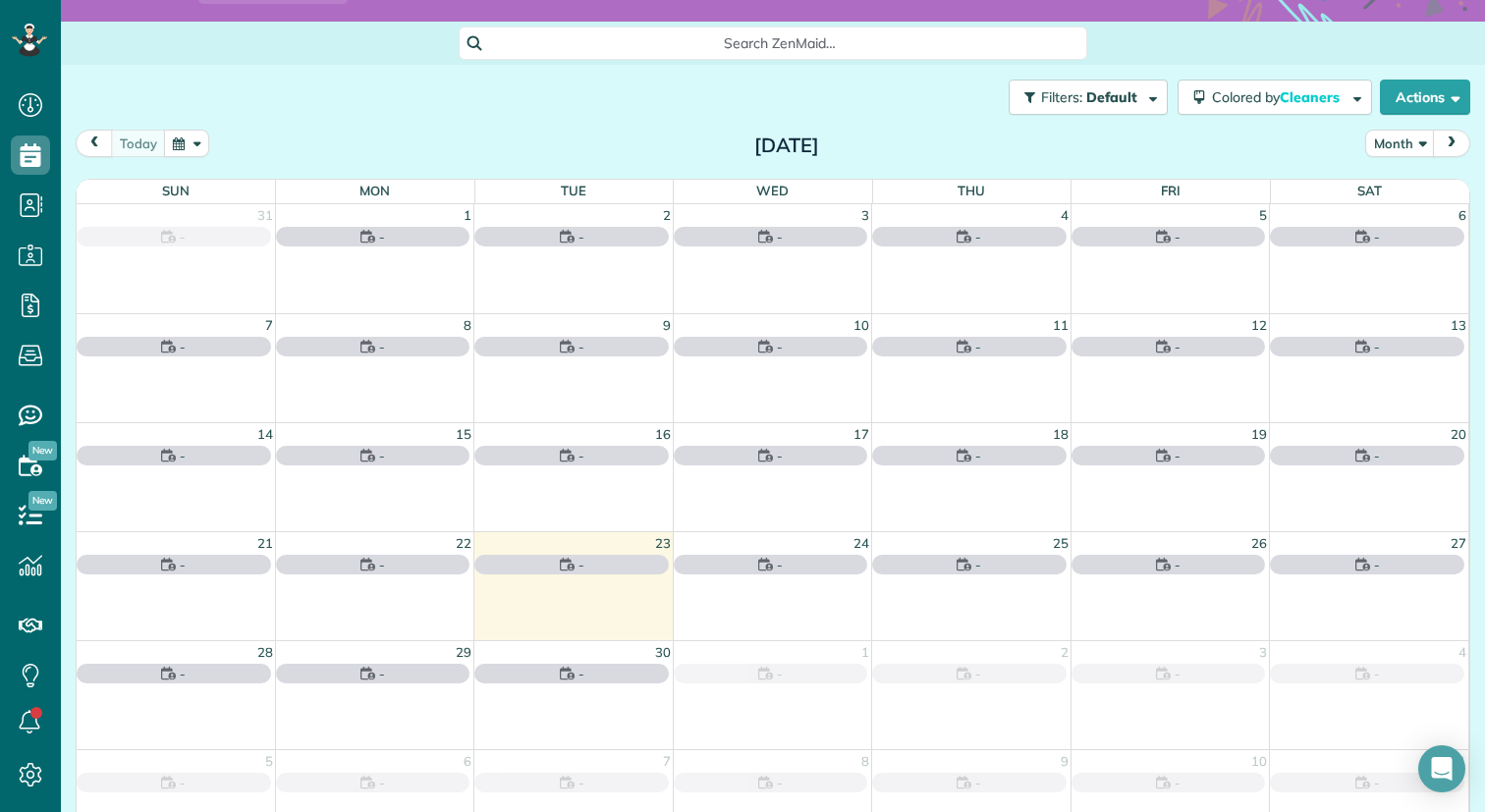
scroll to position [138, 0]
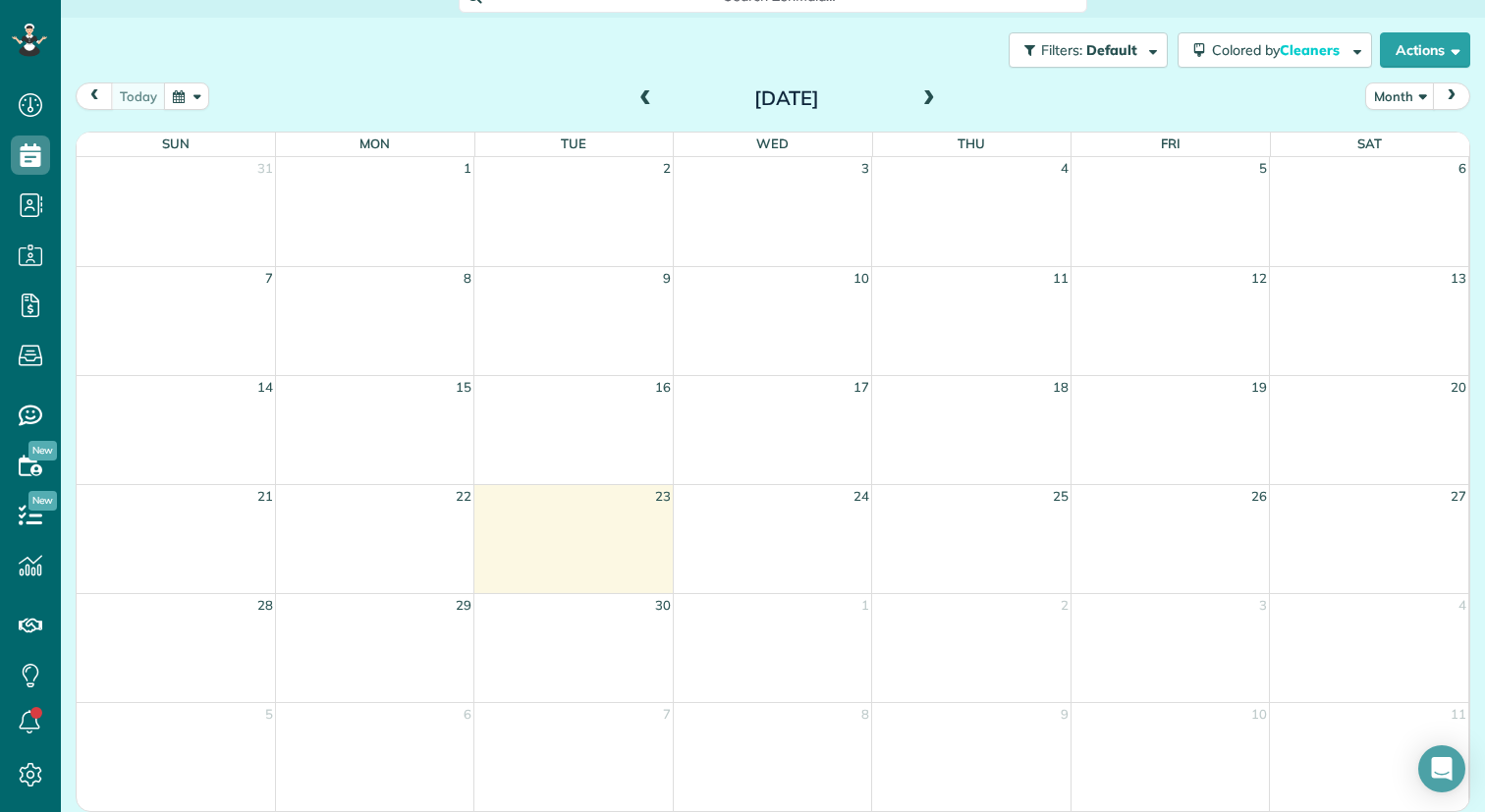
click at [797, 539] on div "21 22 23 24 25 26 27" at bounding box center [773, 538] width 1392 height 109
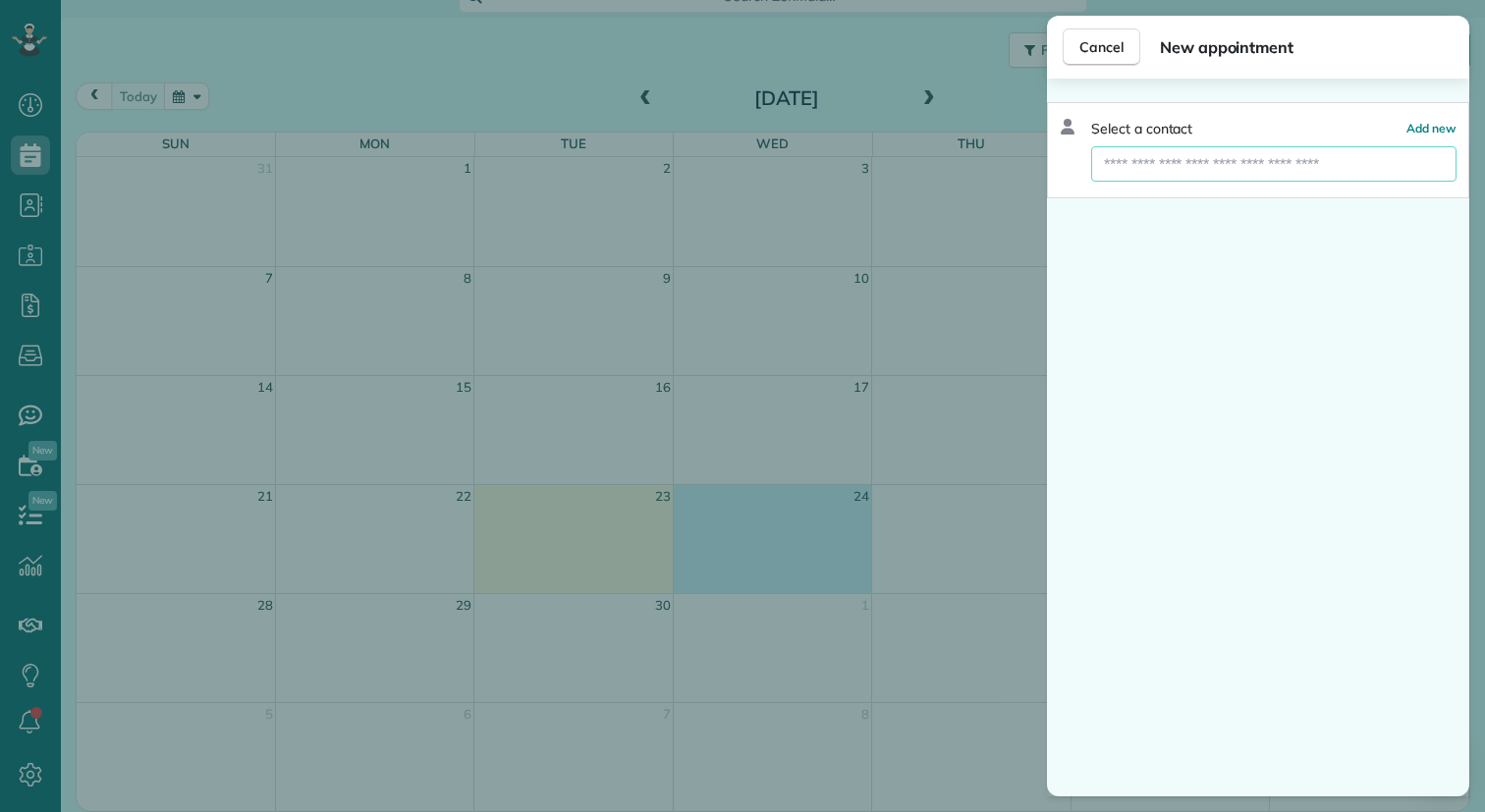
click at [1272, 165] on input "text" at bounding box center [1273, 164] width 365 height 35
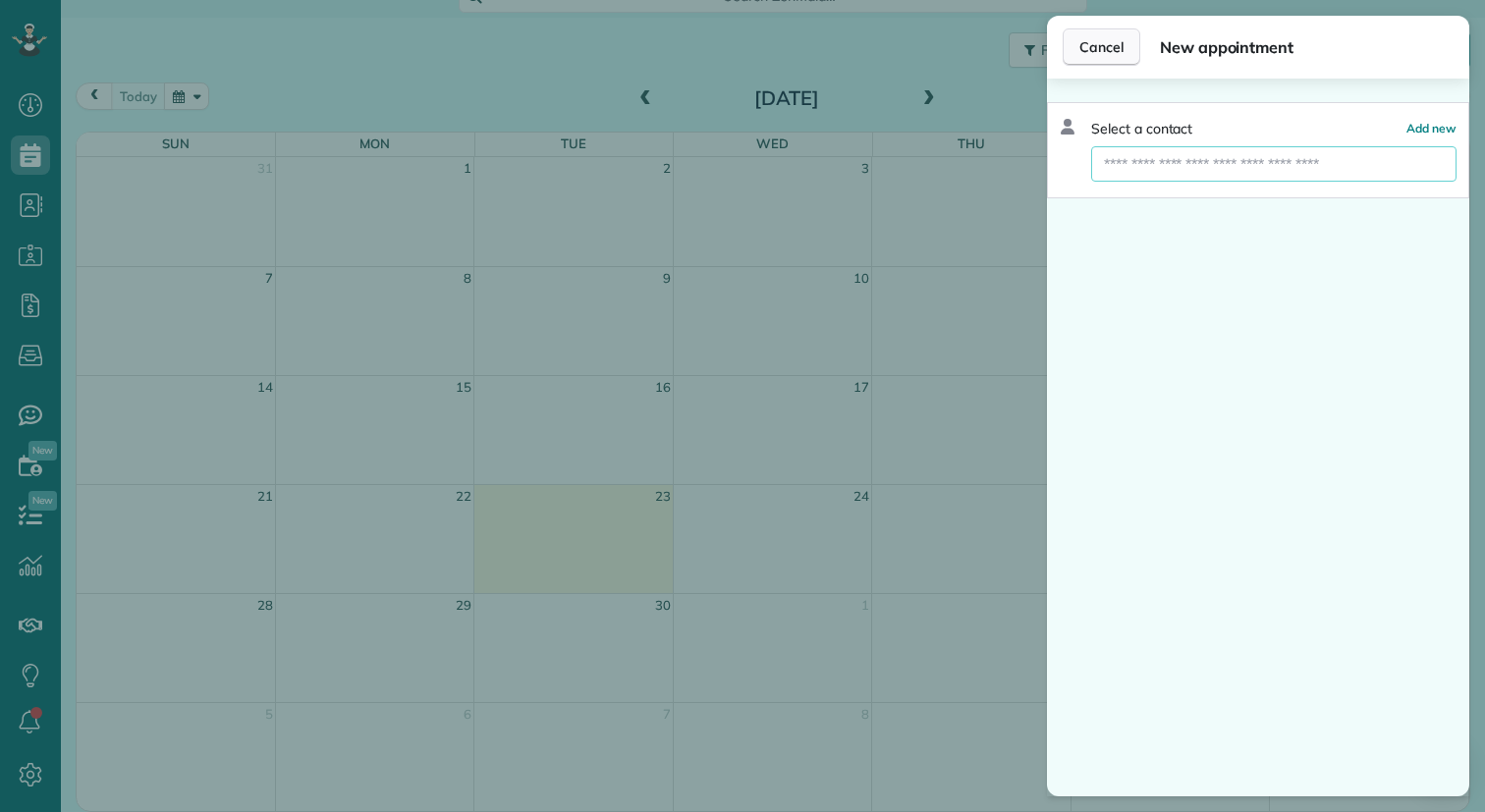
click at [1111, 38] on span "Cancel" at bounding box center [1101, 47] width 44 height 20
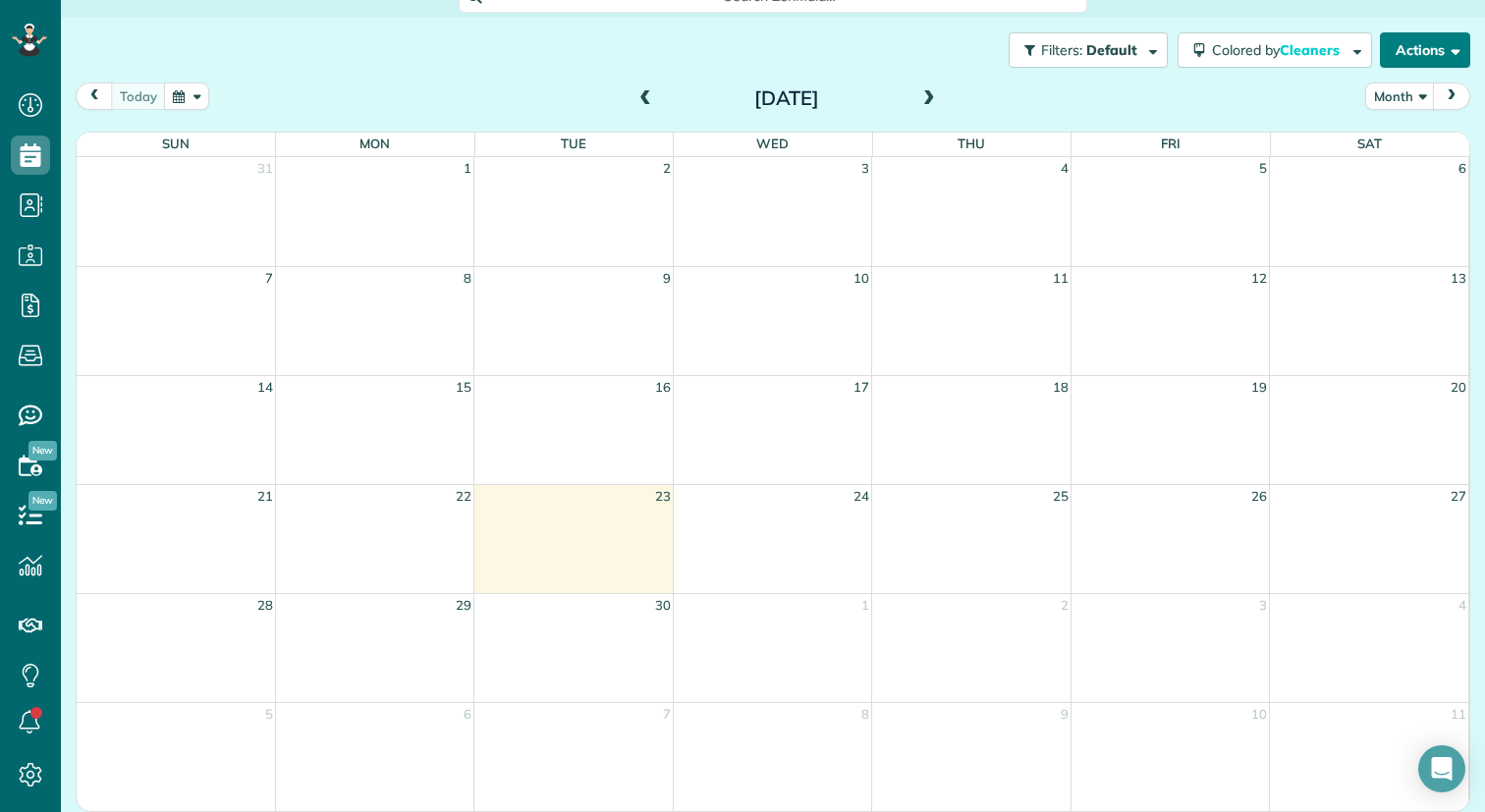
click at [1455, 46] on span "button" at bounding box center [1453, 49] width 15 height 15
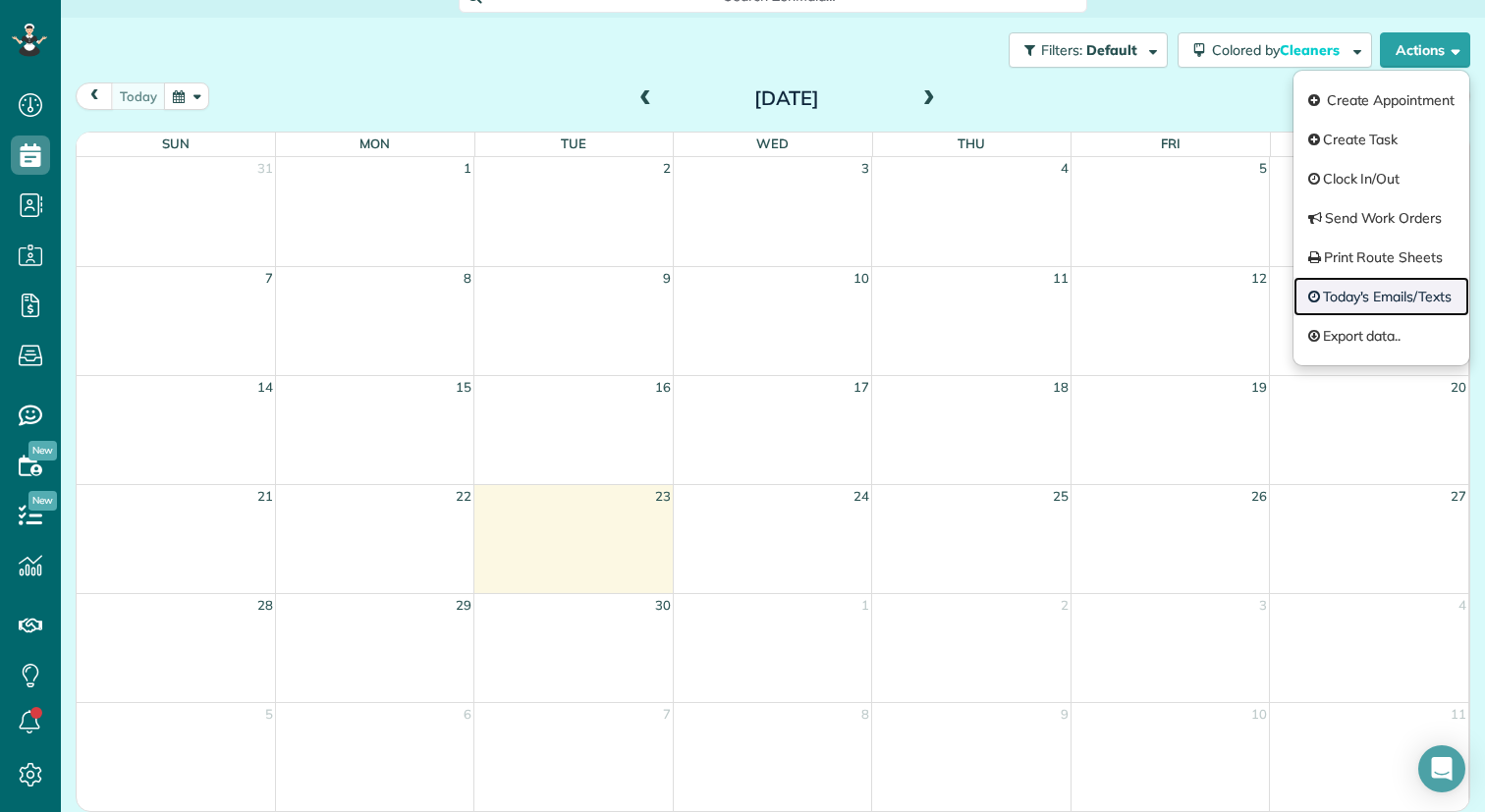
click at [1397, 308] on link "Today's Emails/Texts" at bounding box center [1382, 296] width 176 height 39
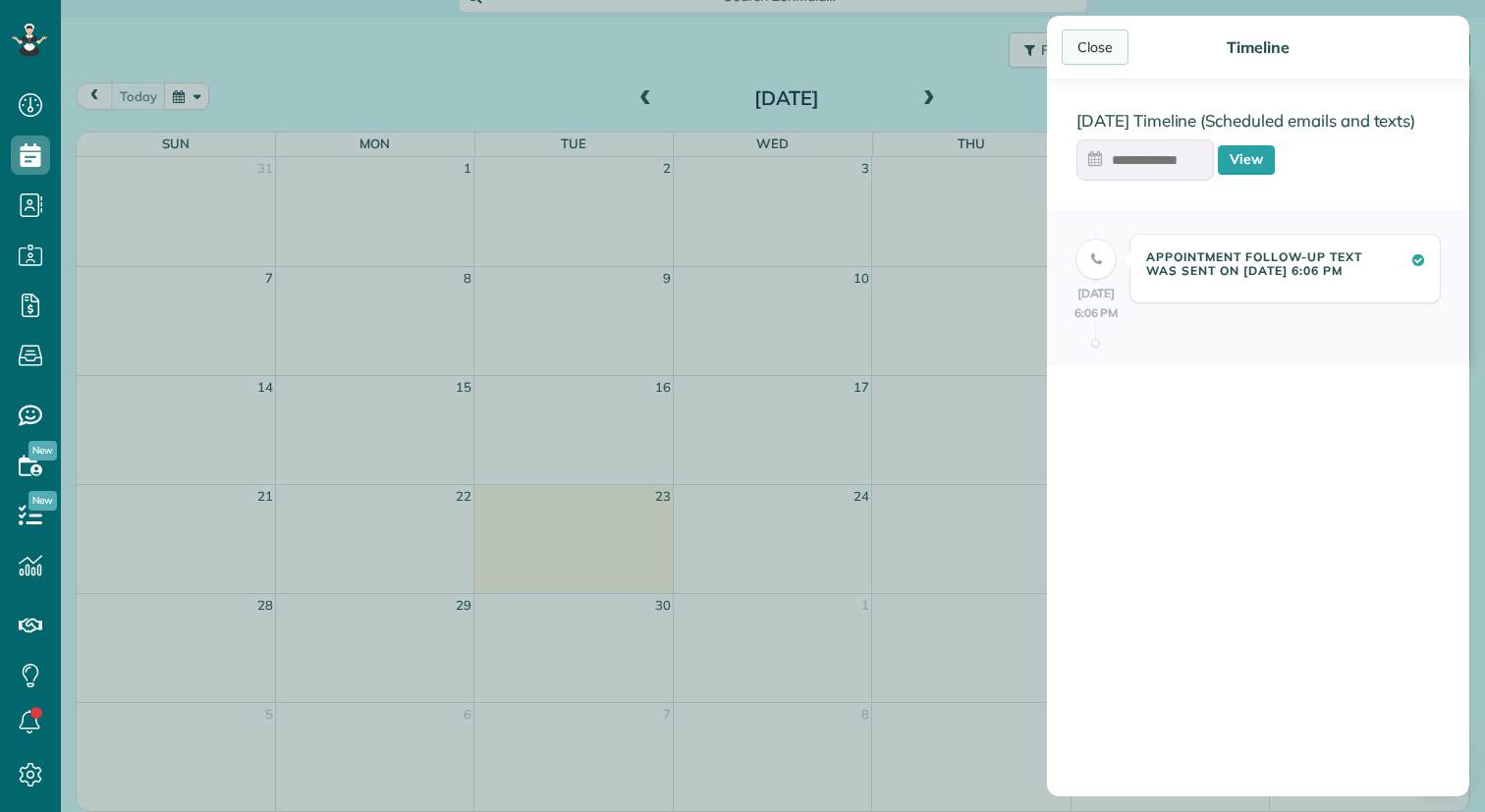
click at [1088, 43] on div "Close" at bounding box center [1095, 47] width 67 height 35
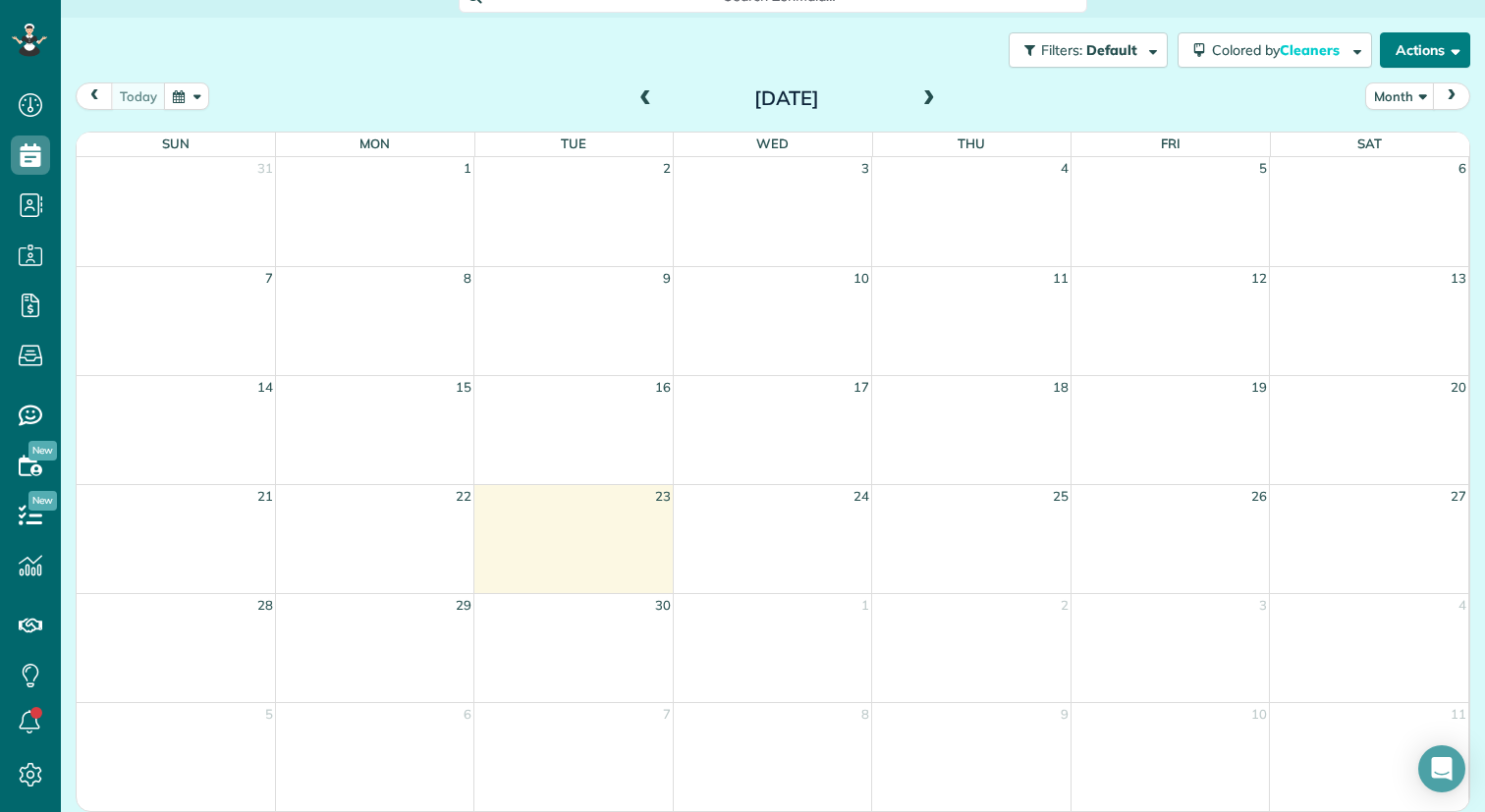
click at [1440, 53] on button "Actions" at bounding box center [1426, 50] width 91 height 35
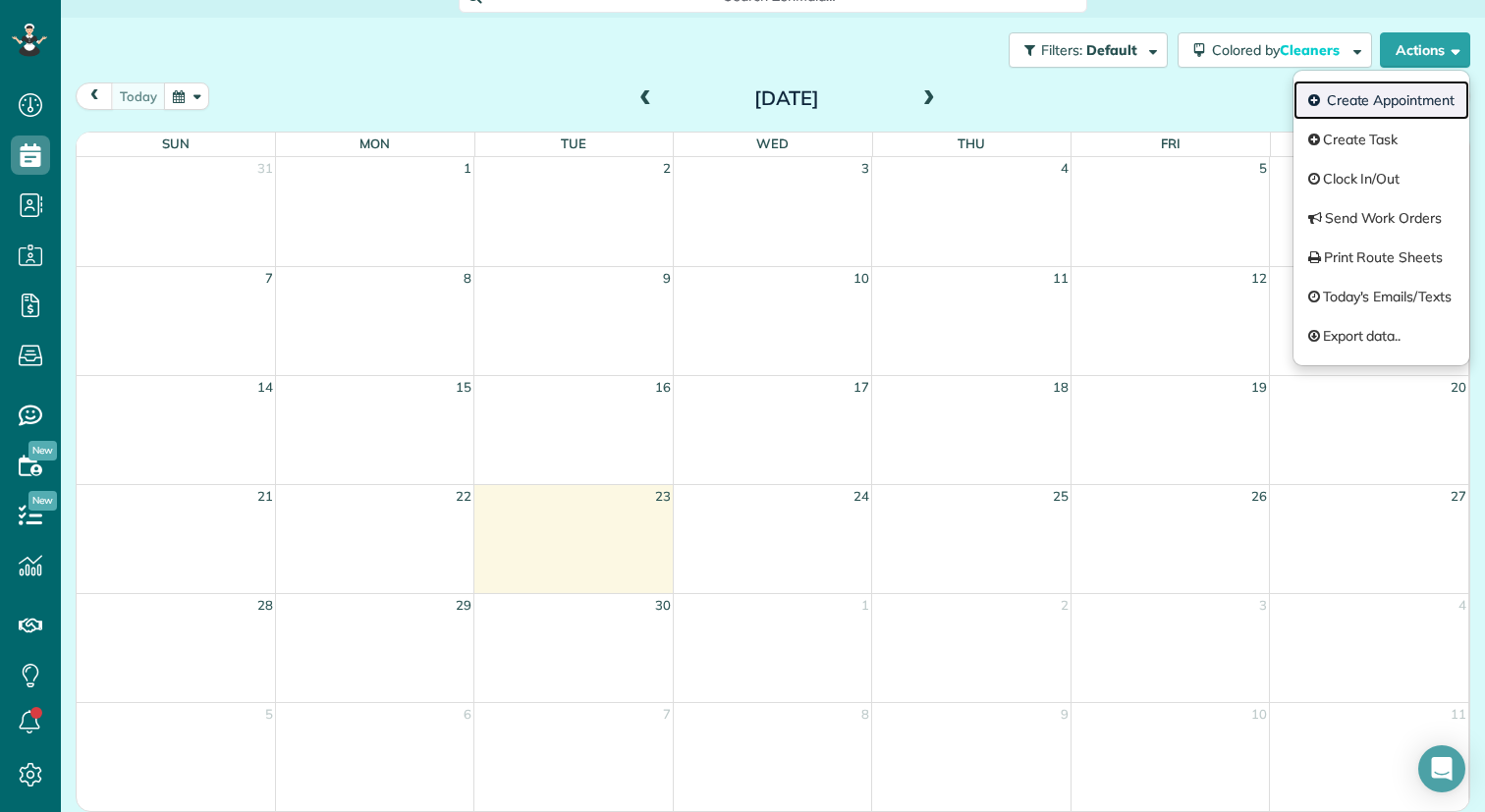
click at [1420, 101] on link "Create Appointment" at bounding box center [1382, 100] width 176 height 39
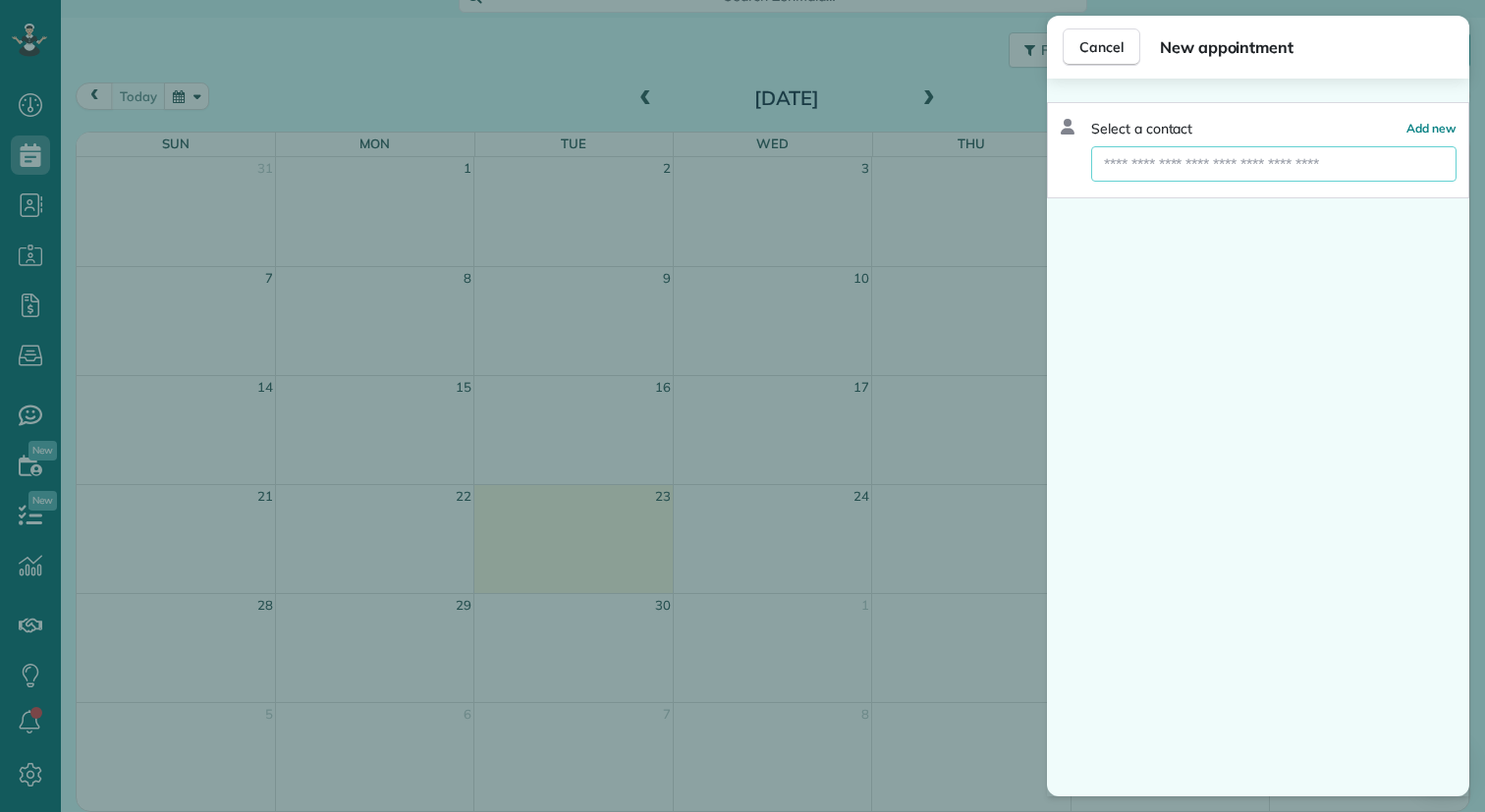
click at [1313, 156] on input "text" at bounding box center [1273, 164] width 365 height 35
type input "****"
click at [1251, 203] on button "Test Booking" at bounding box center [1273, 200] width 365 height 35
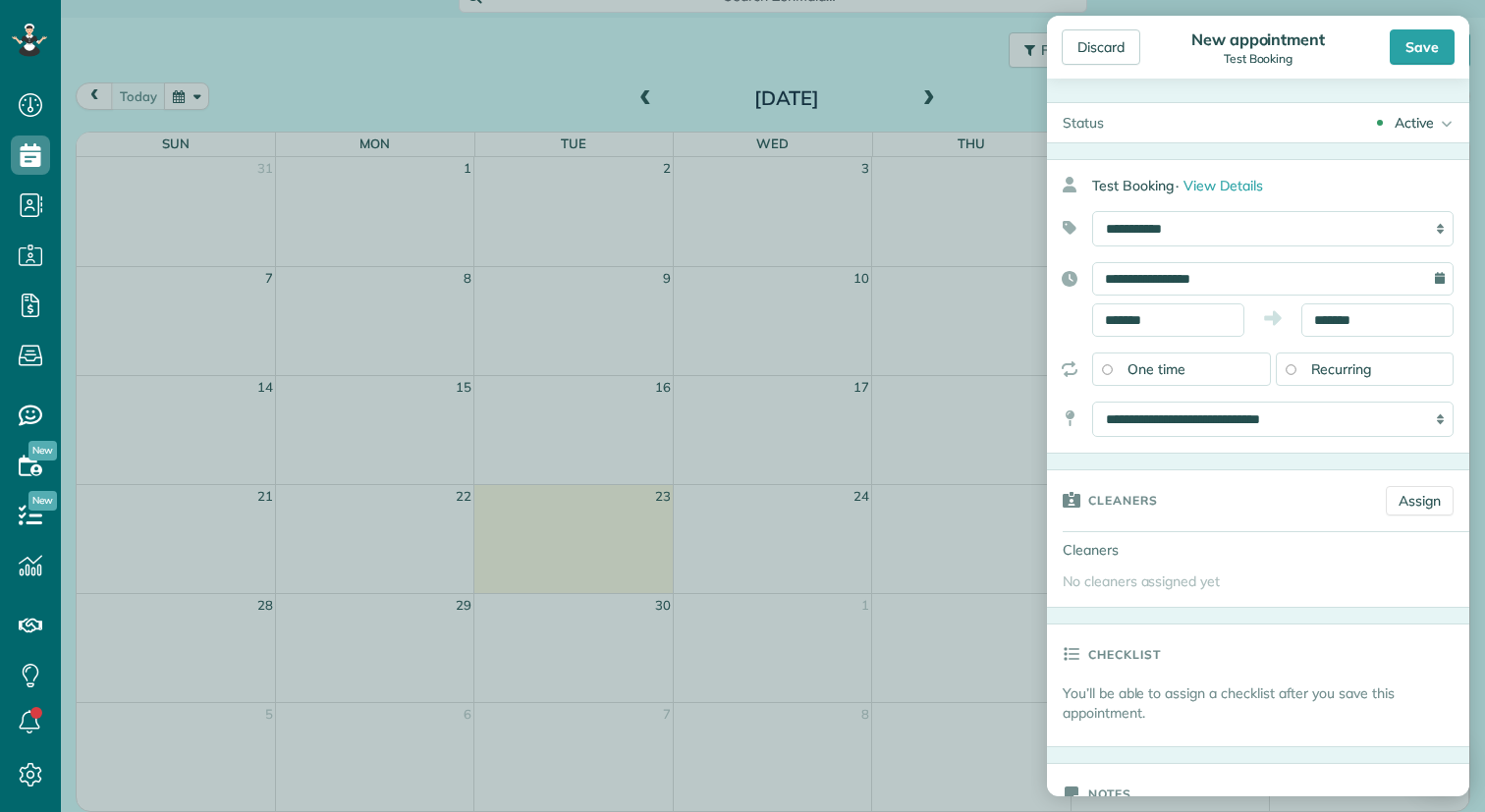
click at [1448, 125] on icon at bounding box center [1445, 123] width 20 height 39
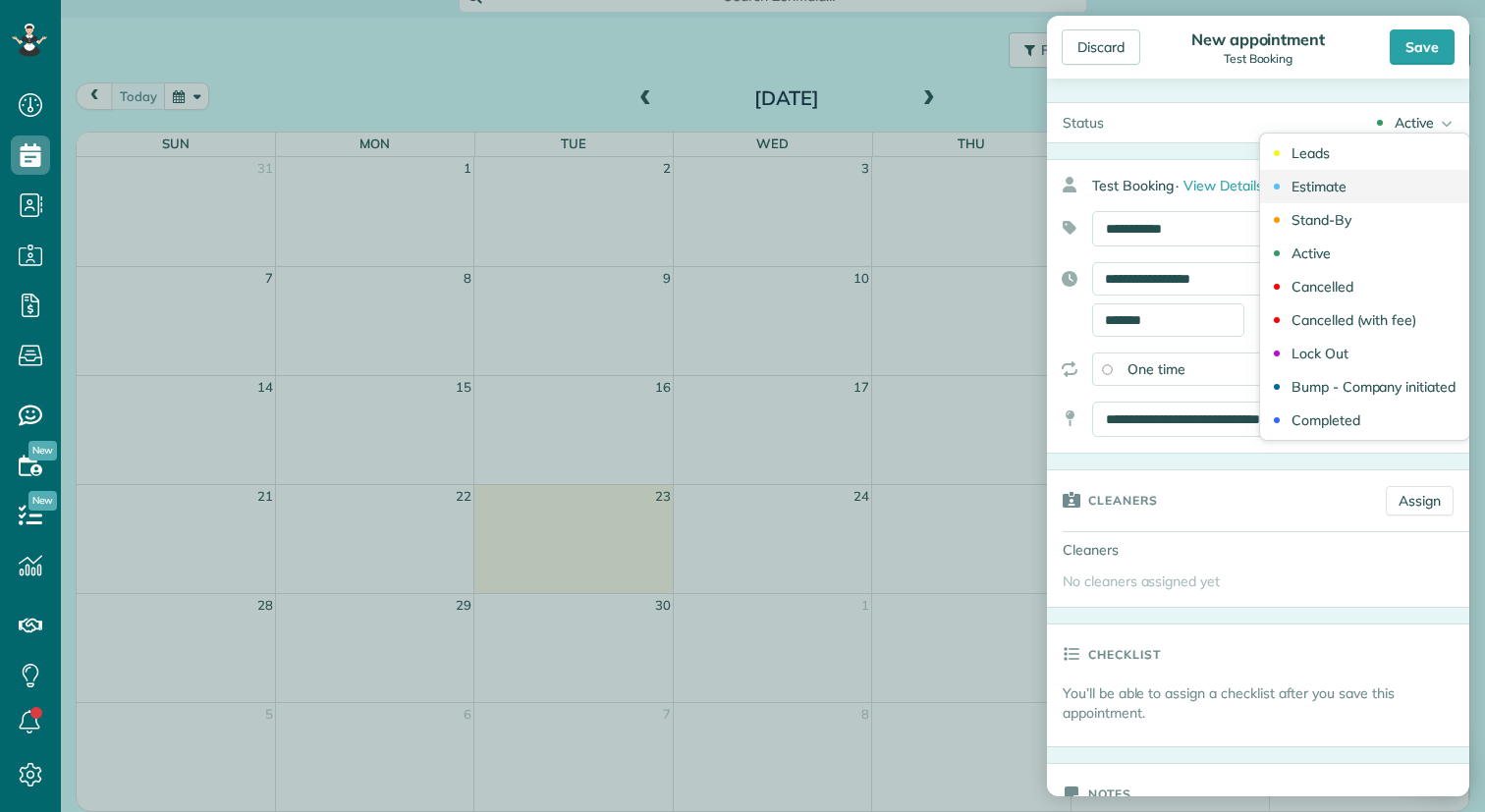
click at [1369, 184] on link "Estimate" at bounding box center [1365, 187] width 210 height 33
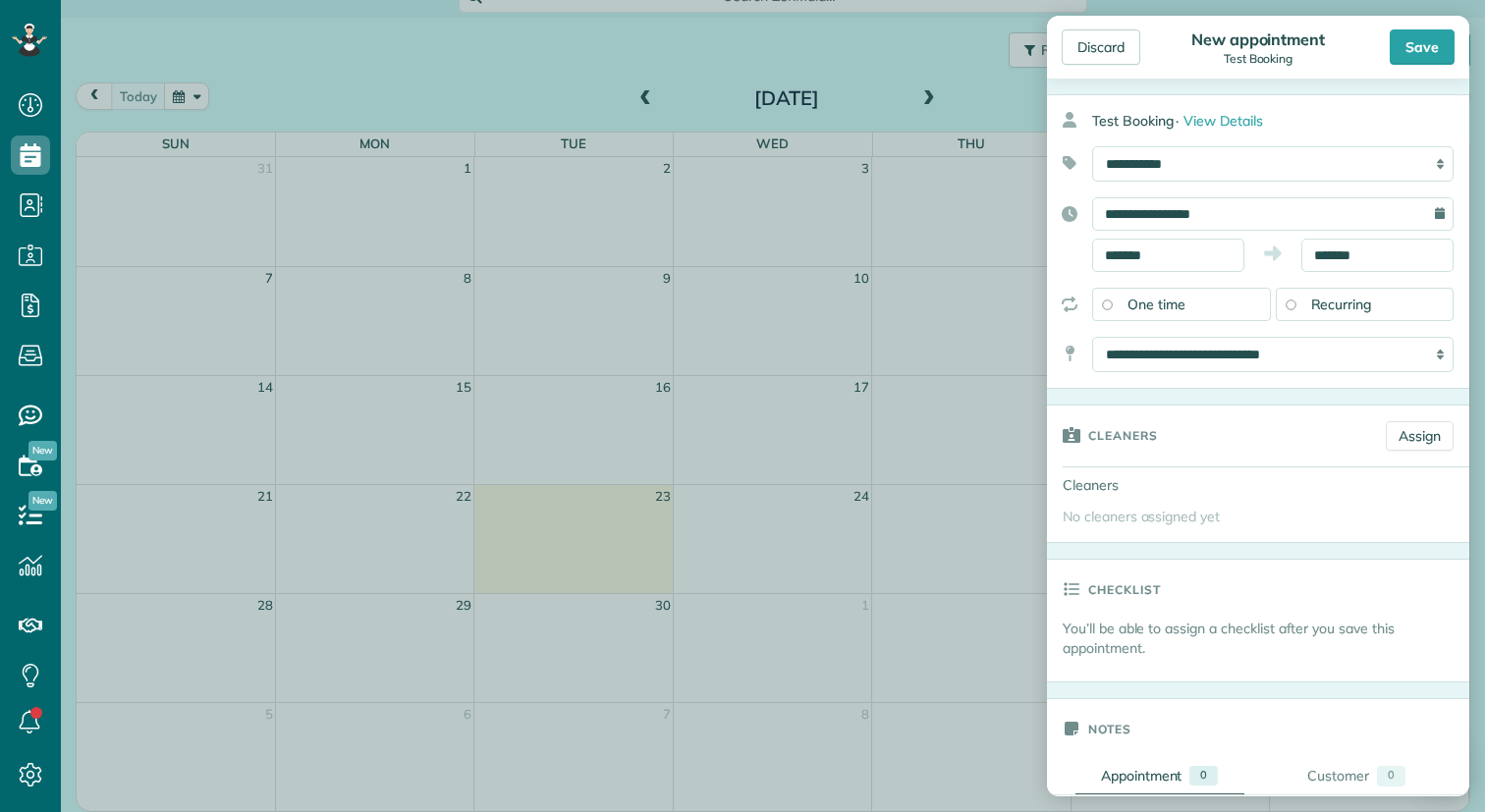
scroll to position [54, 0]
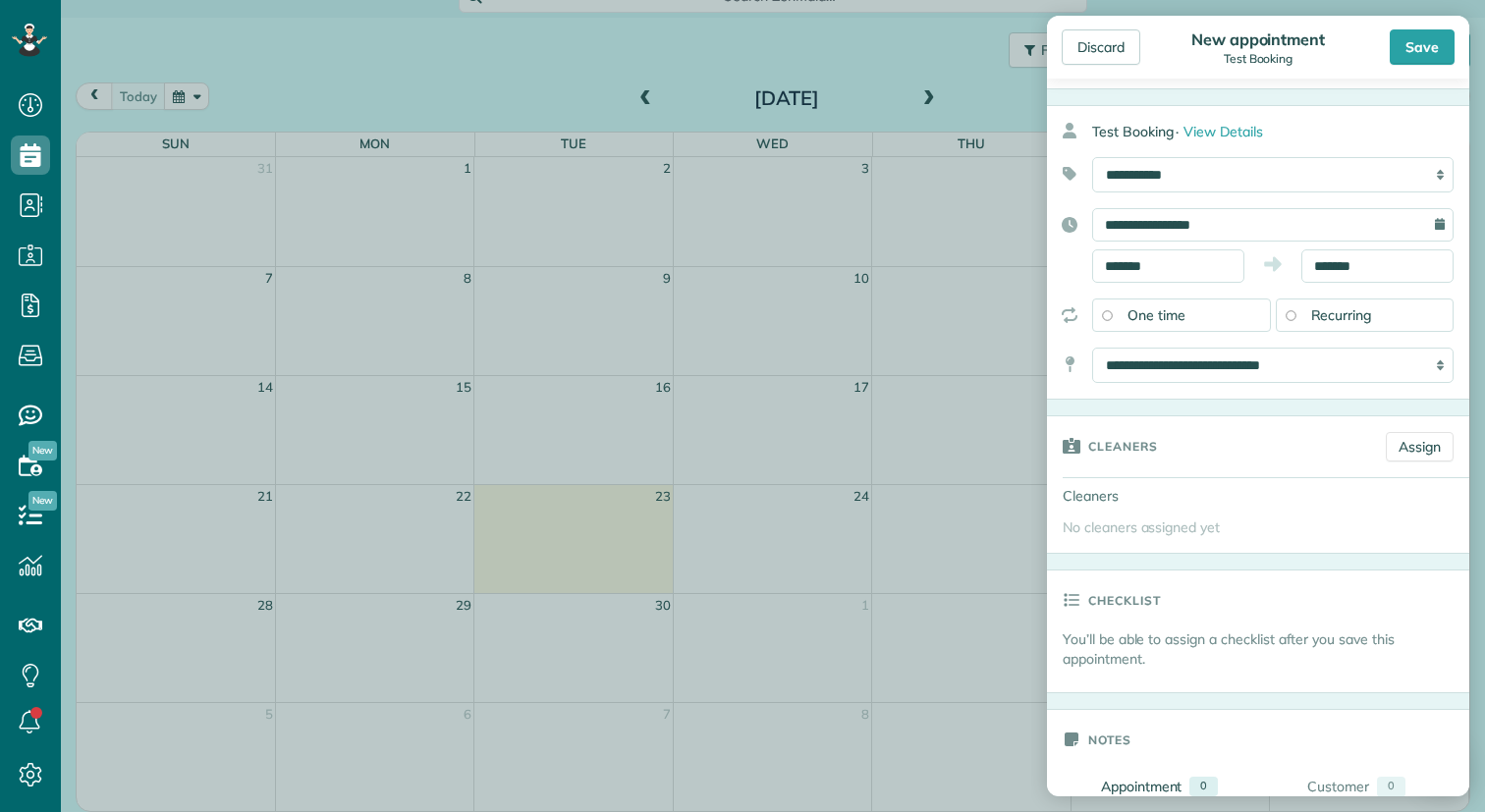
click at [1349, 316] on span "Recurring" at bounding box center [1342, 315] width 61 height 18
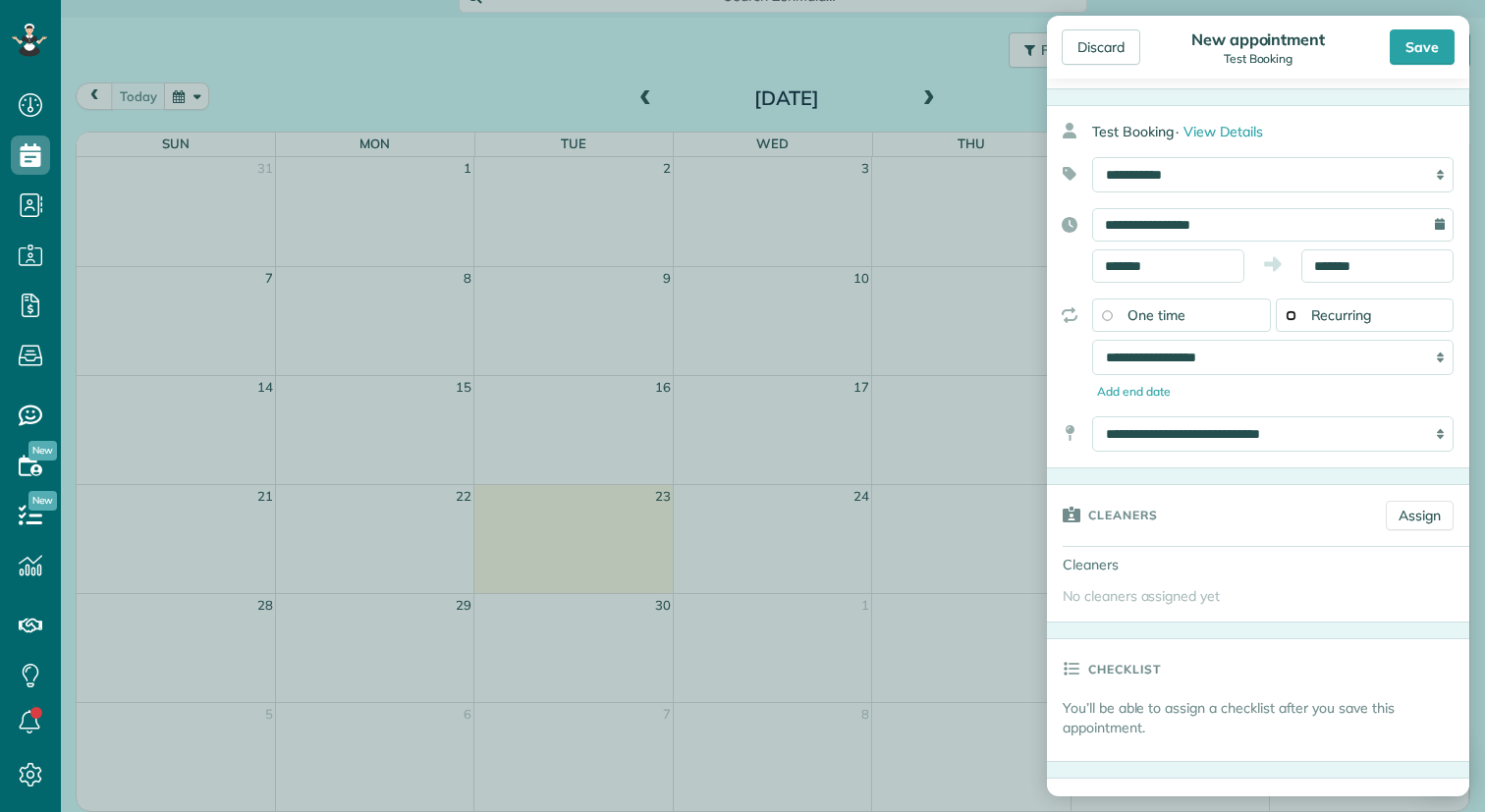
scroll to position [0, 0]
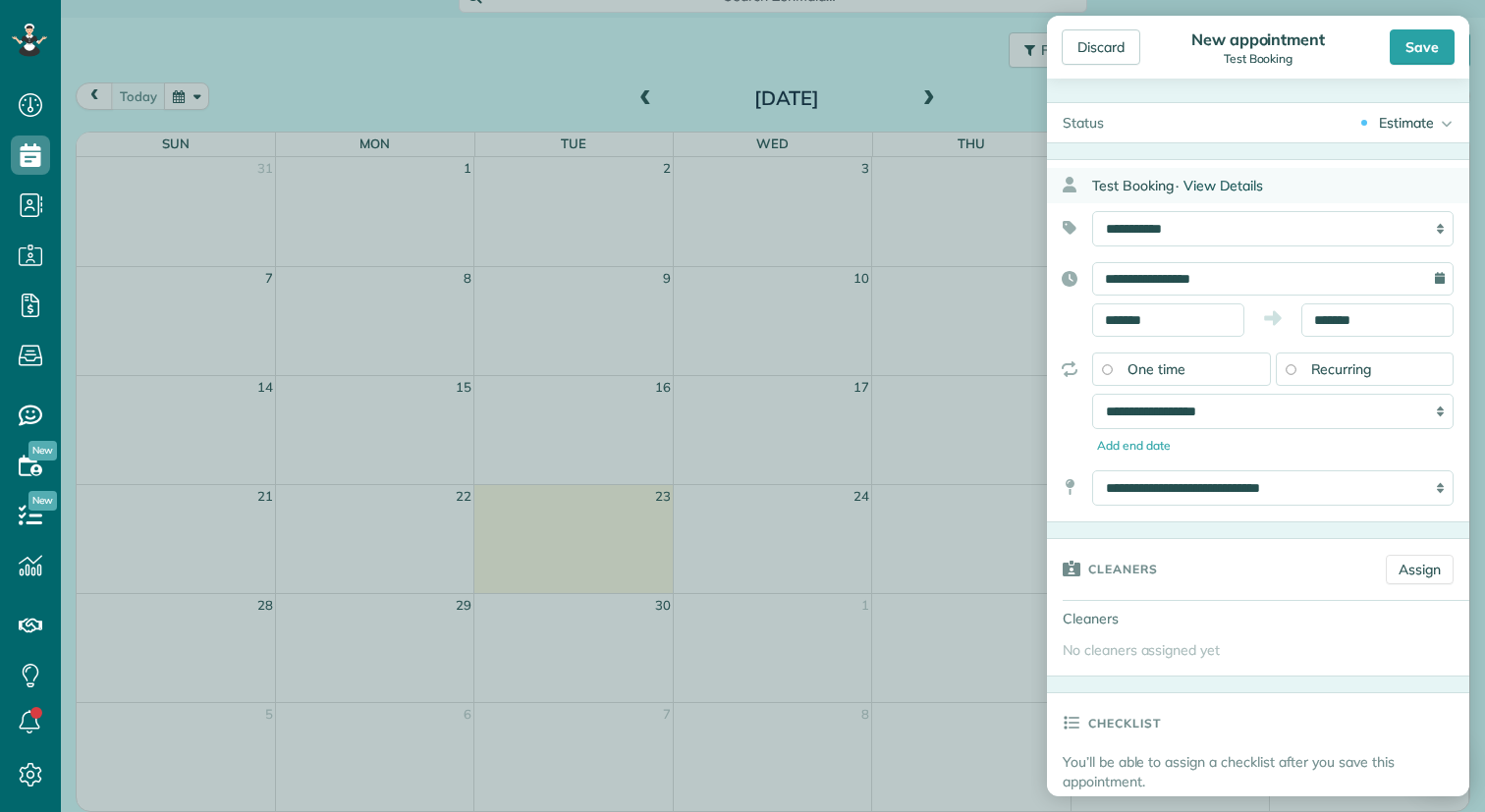
click at [1223, 187] on span "View Details" at bounding box center [1223, 186] width 80 height 18
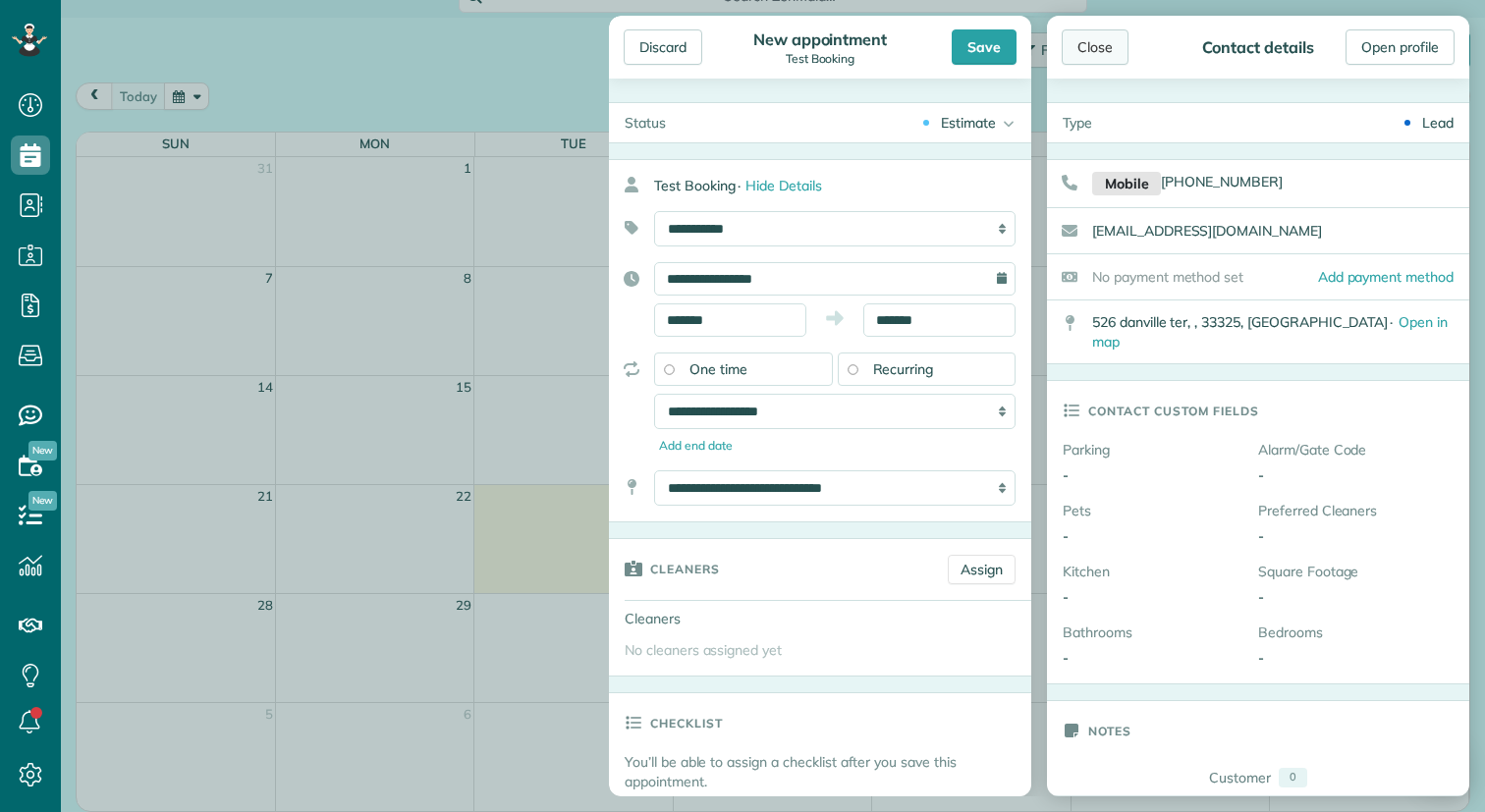
click at [1091, 55] on div "Close" at bounding box center [1095, 47] width 67 height 35
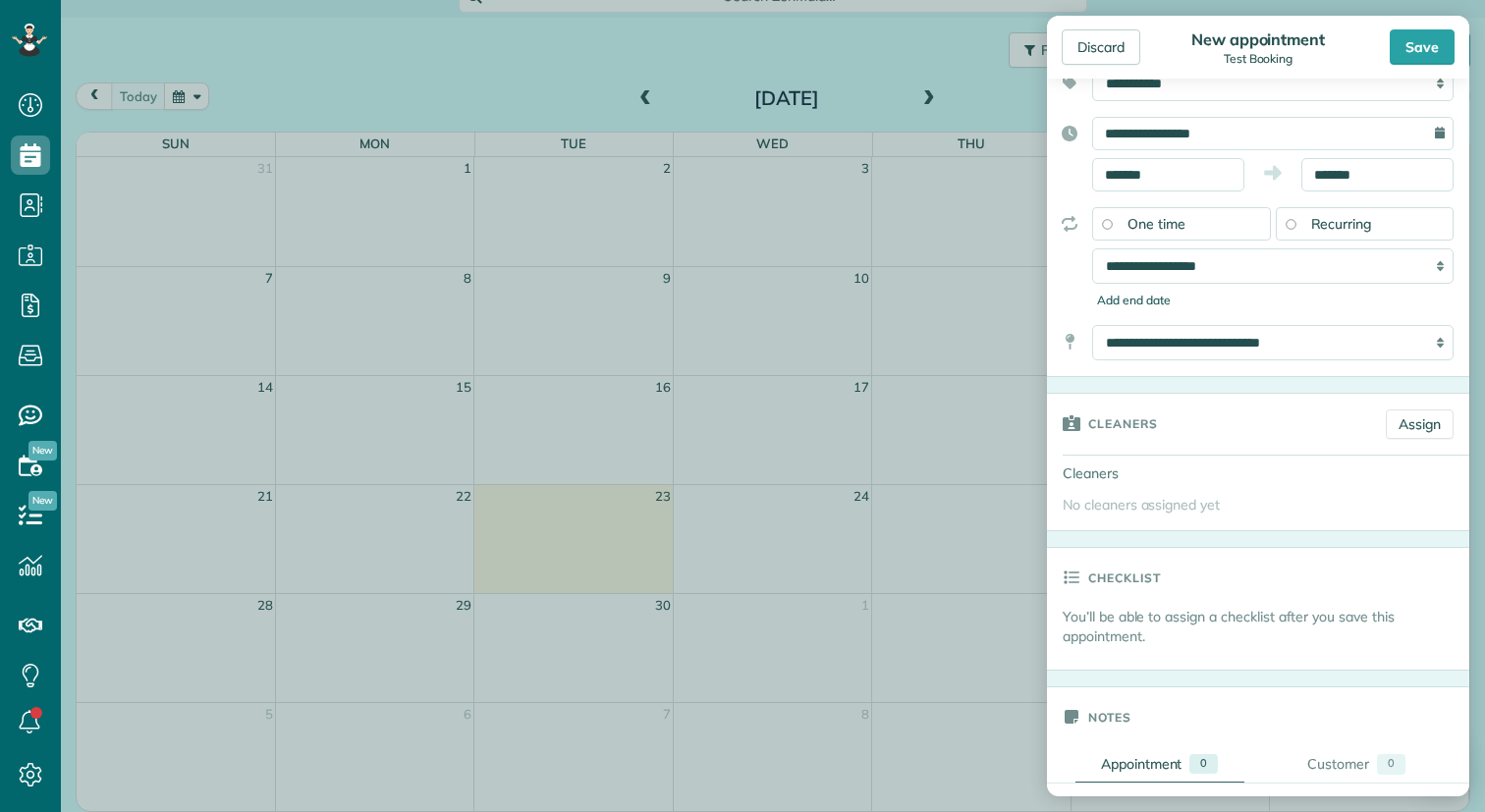
scroll to position [147, 0]
click at [1233, 271] on select "**********" at bounding box center [1272, 265] width 361 height 35
select select "**********"
click at [1092, 247] on select "**********" at bounding box center [1272, 265] width 361 height 35
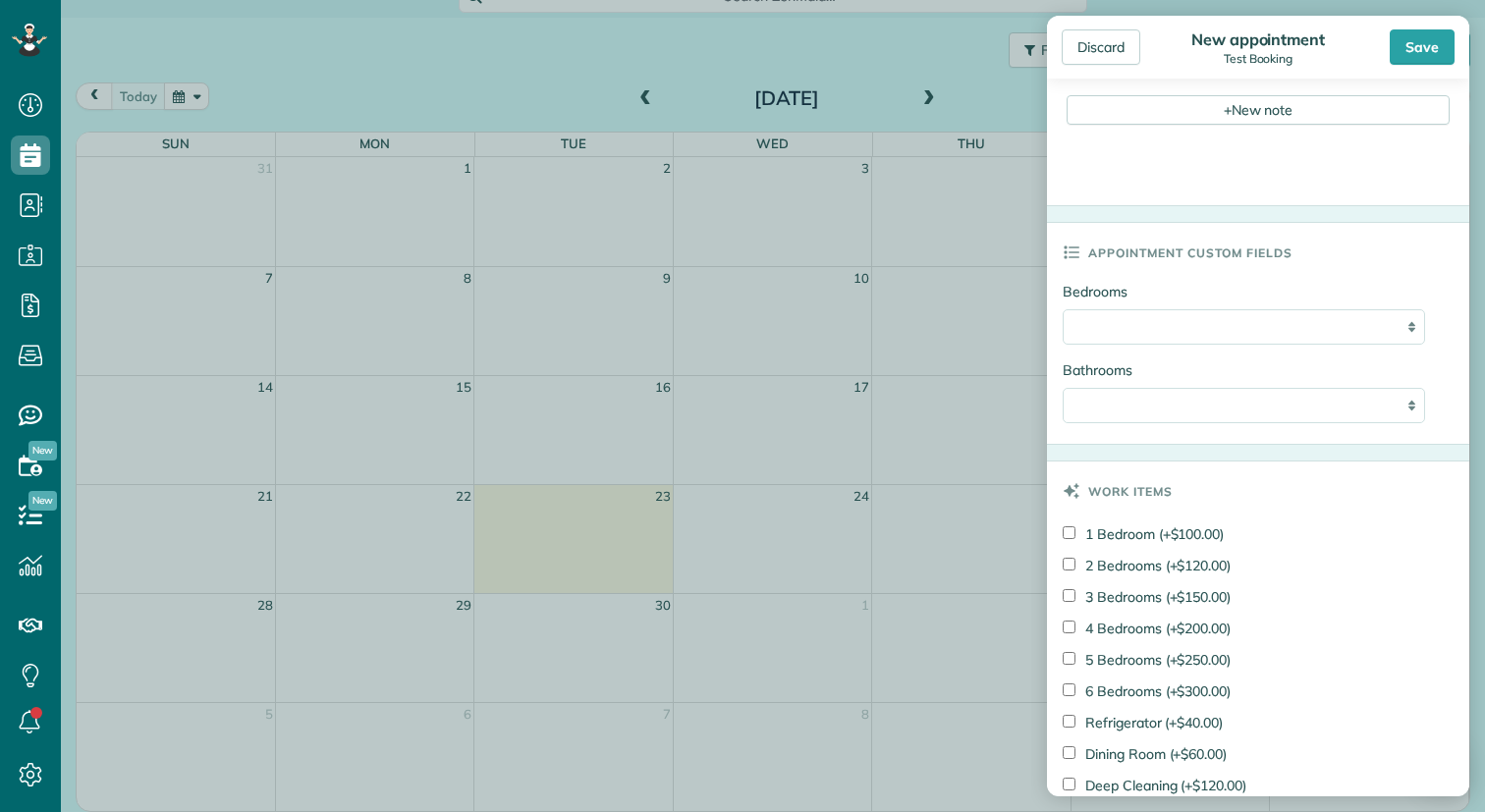
scroll to position [911, 0]
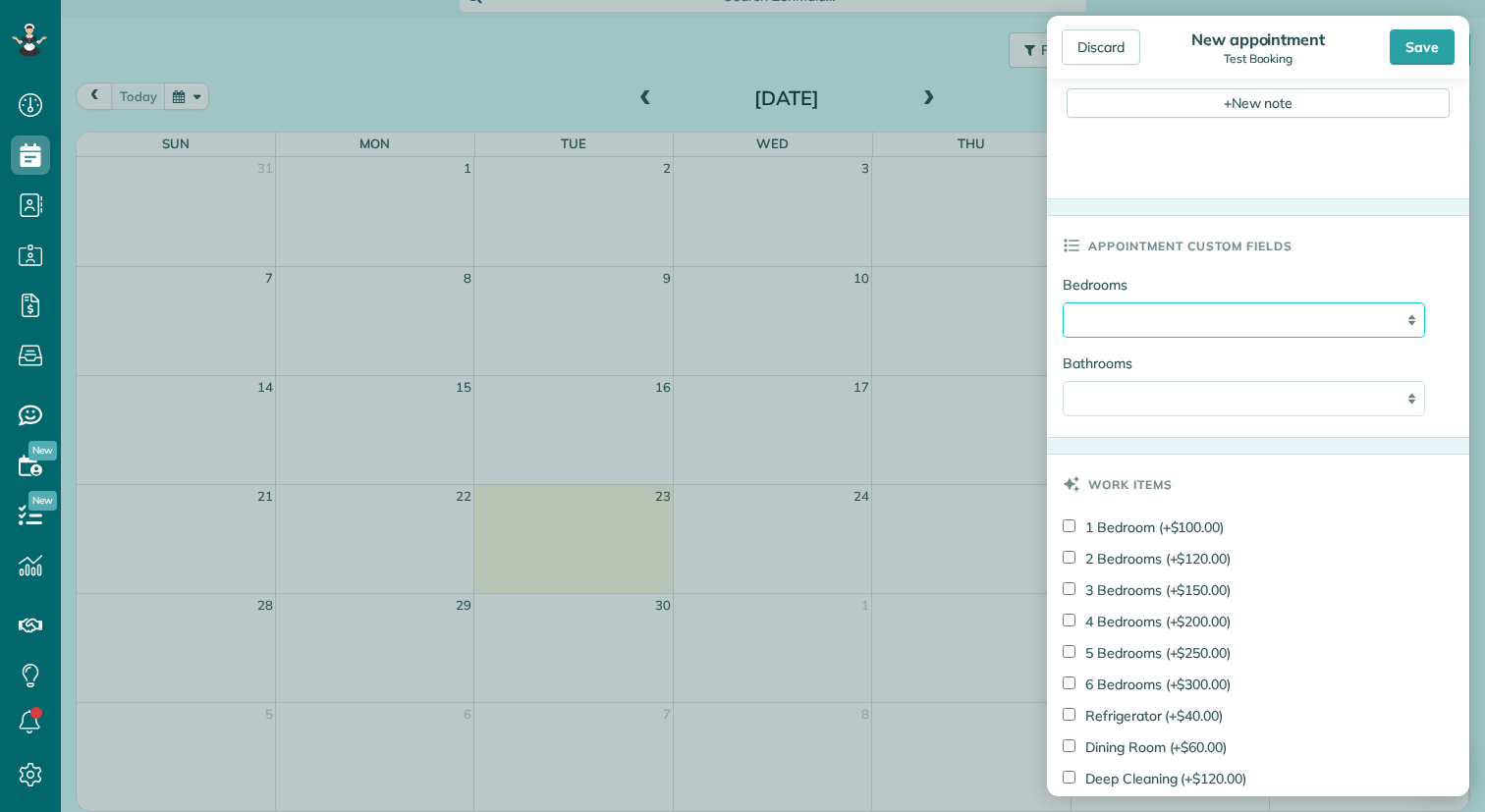
click at [1403, 321] on select "**********" at bounding box center [1244, 320] width 362 height 35
select select "**********"
click at [1063, 302] on select "**********" at bounding box center [1244, 320] width 362 height 35
click at [1404, 405] on select "**********" at bounding box center [1244, 399] width 362 height 35
select select "**********"
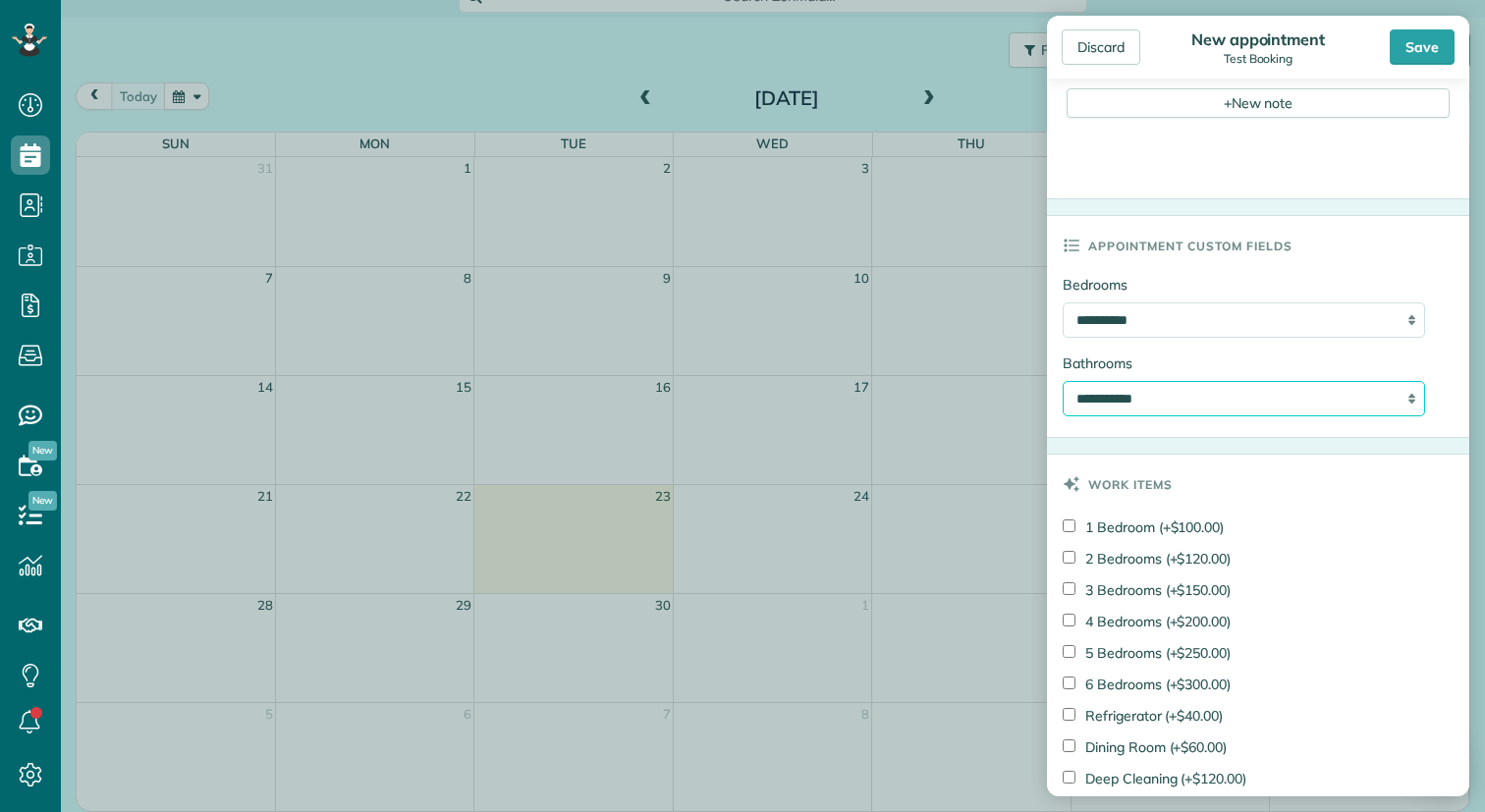
click at [1063, 381] on select "**********" at bounding box center [1244, 399] width 362 height 35
click at [1439, 287] on div "**********" at bounding box center [1259, 355] width 422 height 162
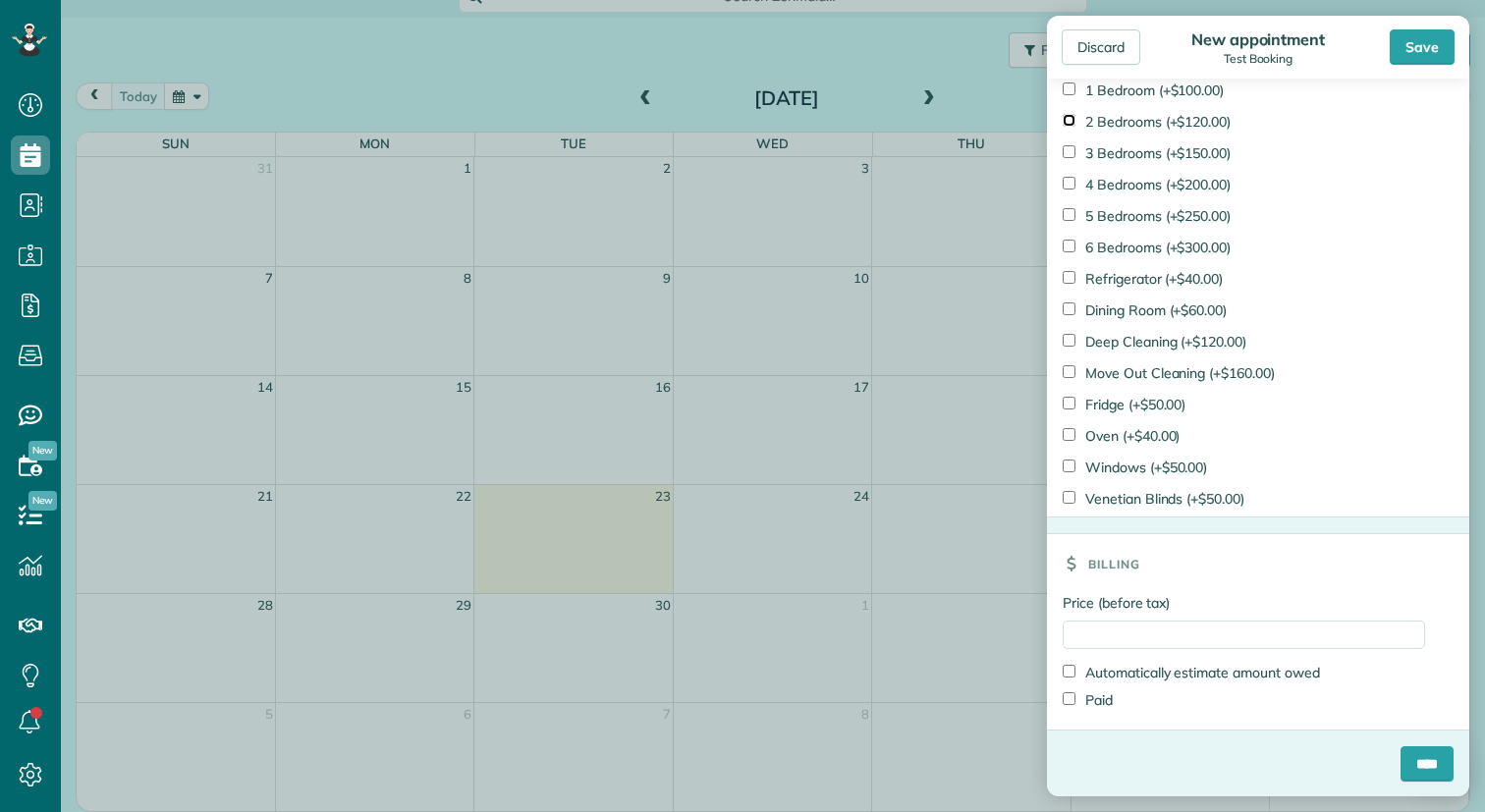
scroll to position [1351, 0]
click at [1071, 282] on label "Refrigerator (+$40.00)" at bounding box center [1142, 278] width 161 height 20
type input "*******"
click at [1416, 771] on input "****" at bounding box center [1428, 763] width 53 height 35
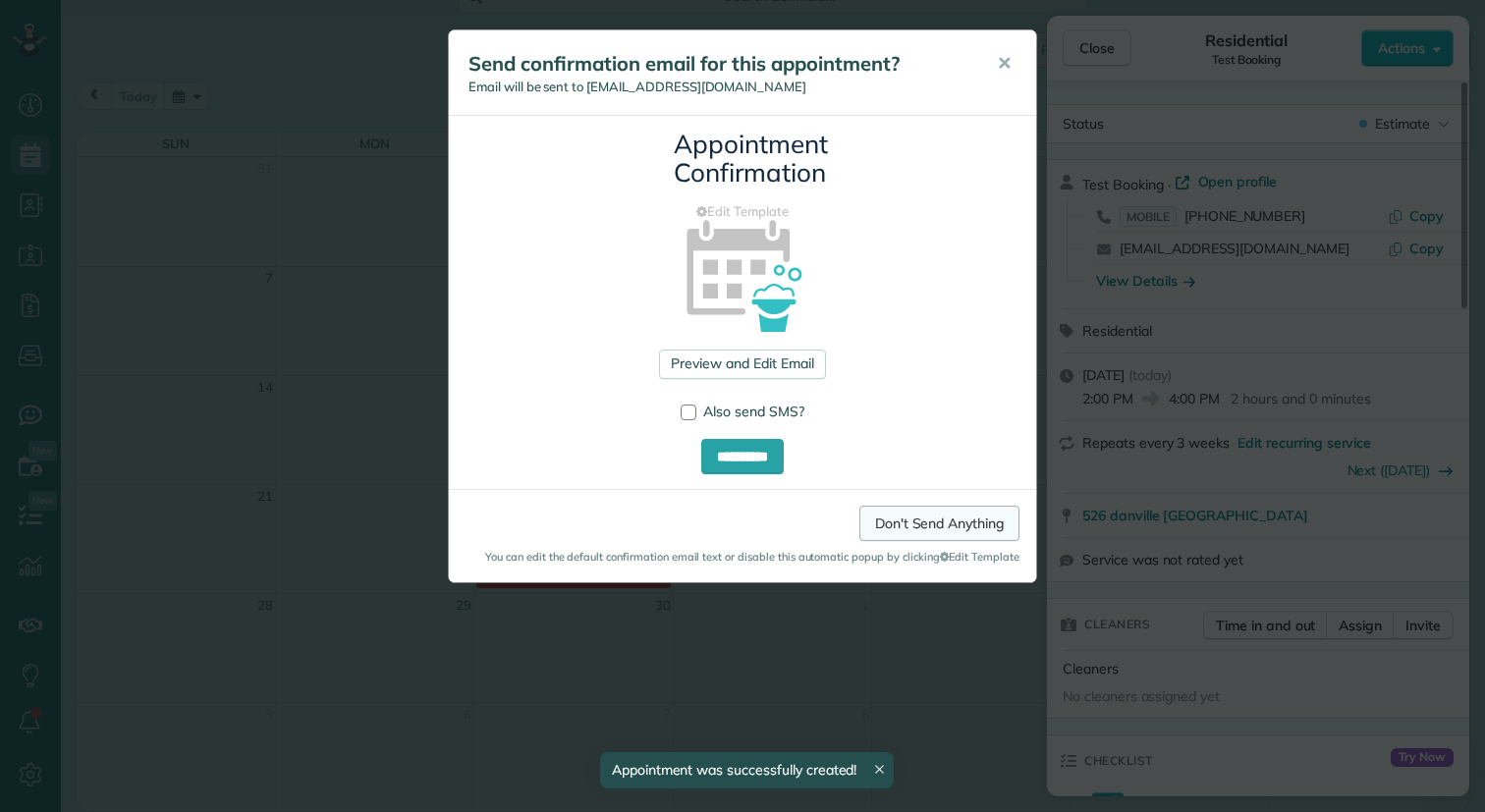
click at [901, 518] on link "Don't Send Anything" at bounding box center [939, 524] width 161 height 35
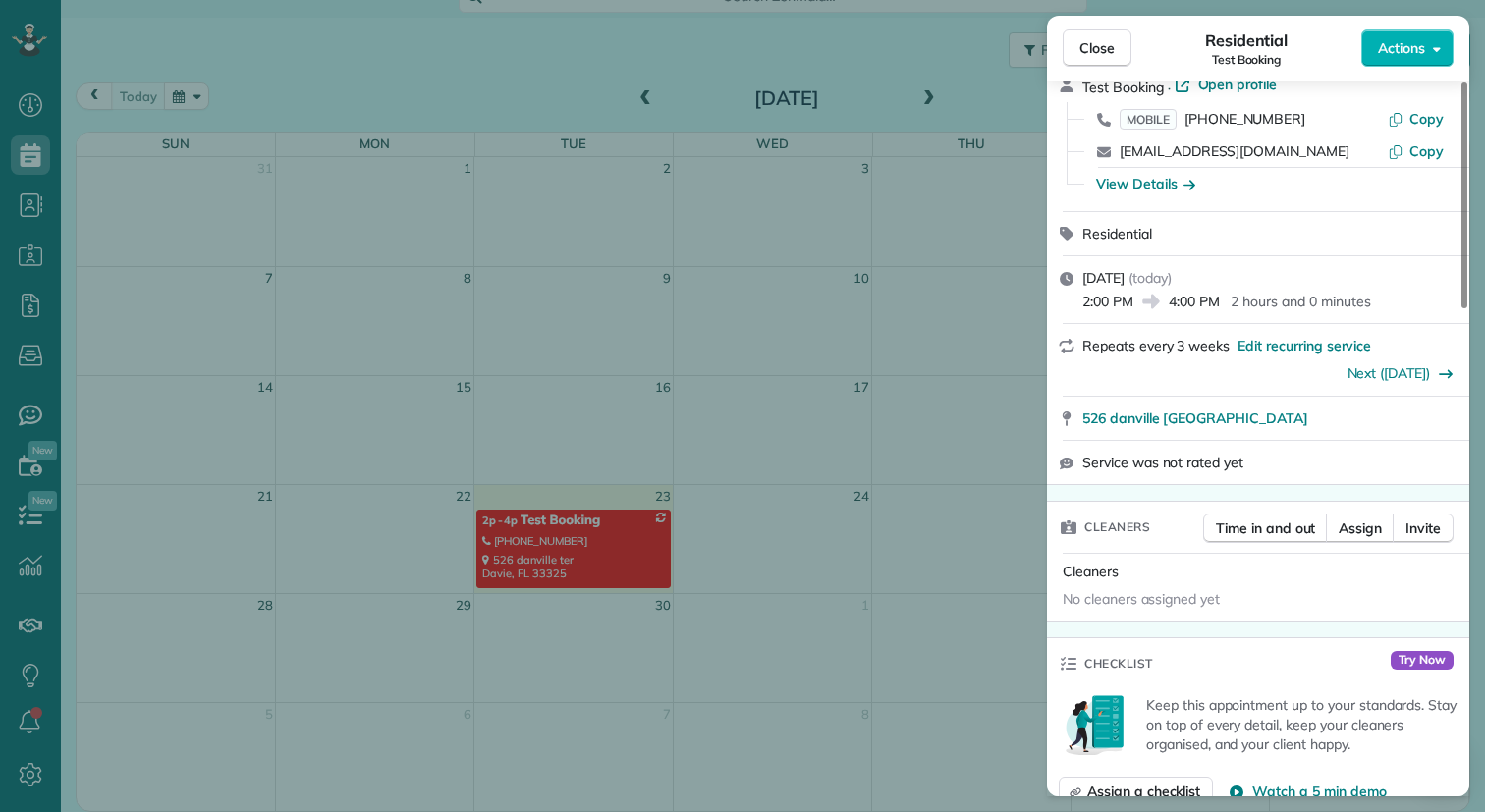
scroll to position [90, 0]
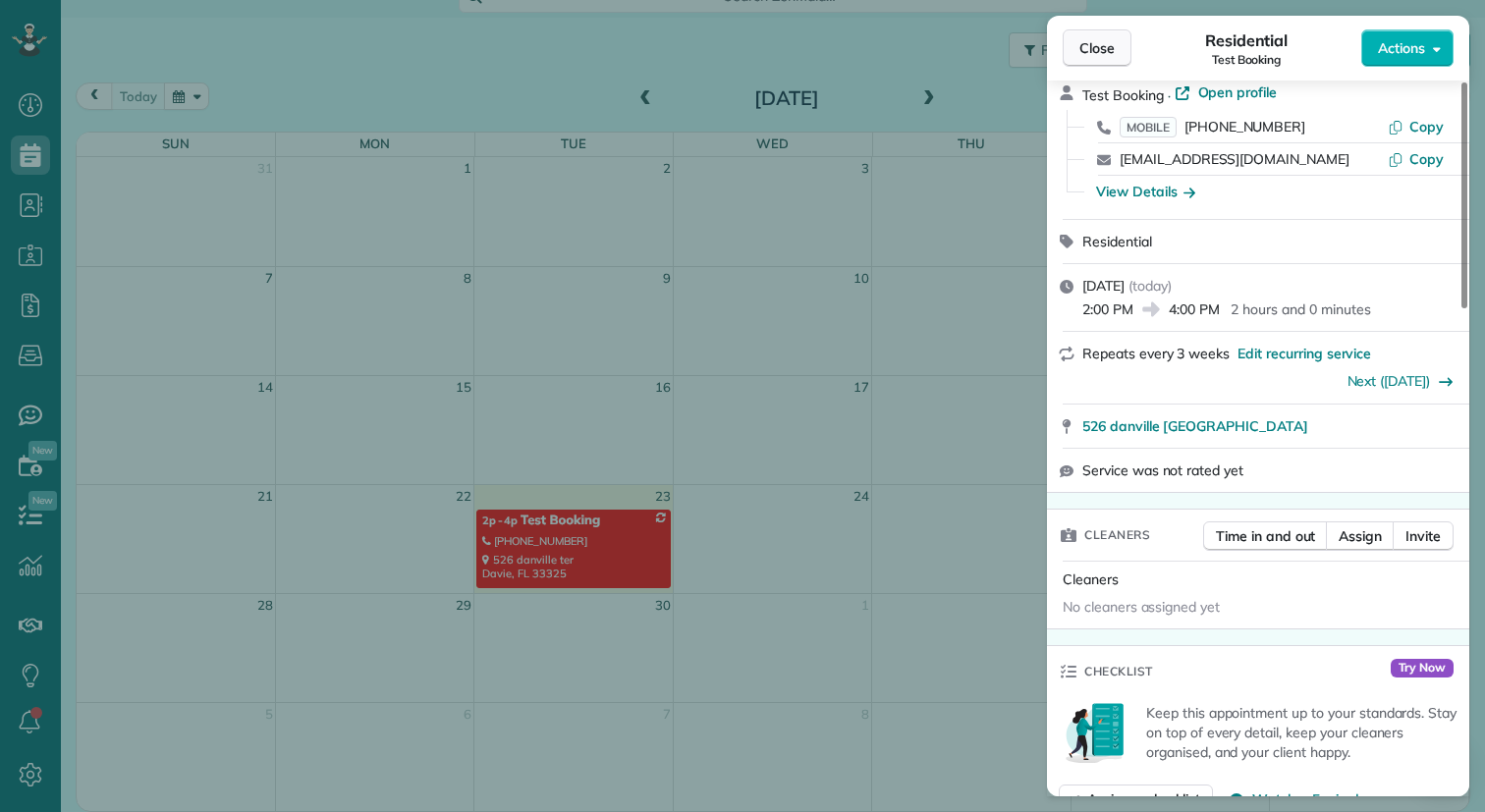
click at [1108, 54] on span "Close" at bounding box center [1097, 48] width 35 height 20
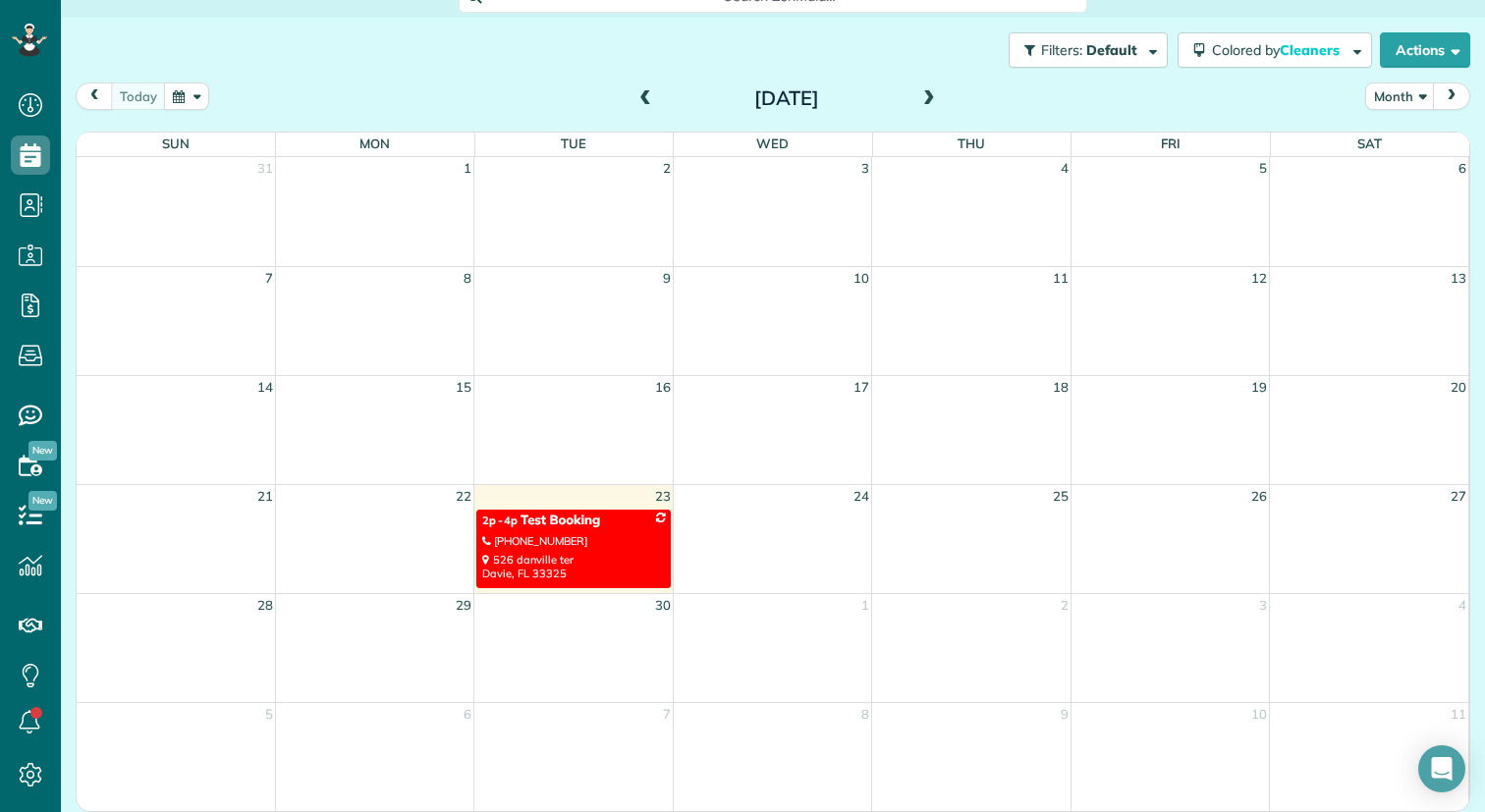
click at [636, 556] on div "526 danville ter Davie, FL 33325" at bounding box center [573, 567] width 182 height 29
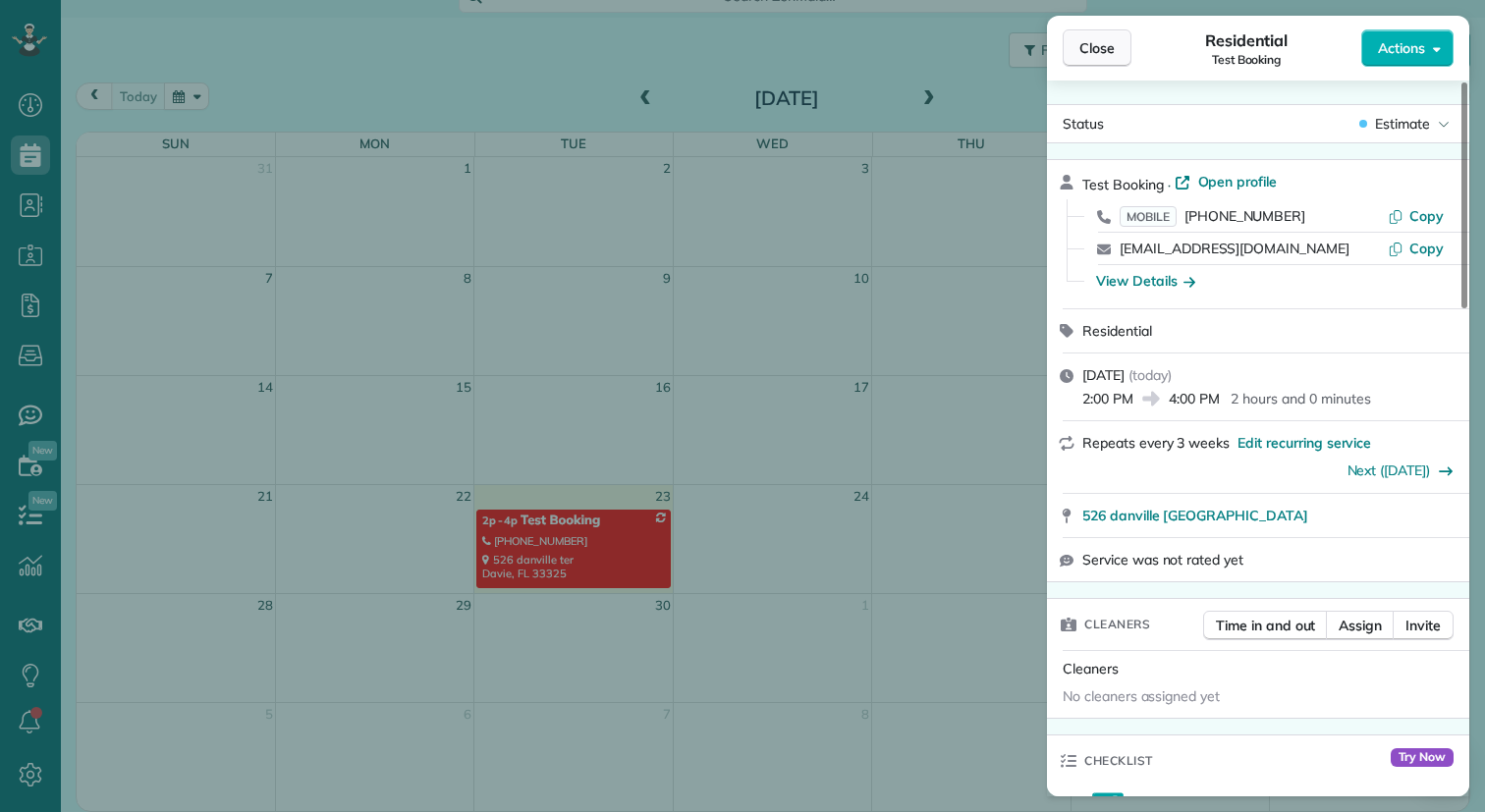
click at [1090, 56] on span "Close" at bounding box center [1097, 48] width 35 height 20
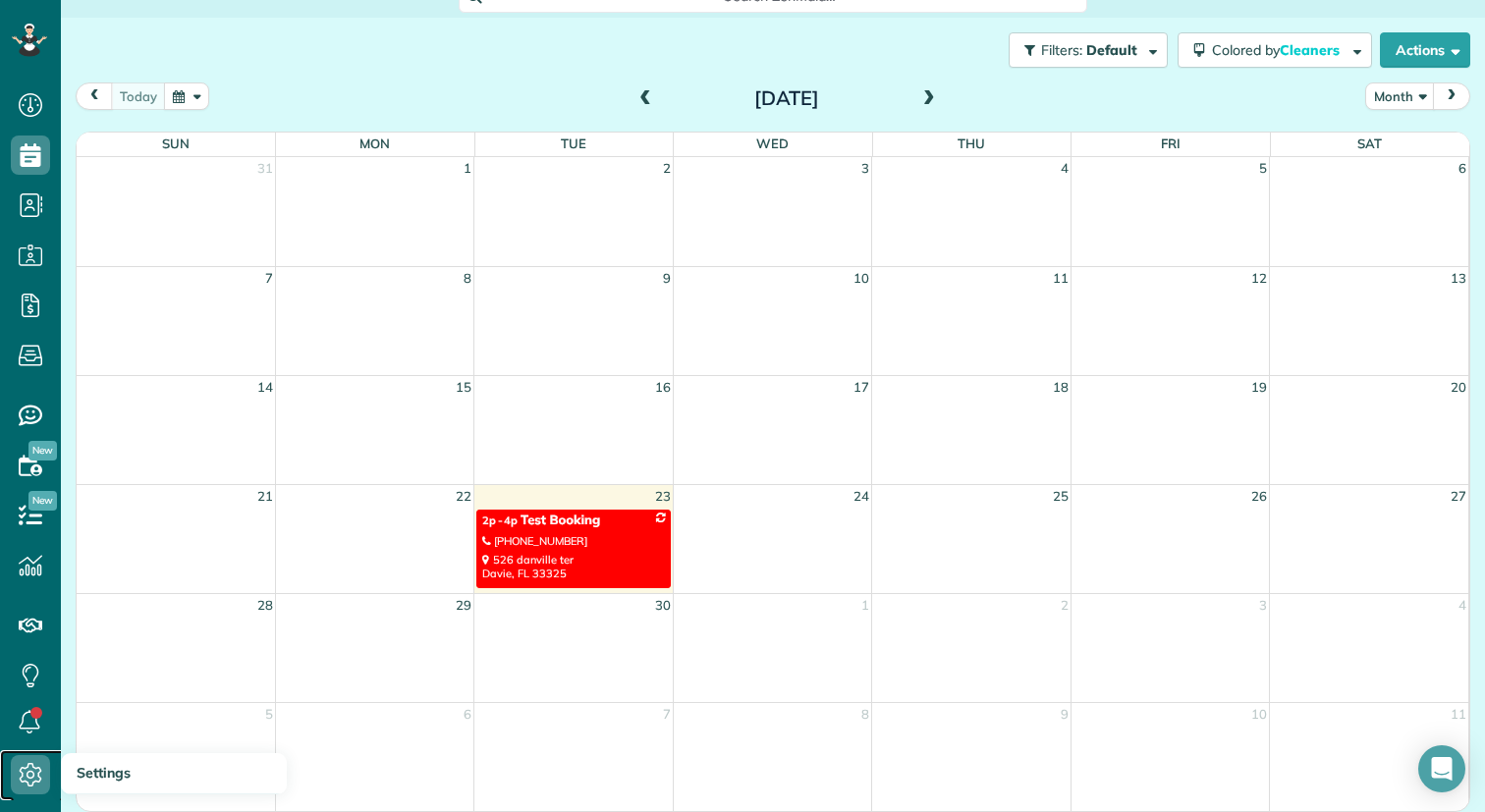
click at [29, 775] on icon at bounding box center [31, 775] width 39 height 39
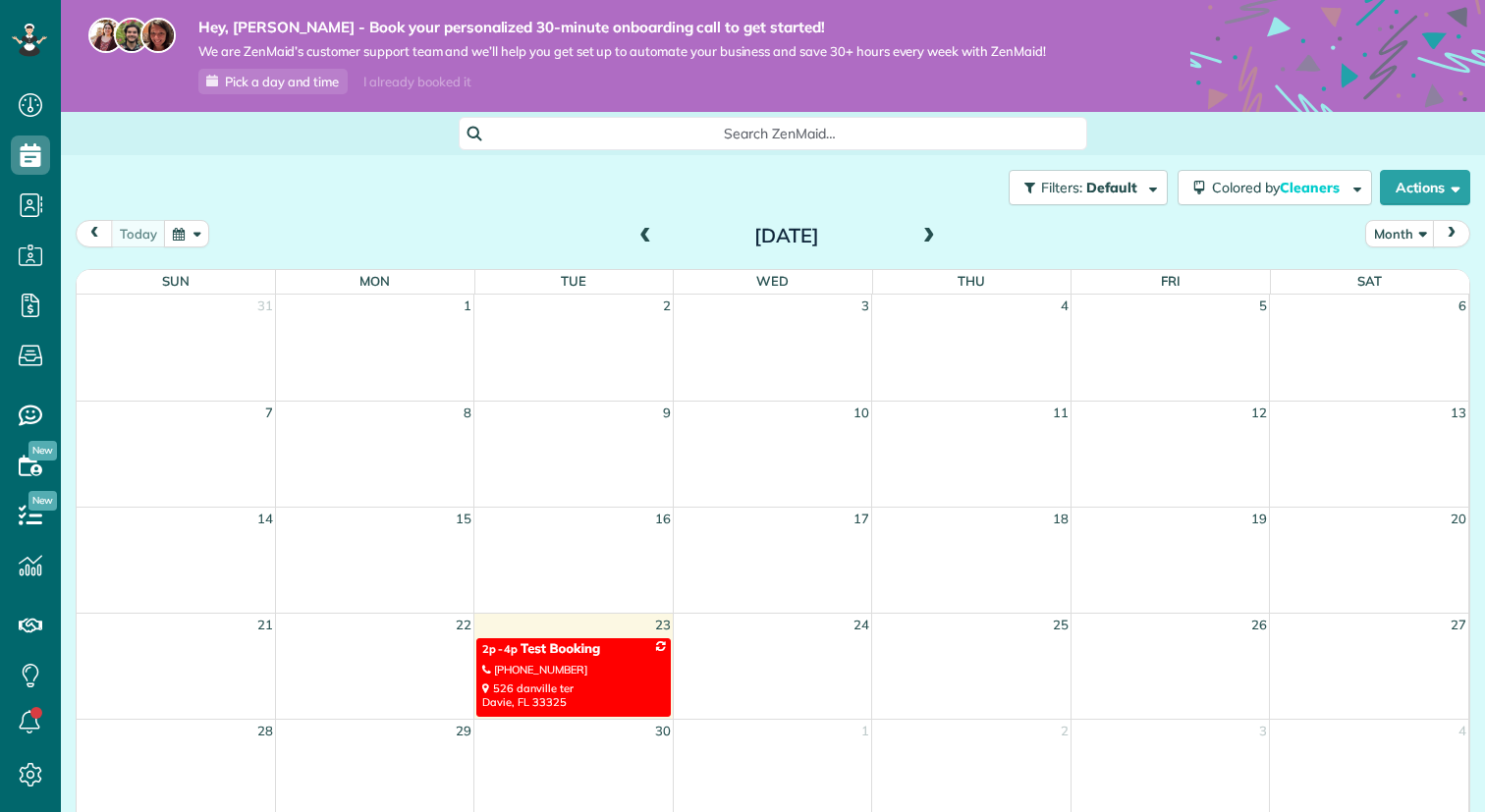
scroll to position [9, 9]
click at [589, 660] on link "2p - 4p Test Booking (954) 205-6463 526 danville ter Davie, FL 33325" at bounding box center [573, 677] width 194 height 80
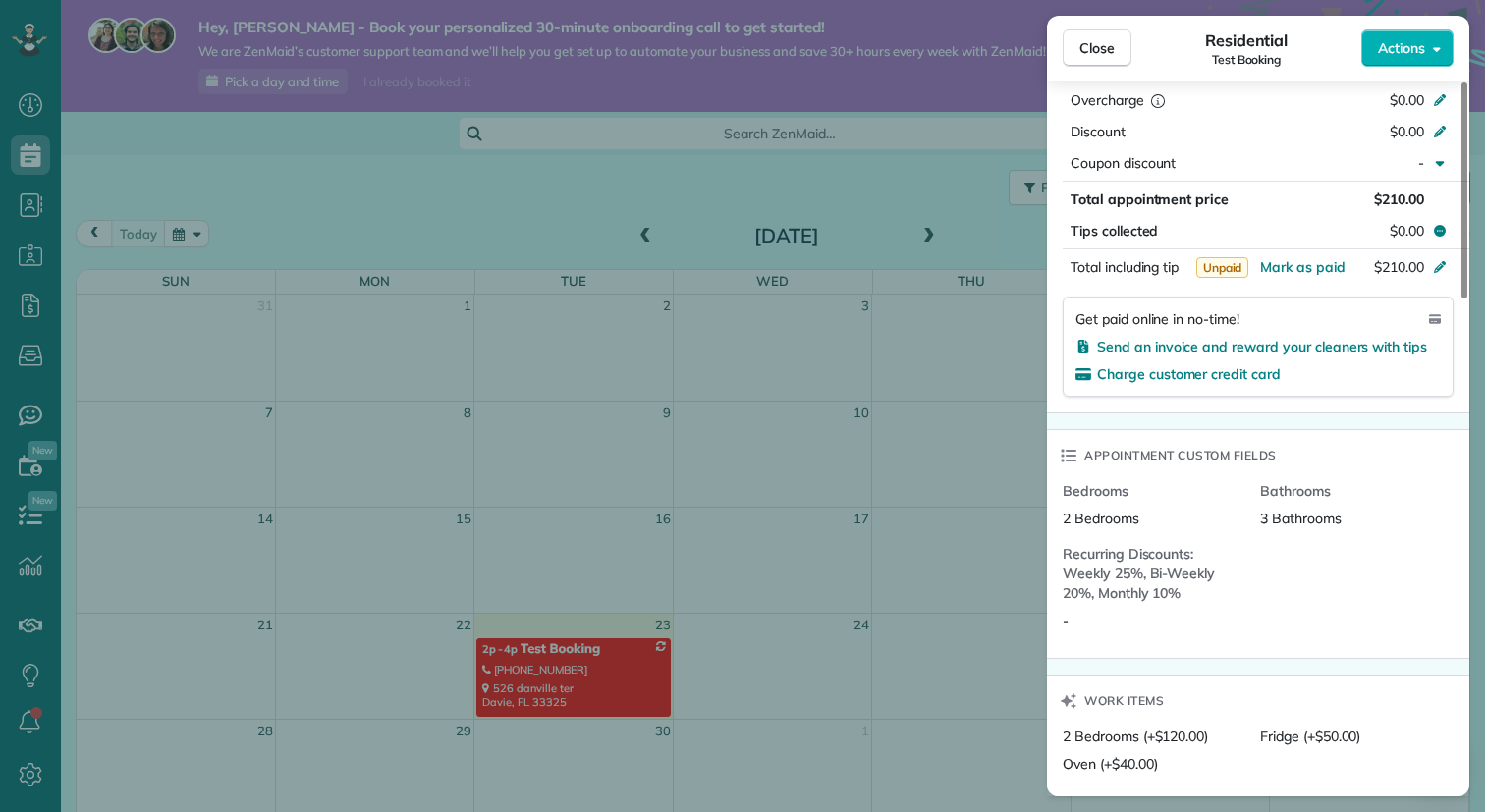
scroll to position [992, 0]
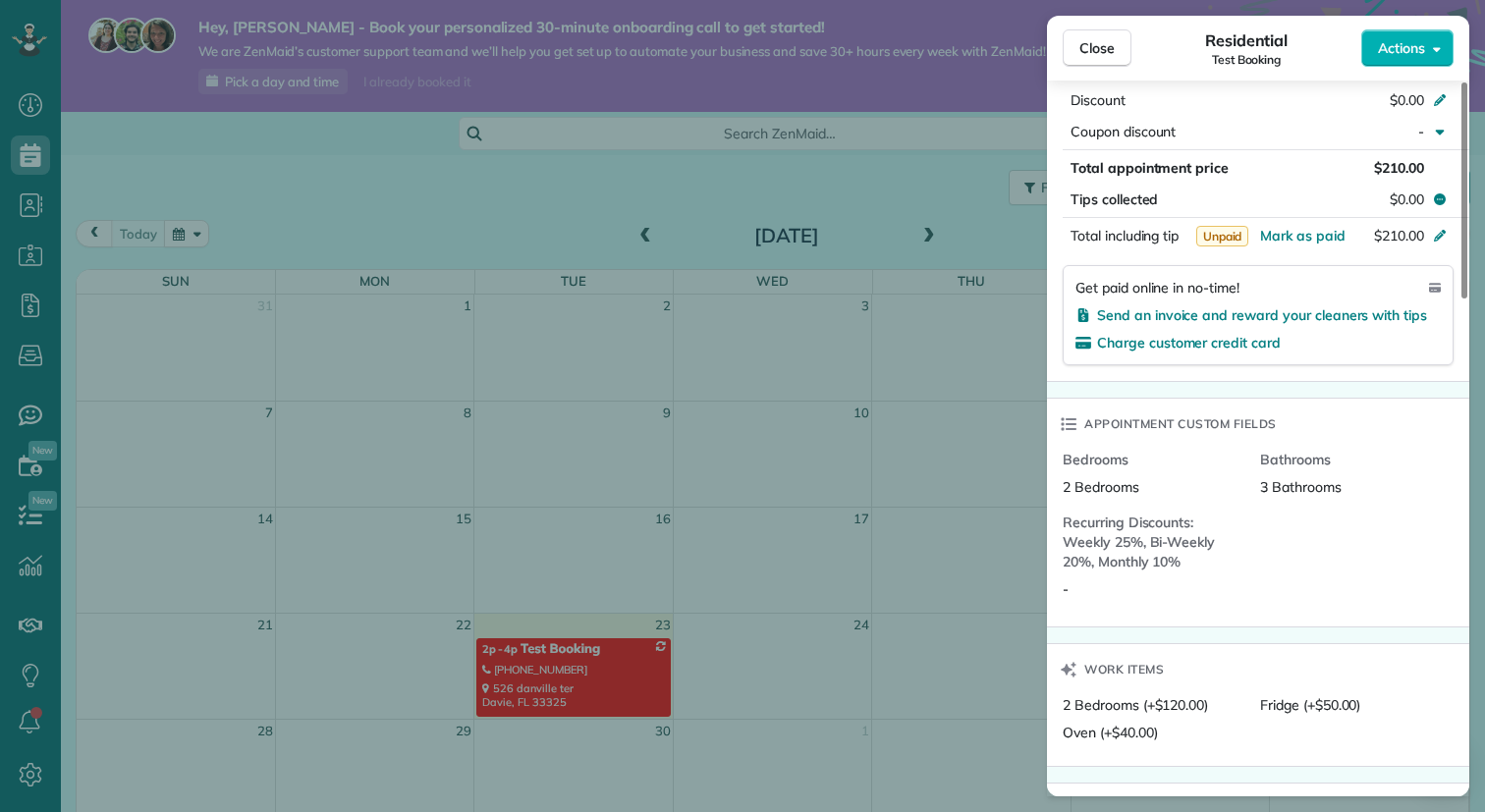
click at [1159, 536] on span "Recurring Discounts: Weekly 25%, Bi-Weekly 20%, Monthly 10%" at bounding box center [1153, 542] width 182 height 59
click at [1244, 532] on span "Recurring Discounts: Weekly 25%, Bi-Weekly 20%, Monthly 10%" at bounding box center [1153, 542] width 182 height 59
click at [1289, 498] on div "Bedrooms 2 Bedrooms Bathrooms 3 Bathrooms Recurring Discounts: Weekly 25%, Bi-W…" at bounding box center [1259, 532] width 395 height 165
click at [1296, 475] on div "Bathrooms 3 Bathrooms" at bounding box center [1359, 473] width 198 height 47
click at [1291, 464] on span "Bathrooms" at bounding box center [1351, 460] width 182 height 20
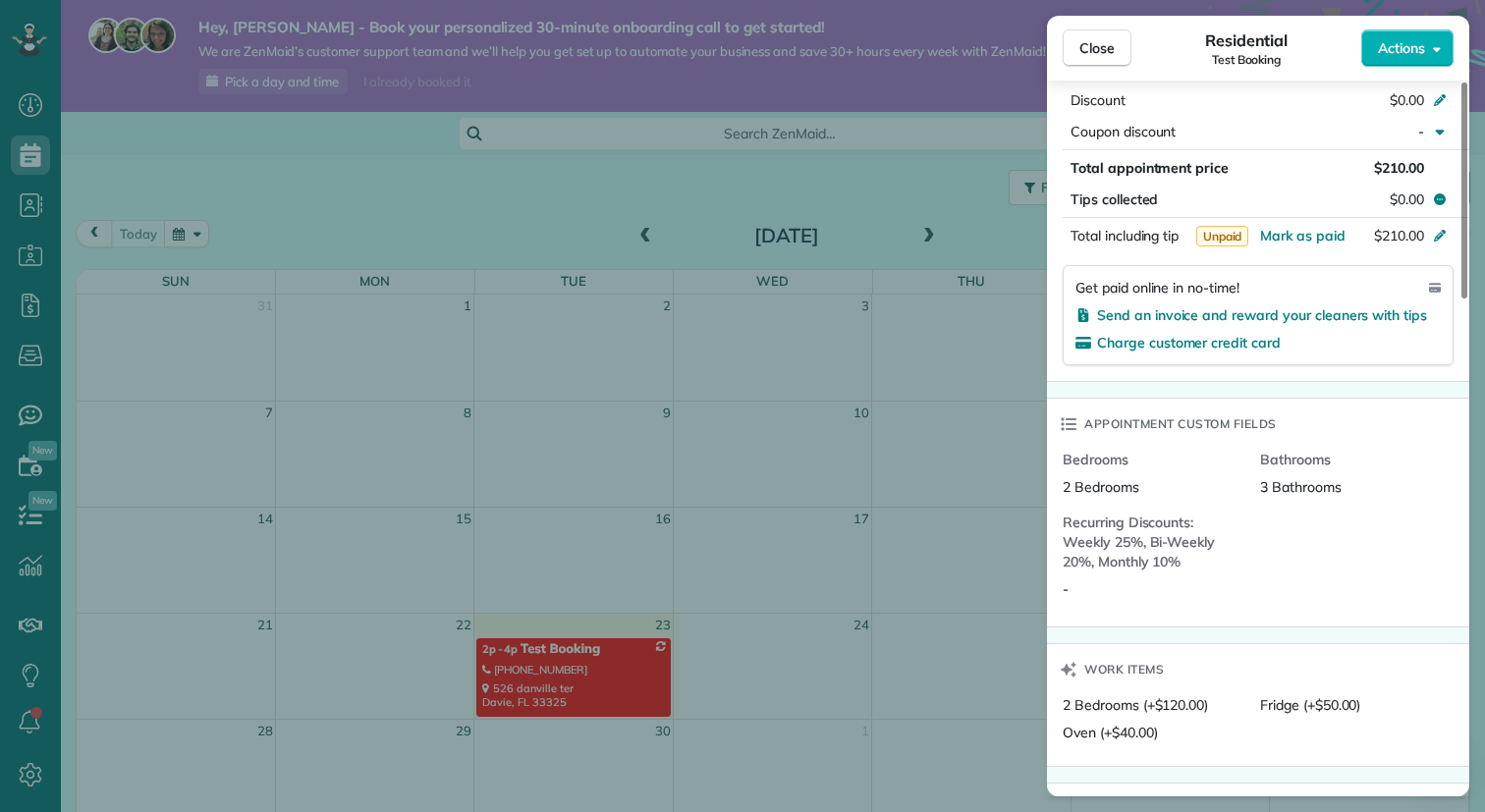
click at [1112, 466] on span "Bedrooms" at bounding box center [1153, 460] width 182 height 20
click at [935, 474] on div "Close Residential Test Booking Actions Status Estimate Test Booking · Open prof…" at bounding box center [742, 406] width 1485 height 812
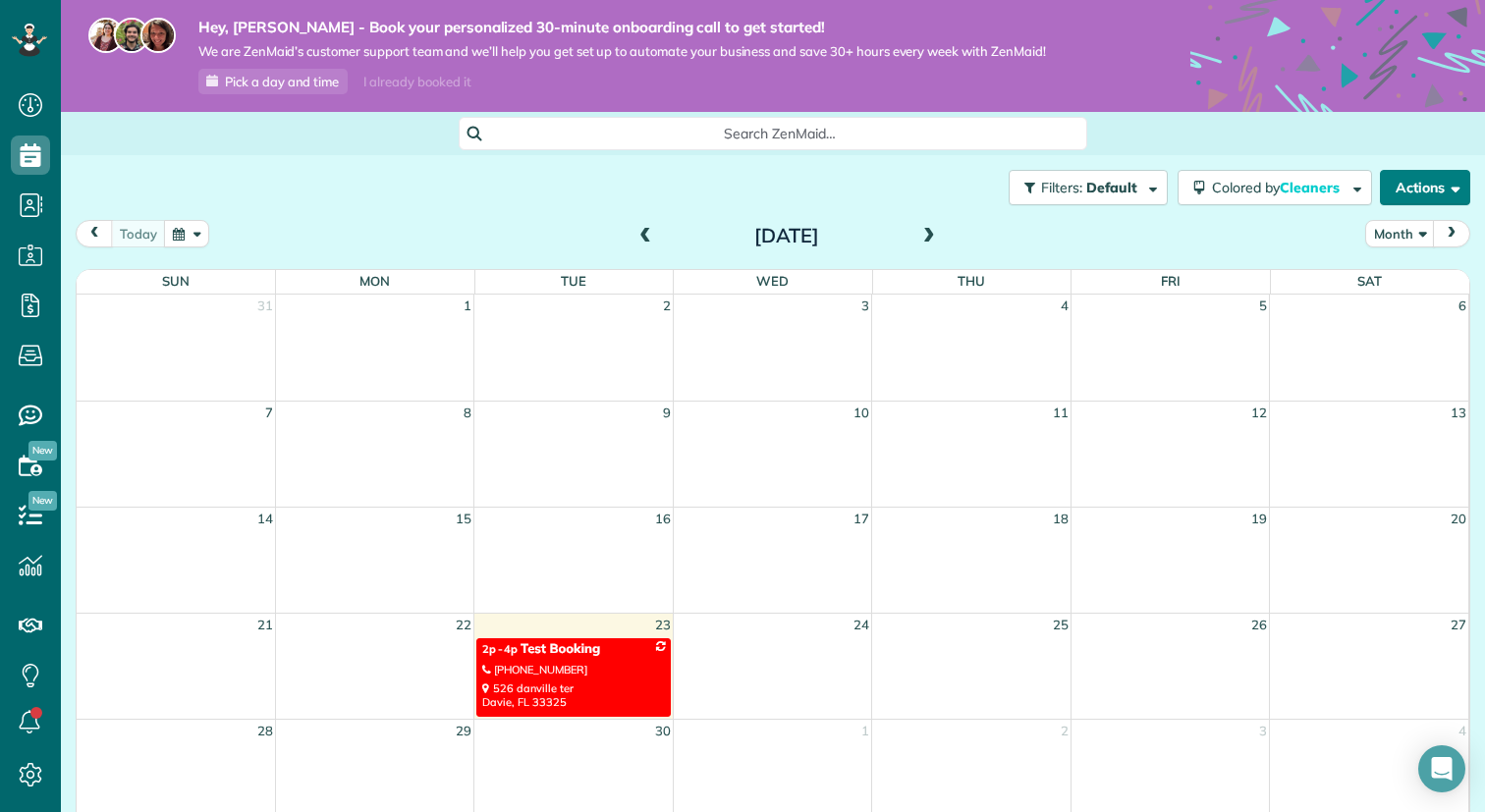
click at [1409, 194] on button "Actions" at bounding box center [1426, 188] width 91 height 35
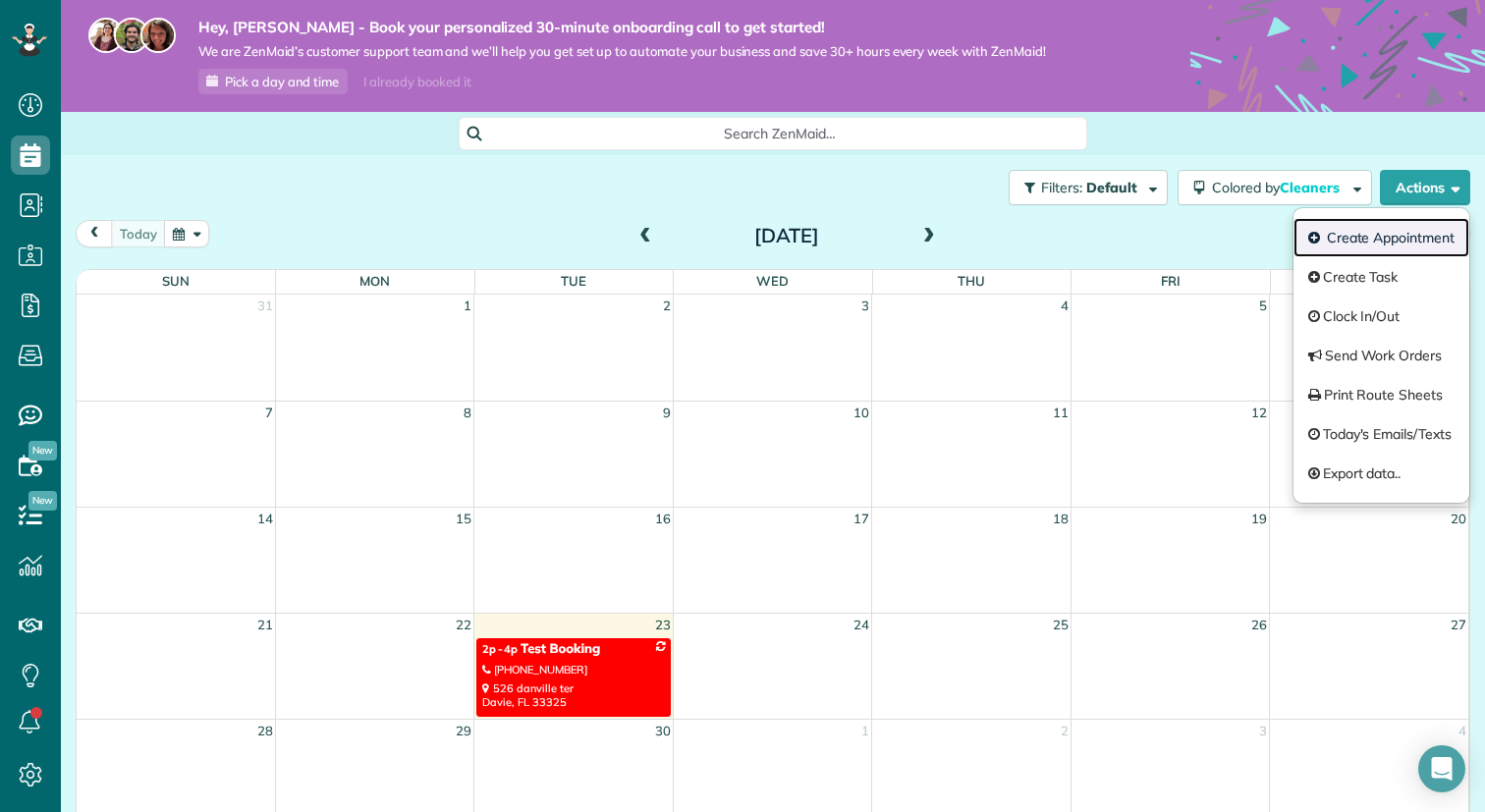
click at [1361, 238] on link "Create Appointment" at bounding box center [1382, 237] width 176 height 39
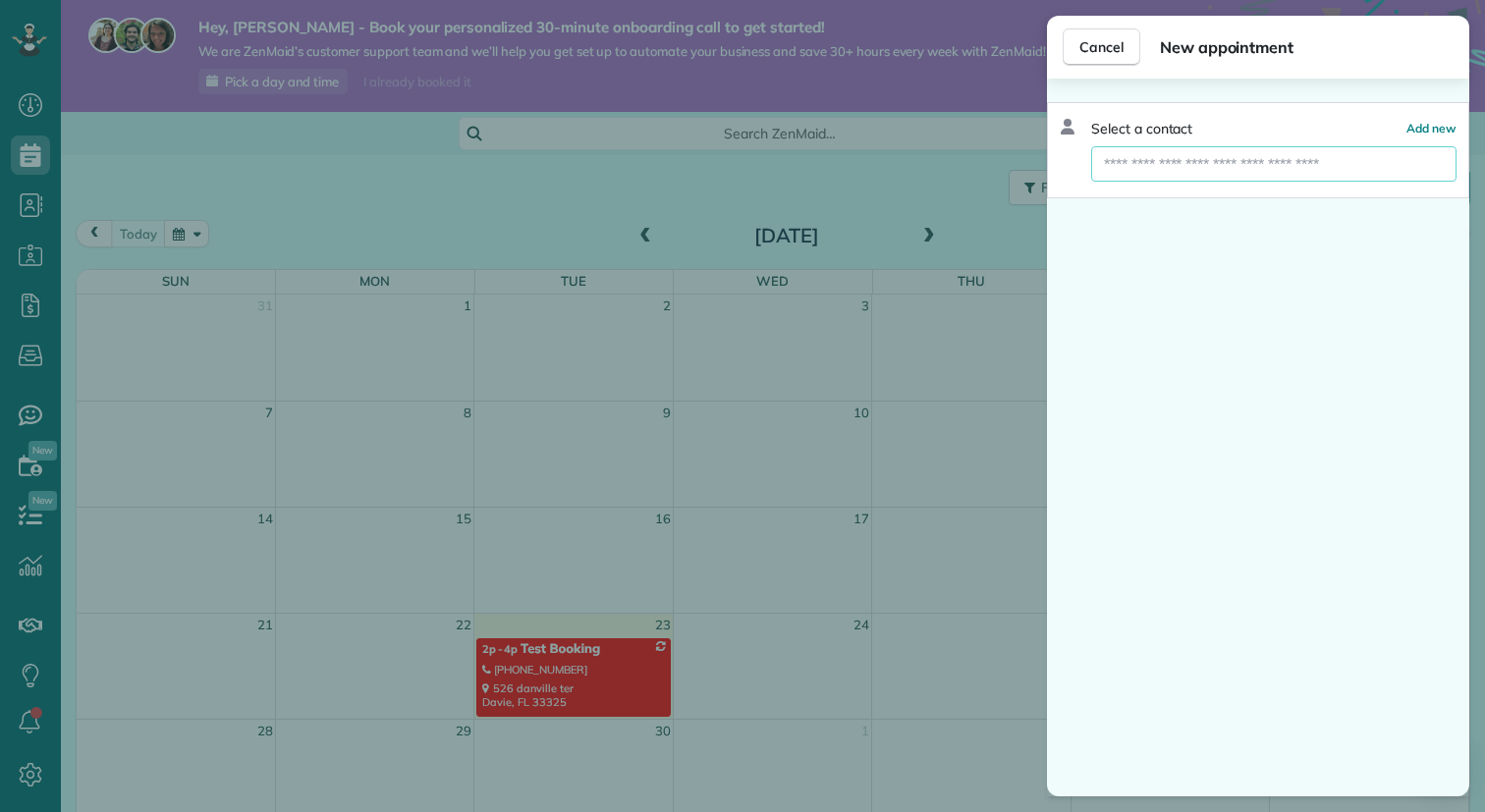
click at [1334, 156] on input "text" at bounding box center [1273, 164] width 365 height 35
type input "****"
click at [1162, 206] on span "Test Booking" at bounding box center [1155, 199] width 81 height 18
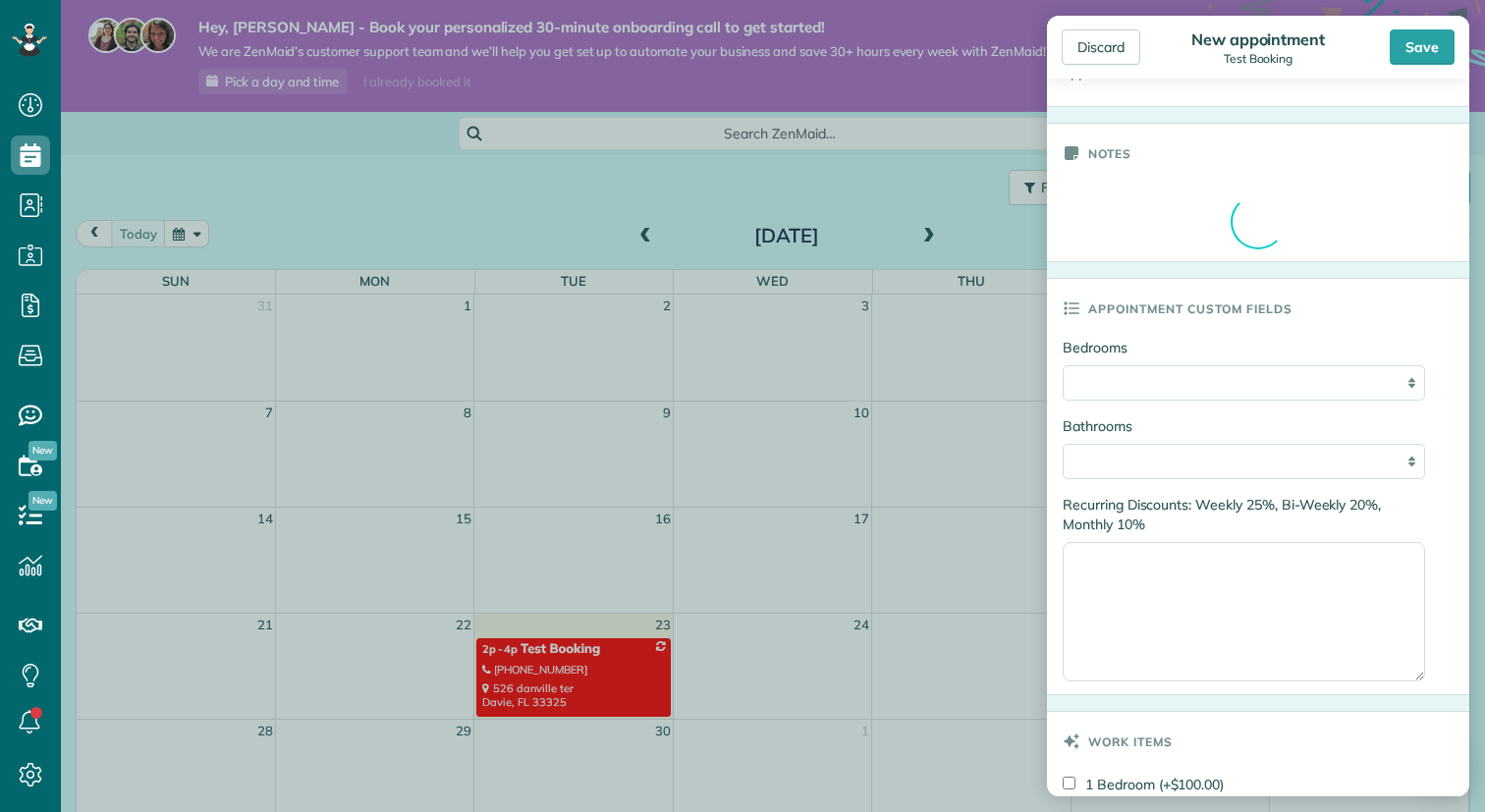
scroll to position [640, 0]
click at [1210, 579] on textarea "Recurring Discounts: Weekly 25%, Bi-Weekly 20%, Monthly 10%" at bounding box center [1244, 612] width 362 height 140
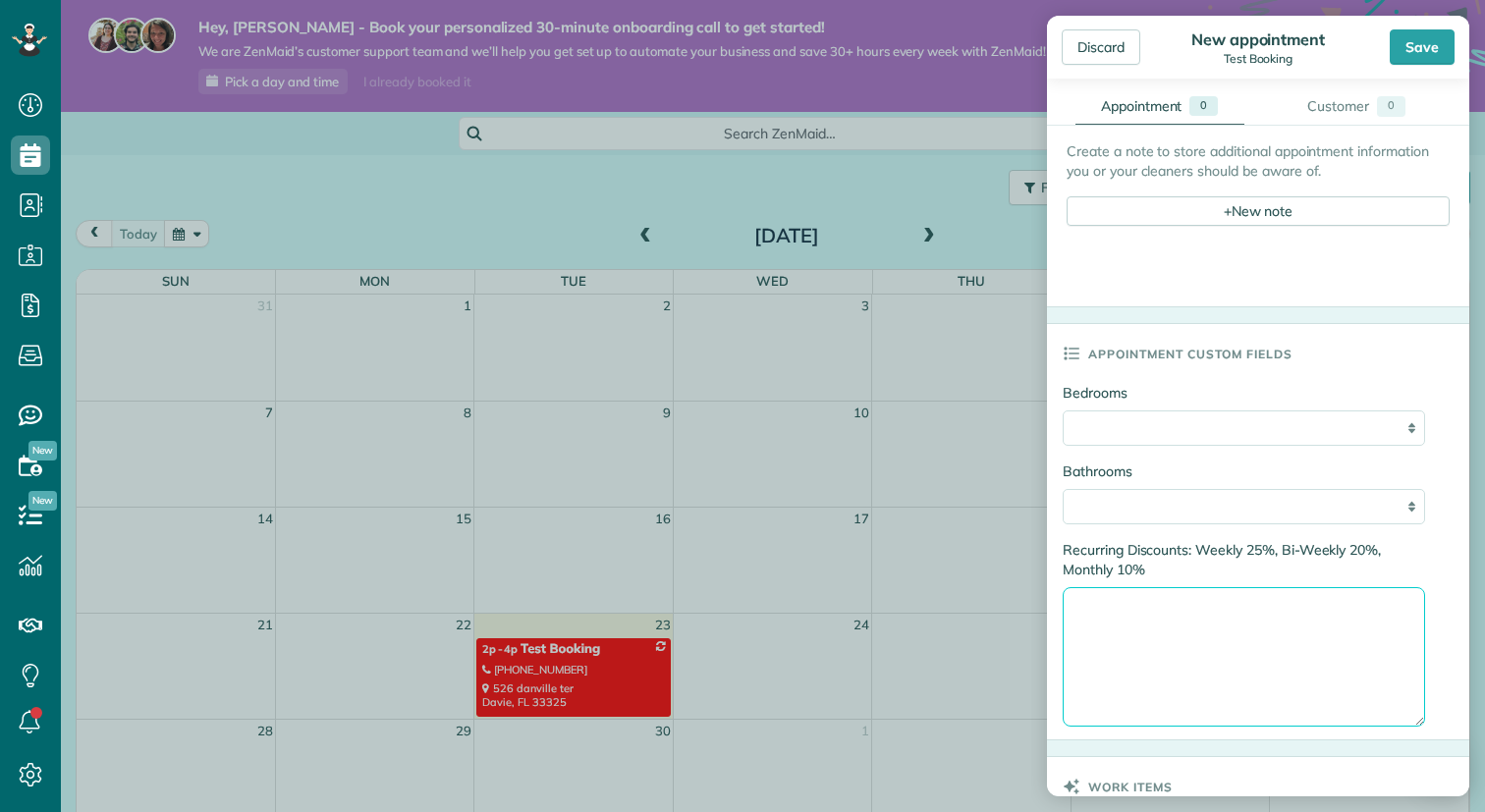
scroll to position [738, 0]
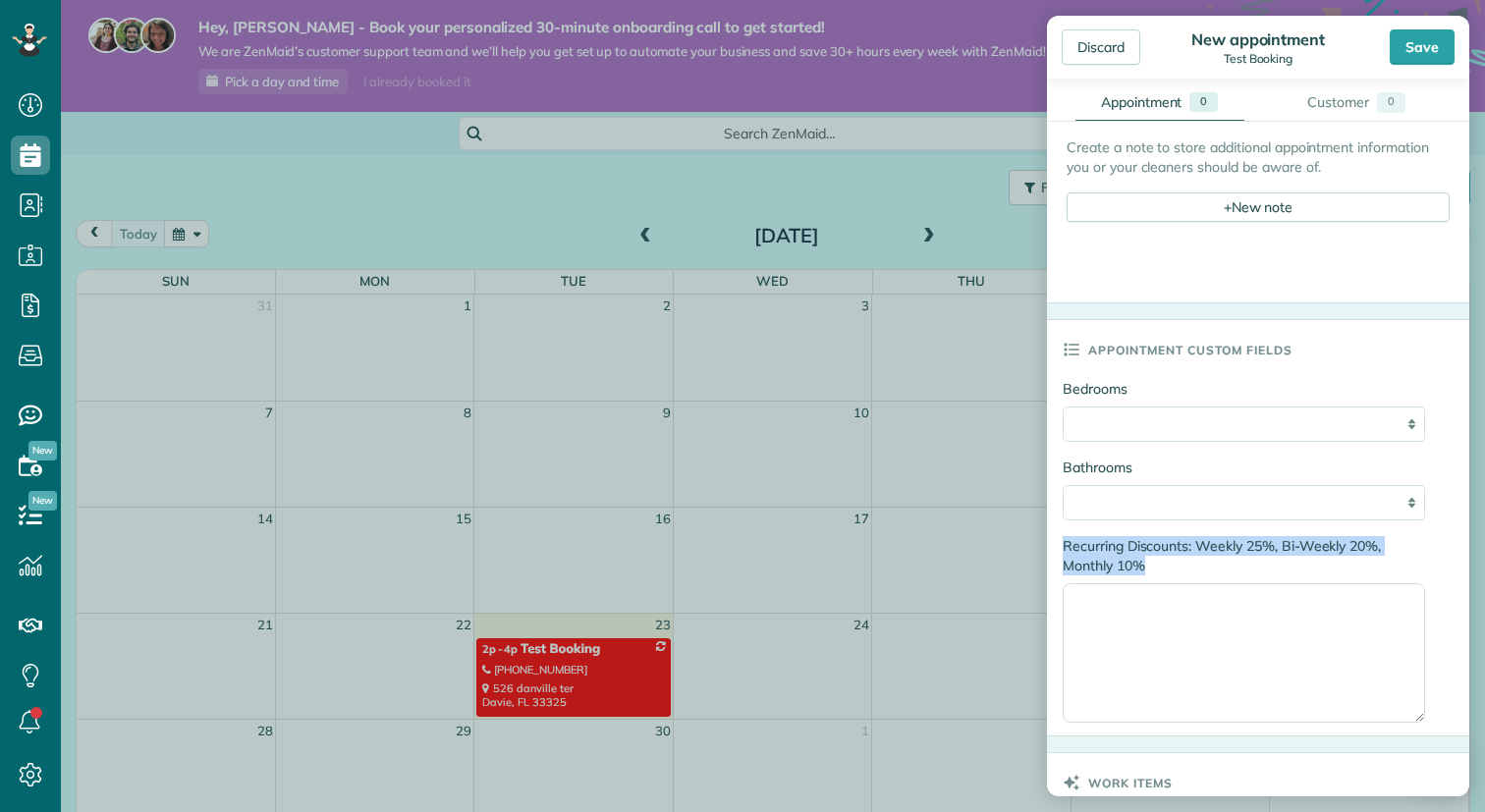
drag, startPoint x: 1152, startPoint y: 569, endPoint x: 1060, endPoint y: 545, distance: 95.1
click at [1060, 545] on div "**********" at bounding box center [1259, 557] width 422 height 356
copy label "Recurring Discounts: Weekly 25%, Bi-Weekly 20%, Monthly 10%"
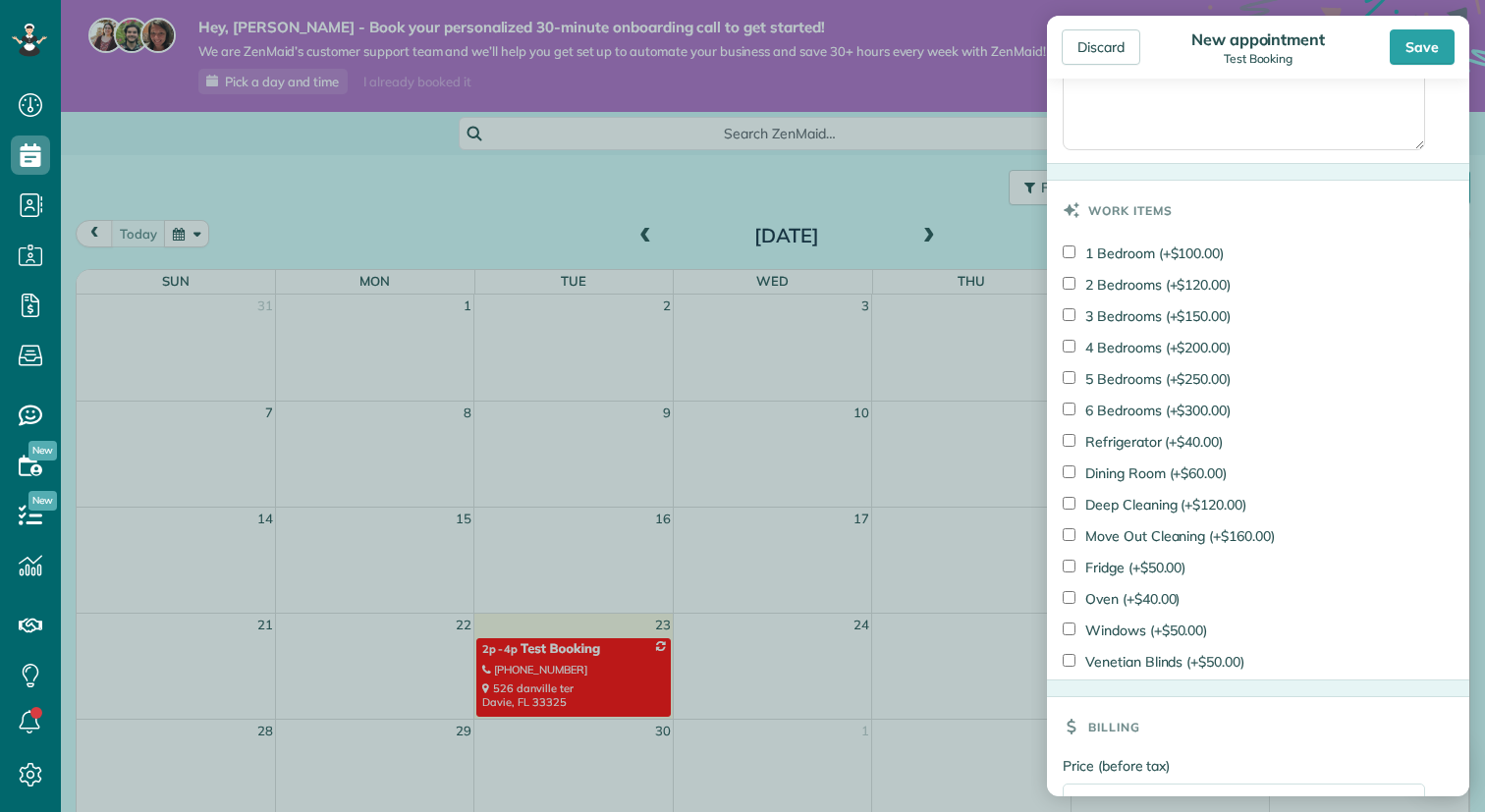
scroll to position [1476, 0]
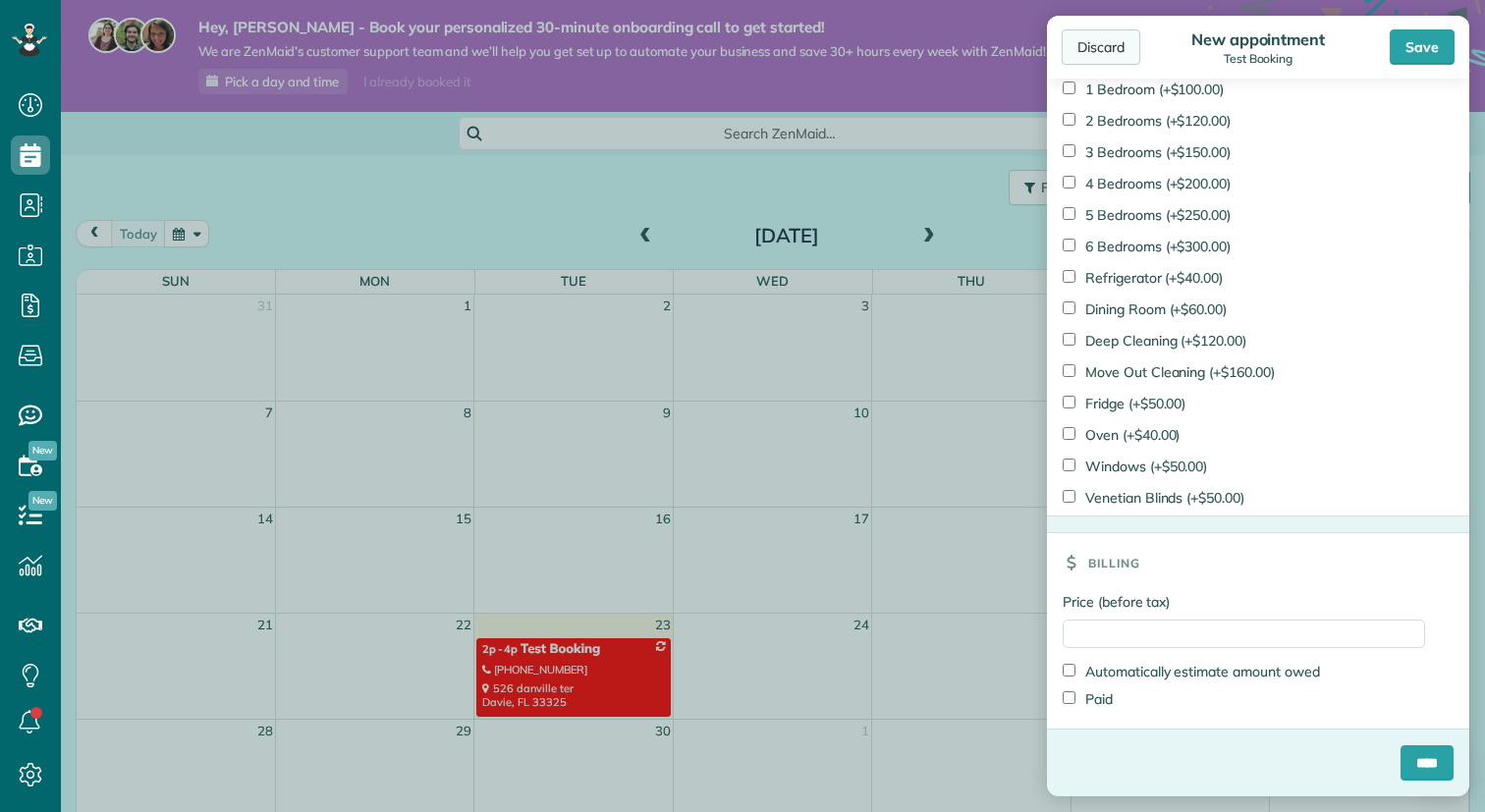
click at [1124, 50] on div "Discard" at bounding box center [1101, 47] width 79 height 35
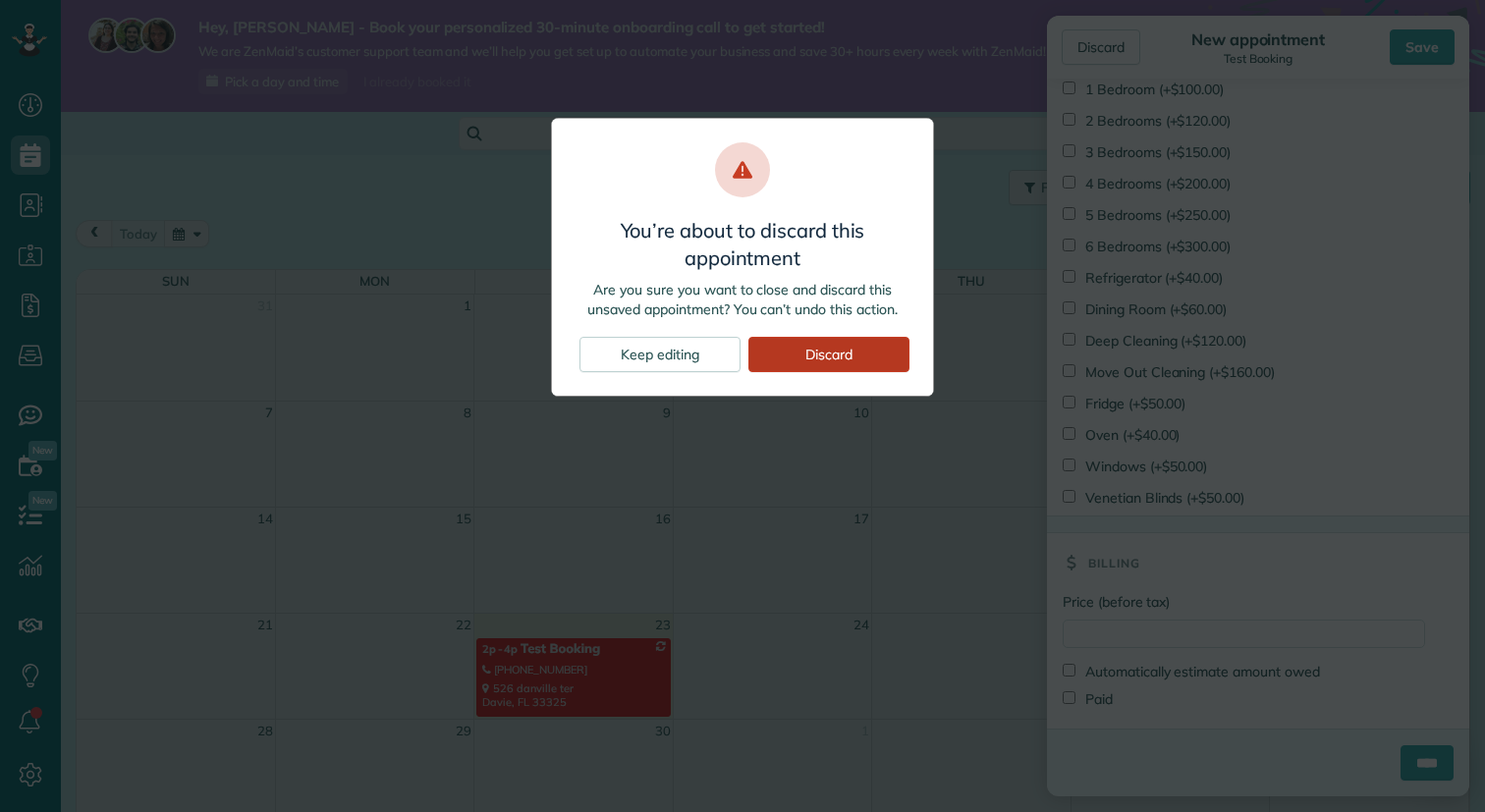
click at [850, 342] on div "Discard" at bounding box center [829, 354] width 161 height 35
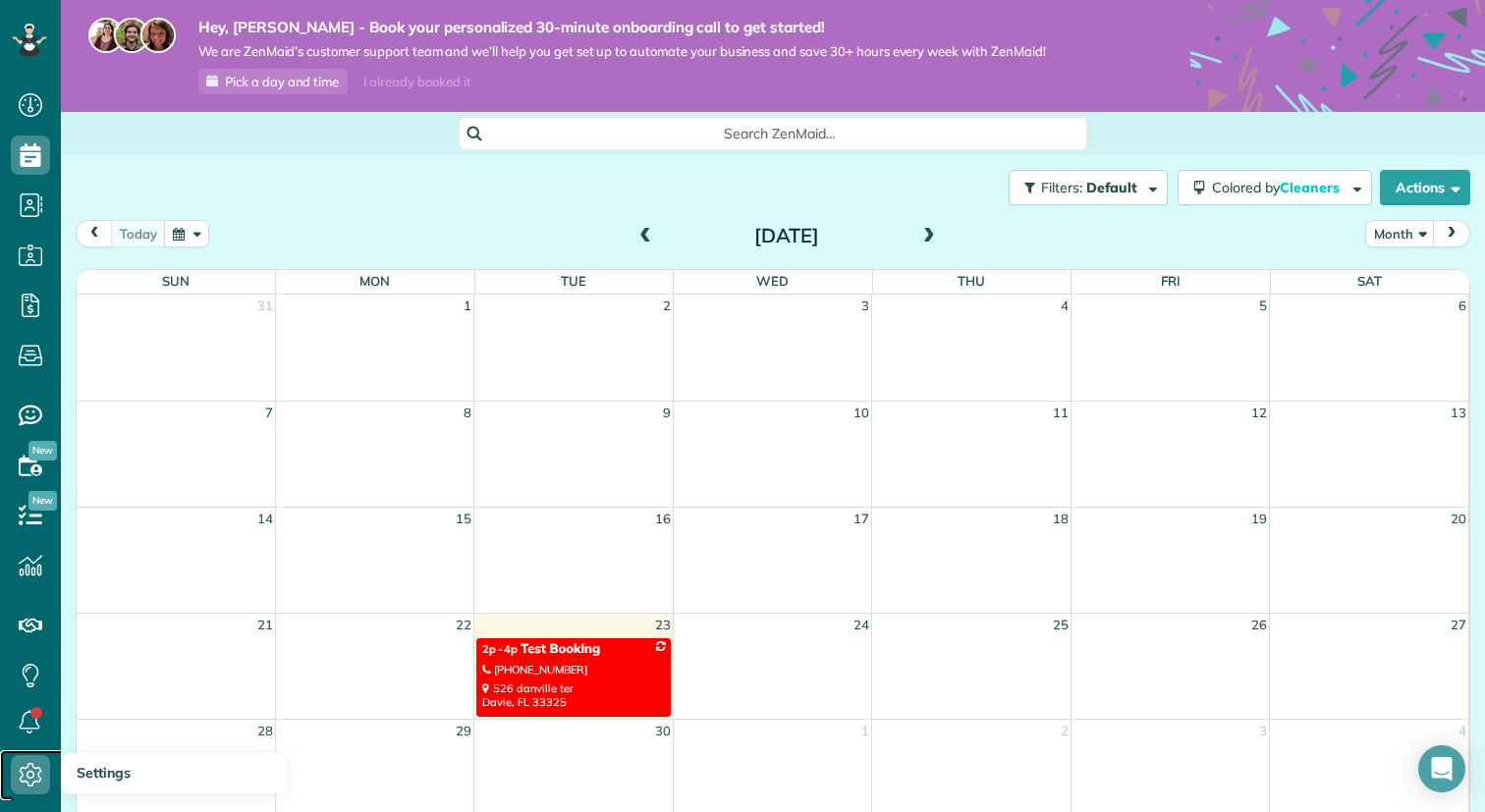
click at [27, 777] on icon at bounding box center [31, 775] width 39 height 39
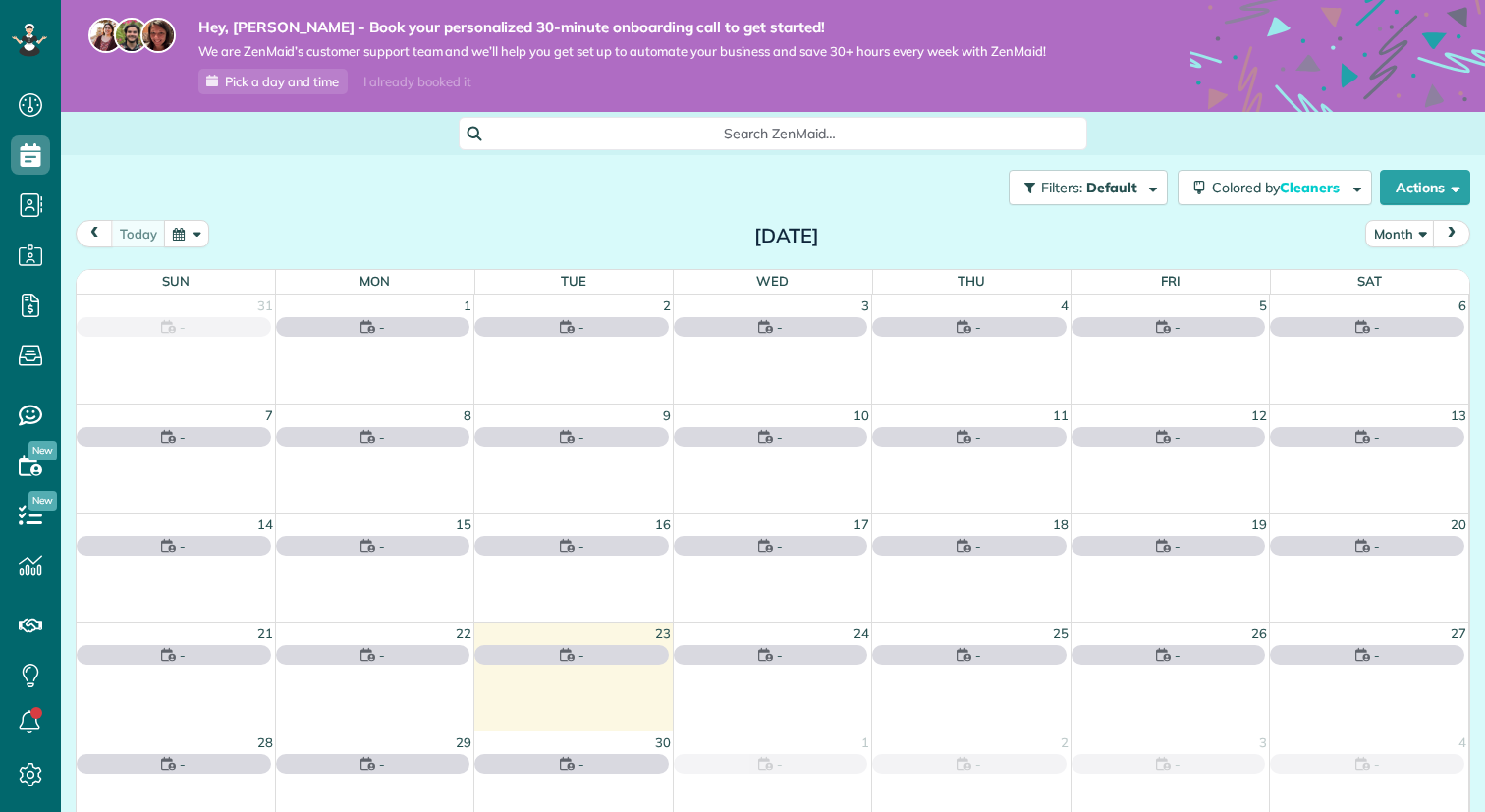
scroll to position [9, 9]
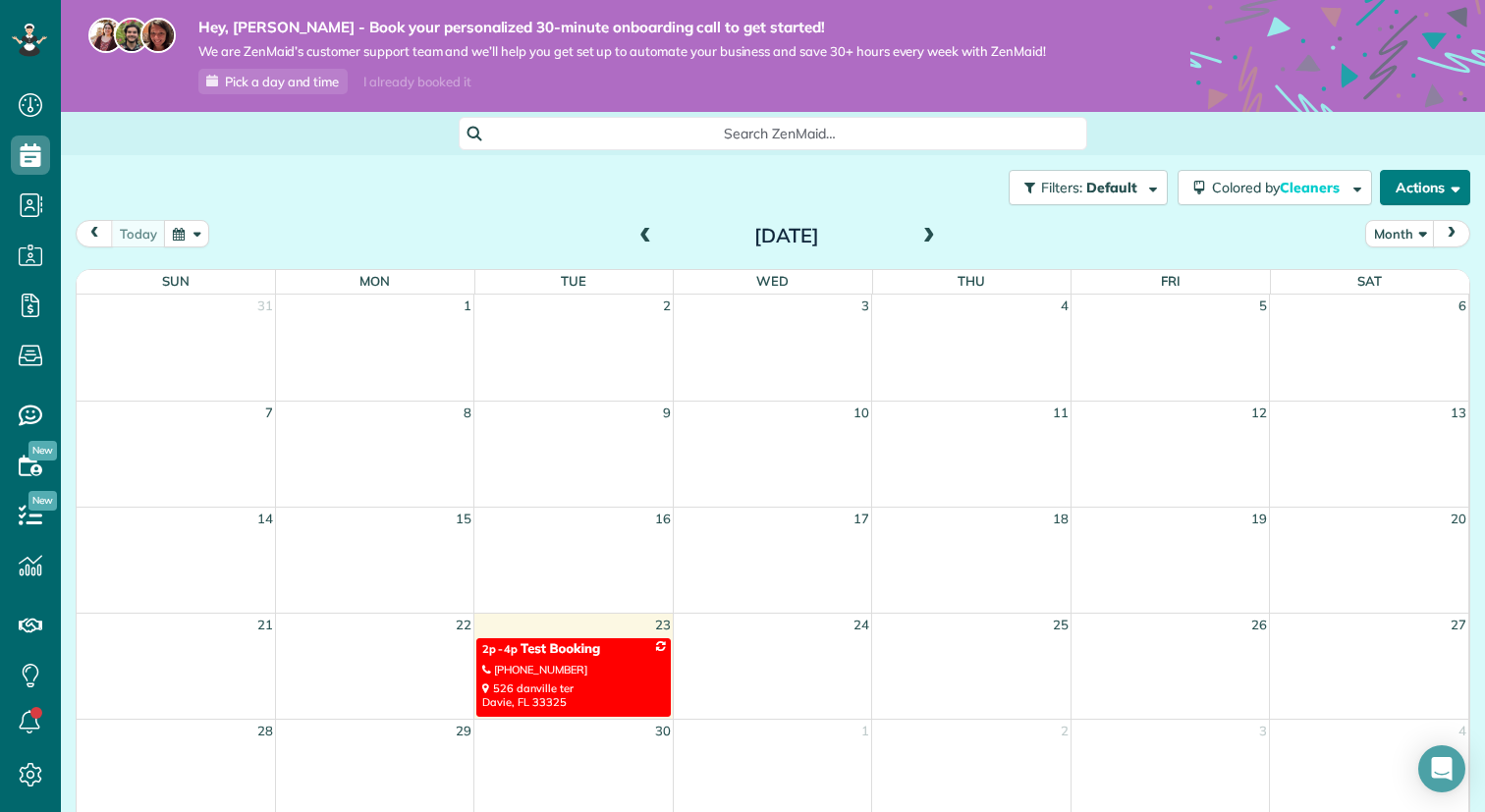
click at [1388, 190] on button "Actions" at bounding box center [1426, 188] width 91 height 35
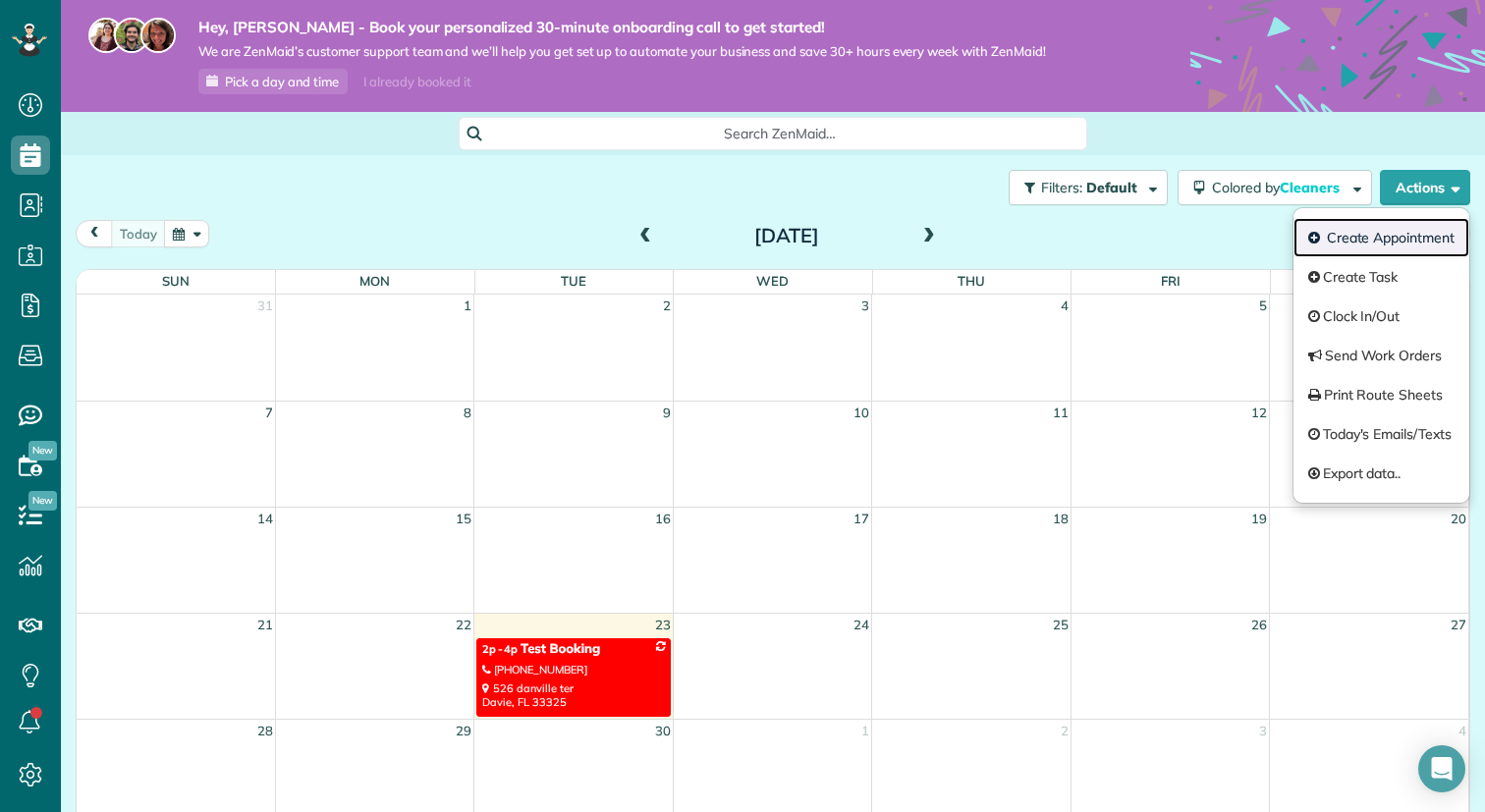
click at [1369, 231] on link "Create Appointment" at bounding box center [1382, 237] width 176 height 39
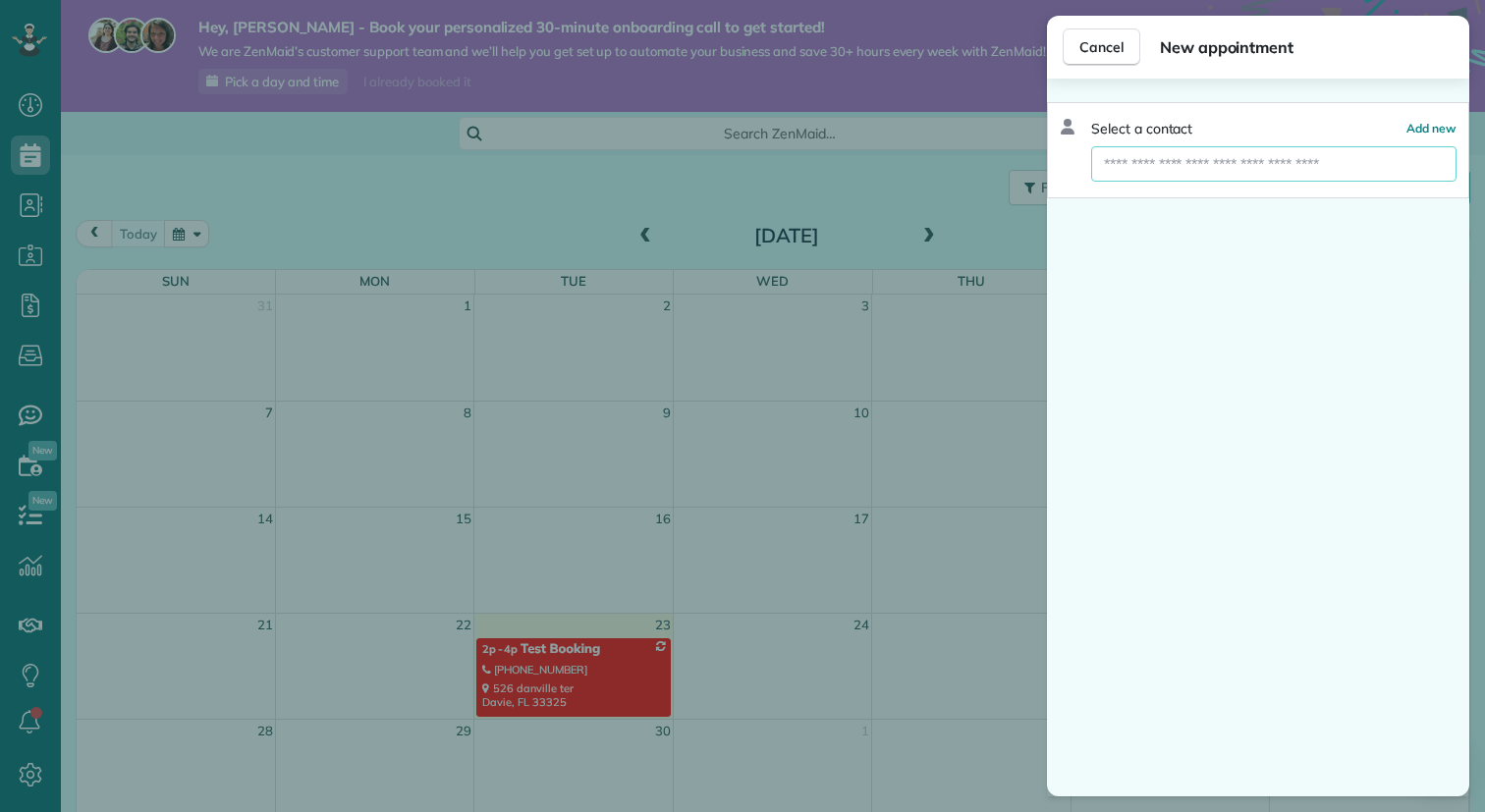
click at [1265, 162] on input "text" at bounding box center [1273, 164] width 365 height 35
type input "****"
click at [1149, 197] on span "Test Booking" at bounding box center [1155, 199] width 81 height 18
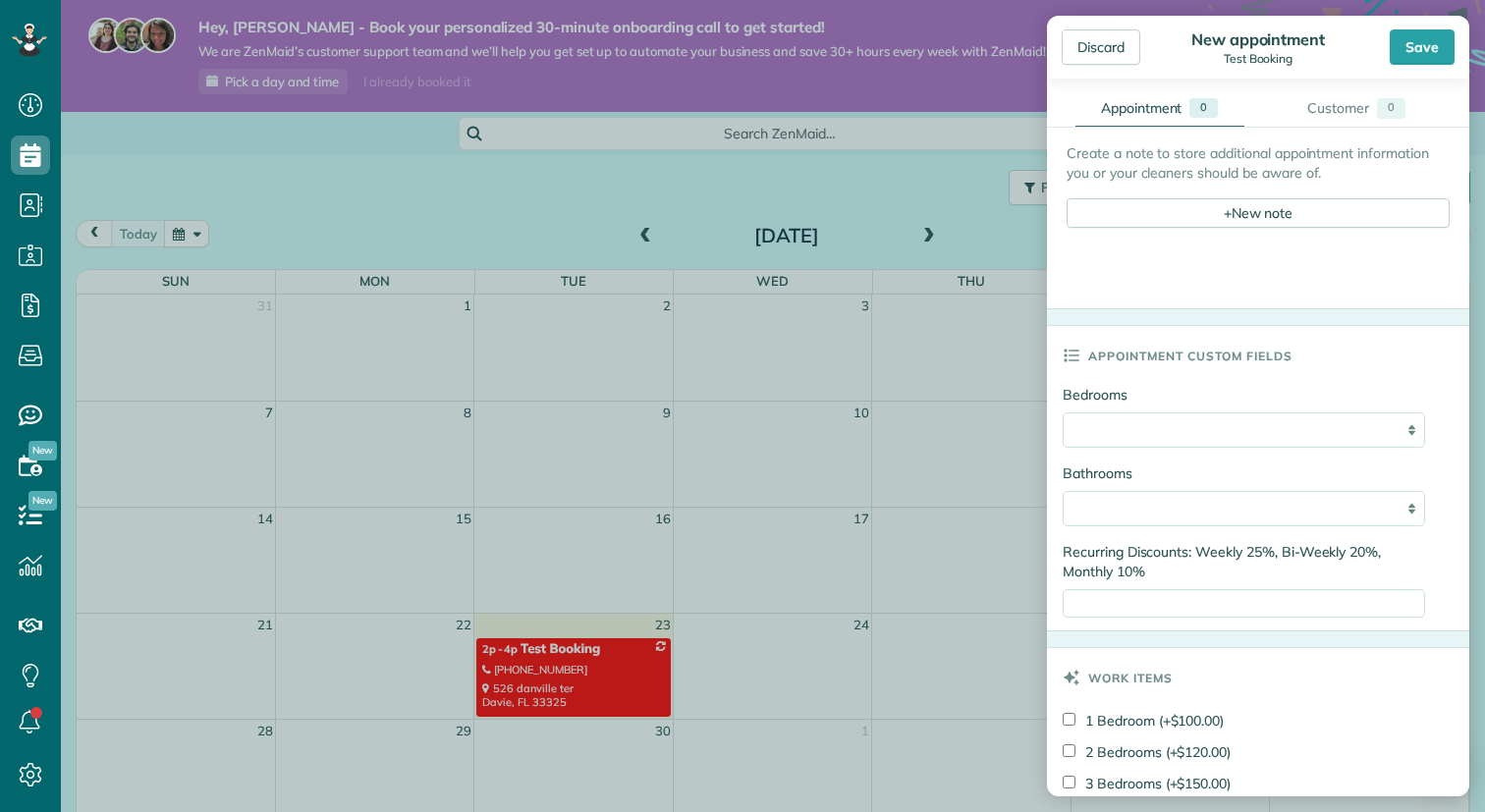
scroll to position [784, 0]
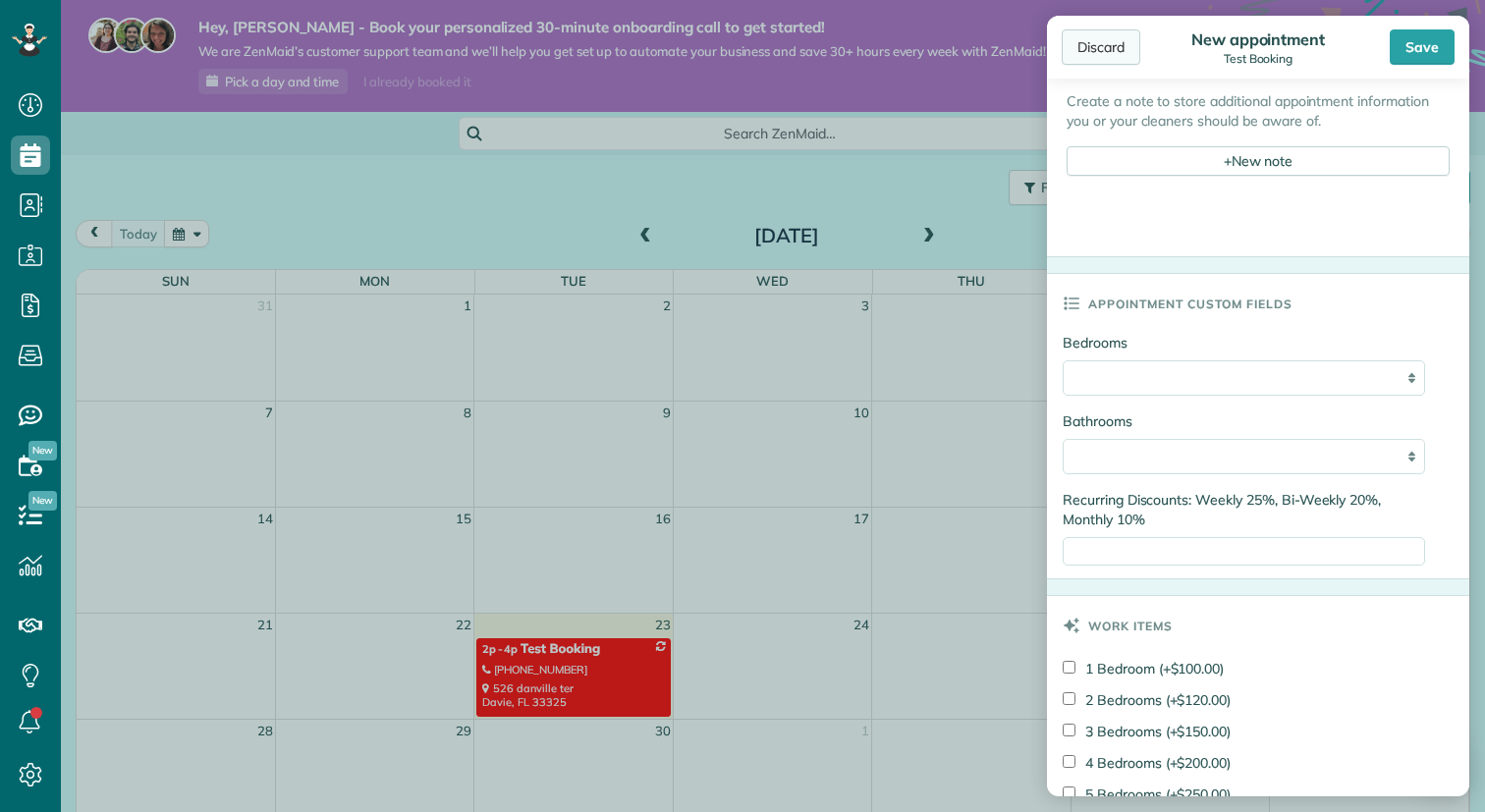
click at [1122, 51] on div "Discard" at bounding box center [1101, 47] width 79 height 35
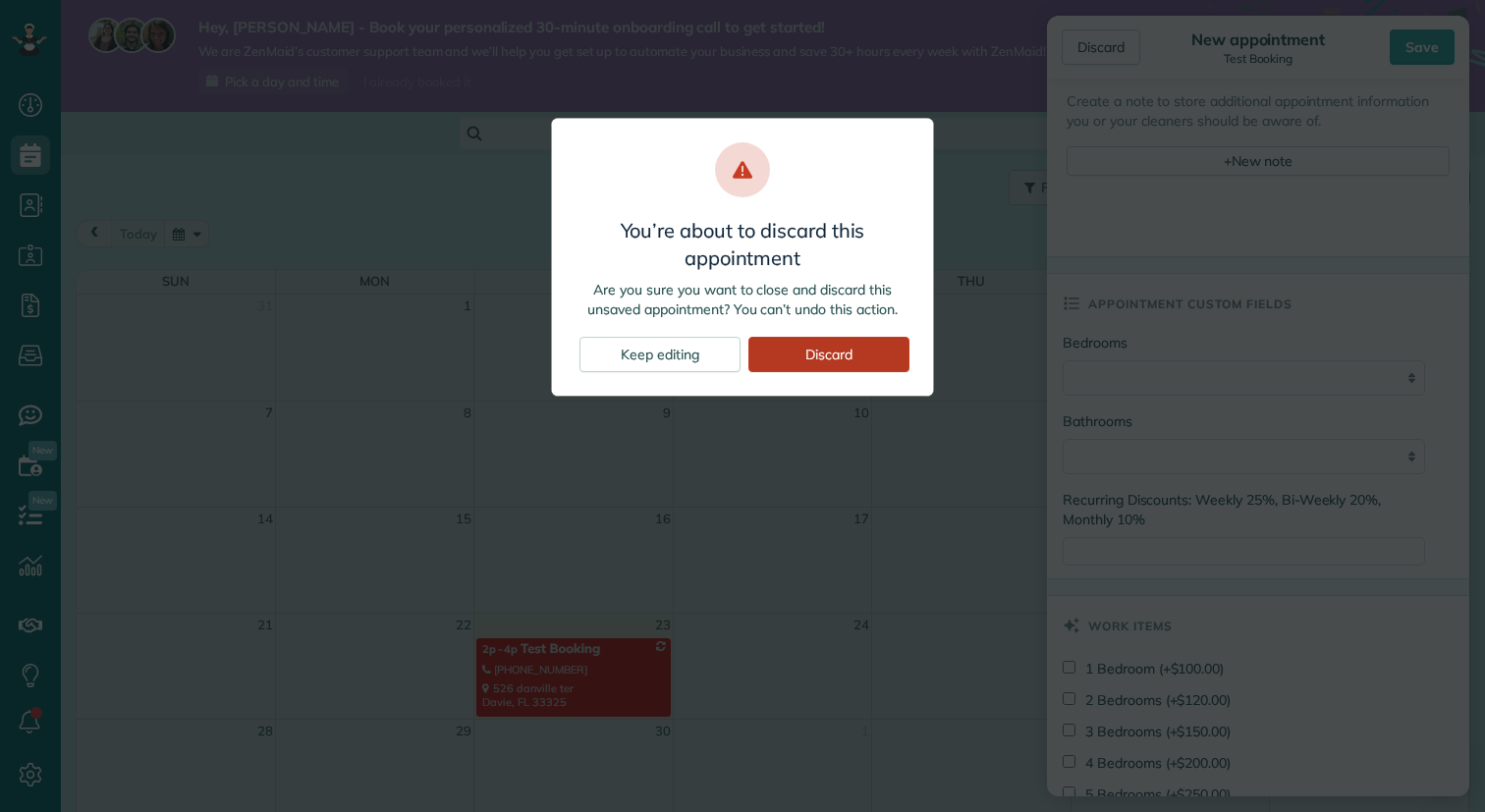
click at [864, 342] on div "Discard" at bounding box center [829, 354] width 161 height 35
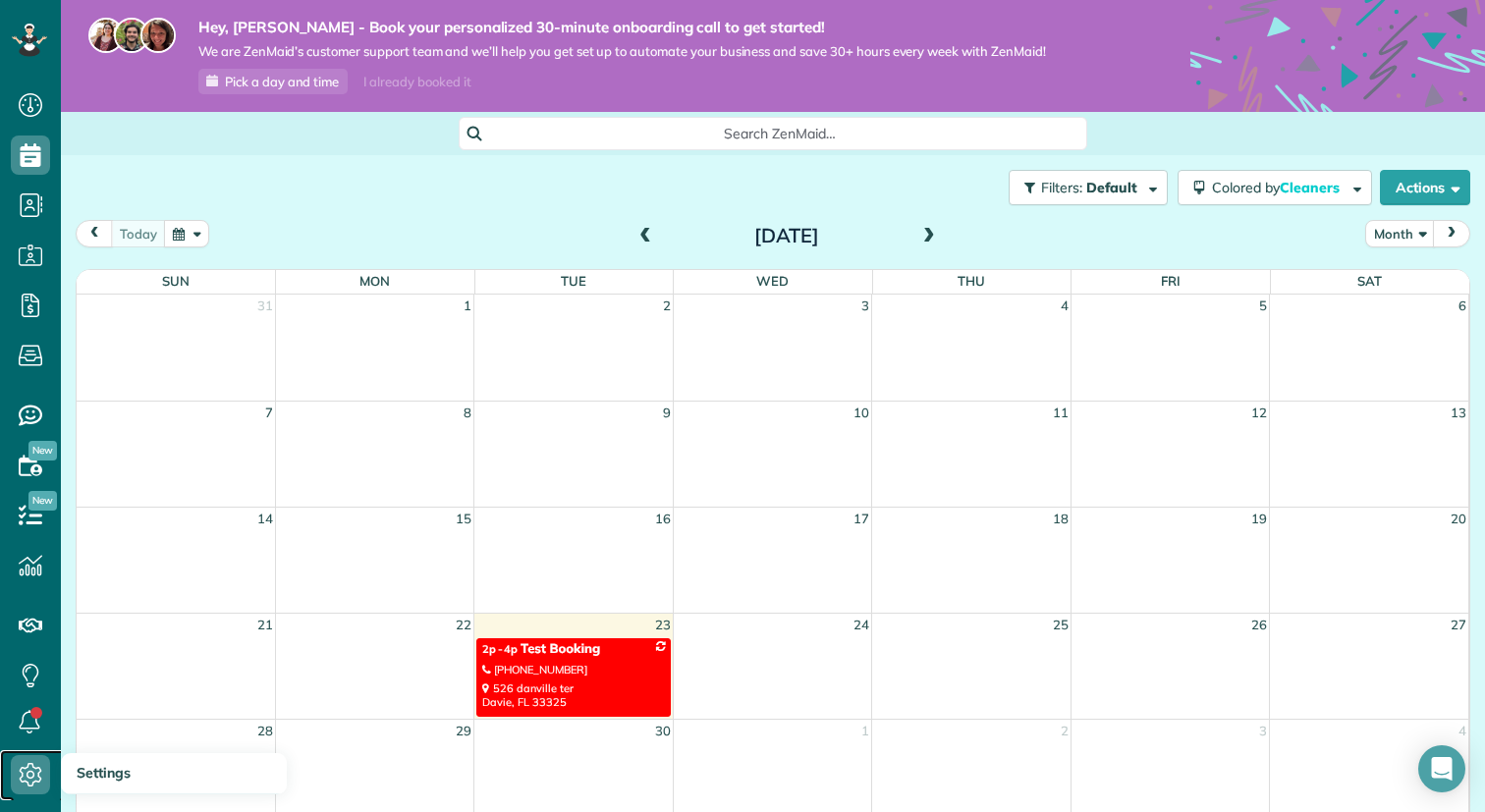
click at [46, 782] on icon at bounding box center [31, 775] width 39 height 39
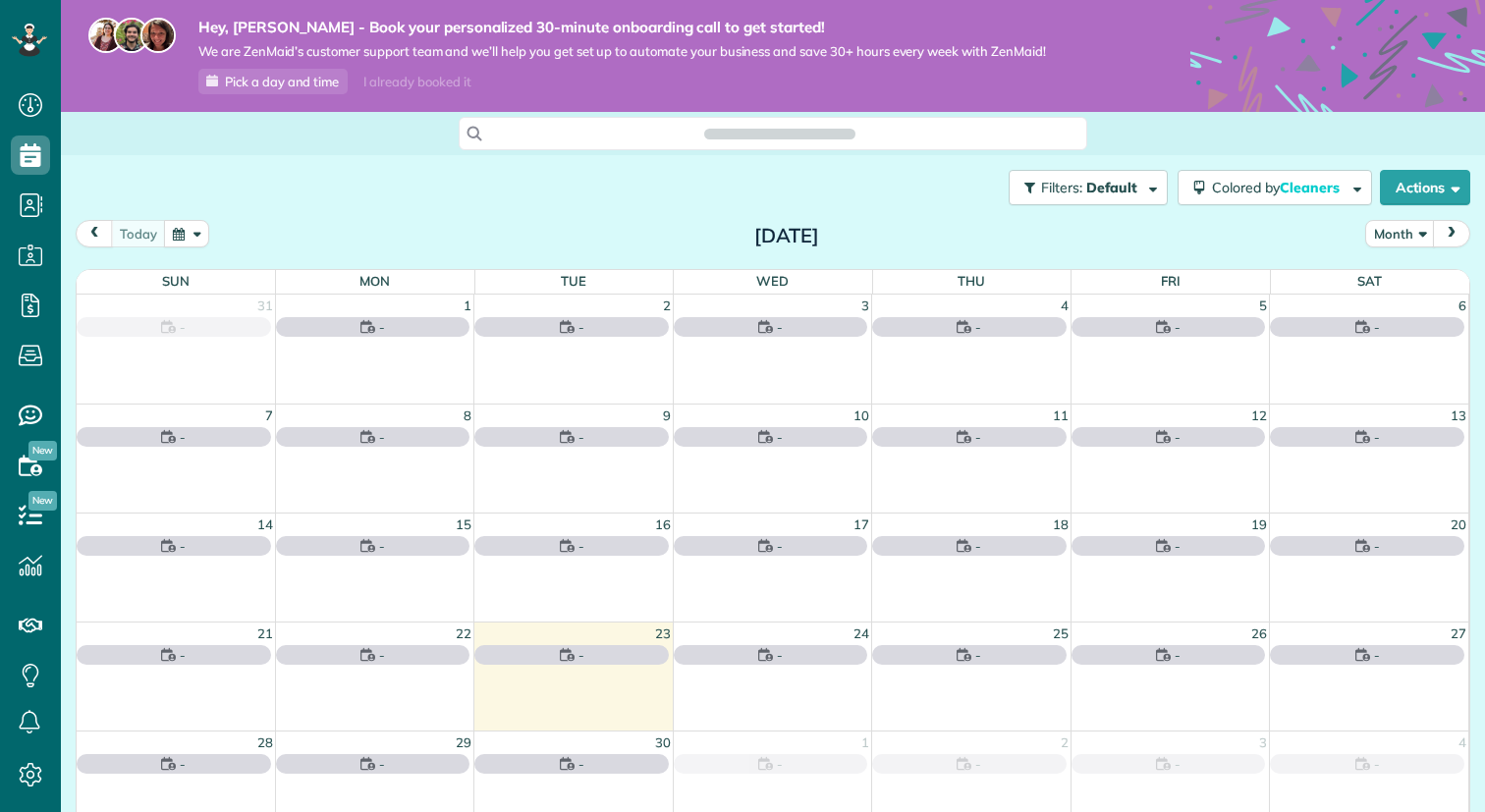
scroll to position [9, 9]
